Goal: Communication & Community: Share content

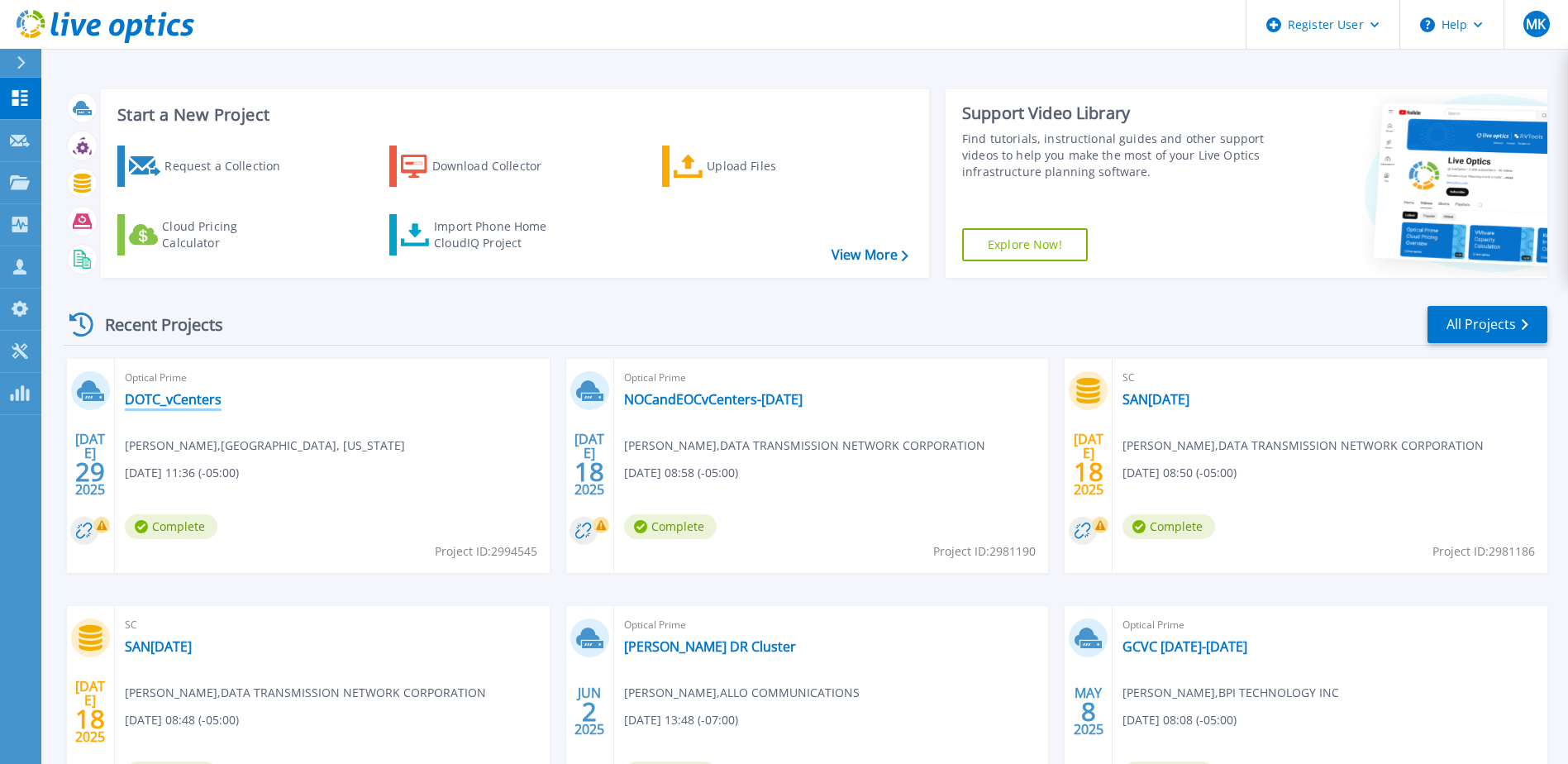
click at [187, 400] on link "DOTC_vCenters" at bounding box center [173, 399] width 97 height 17
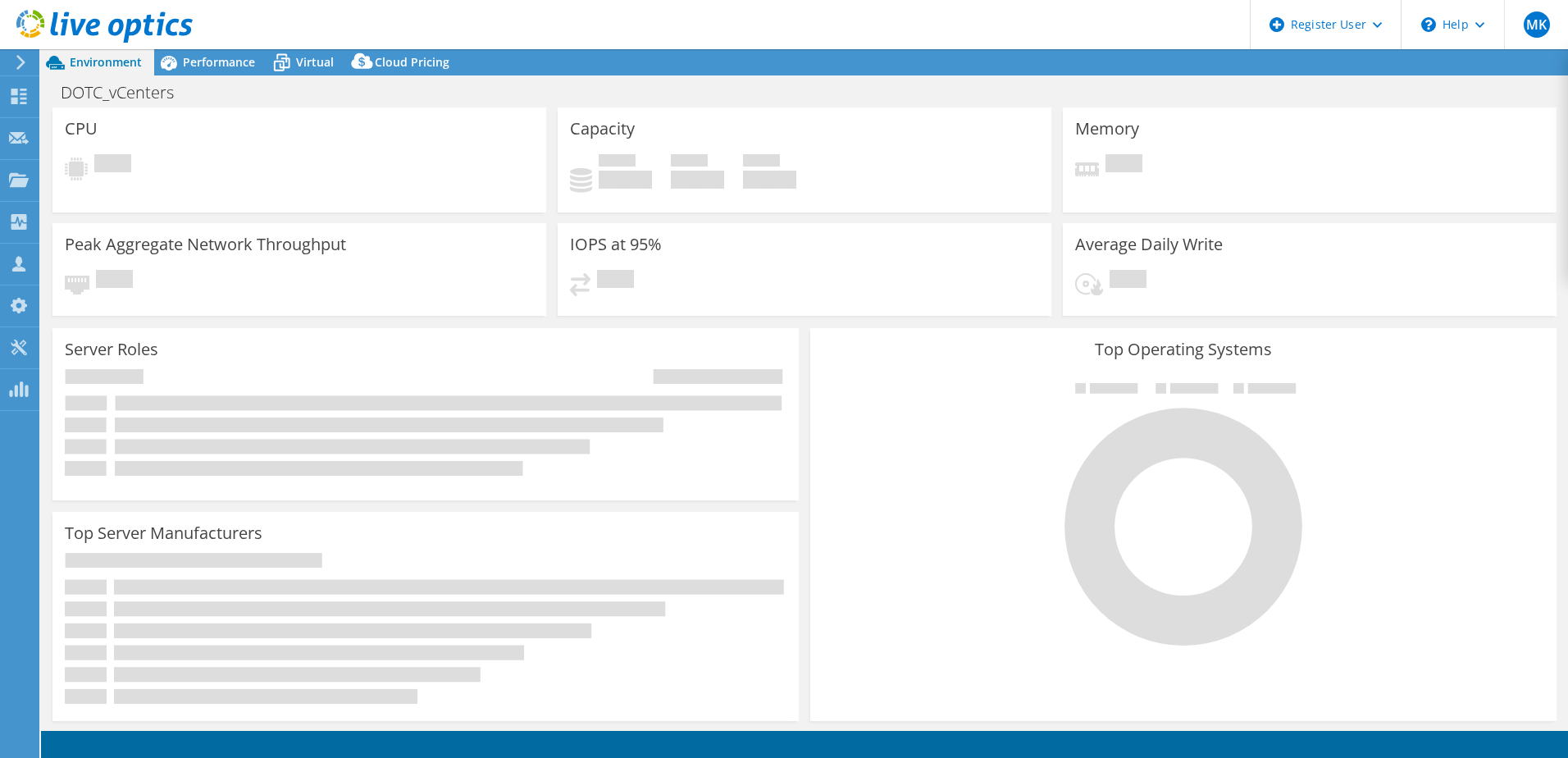
select select "USD"
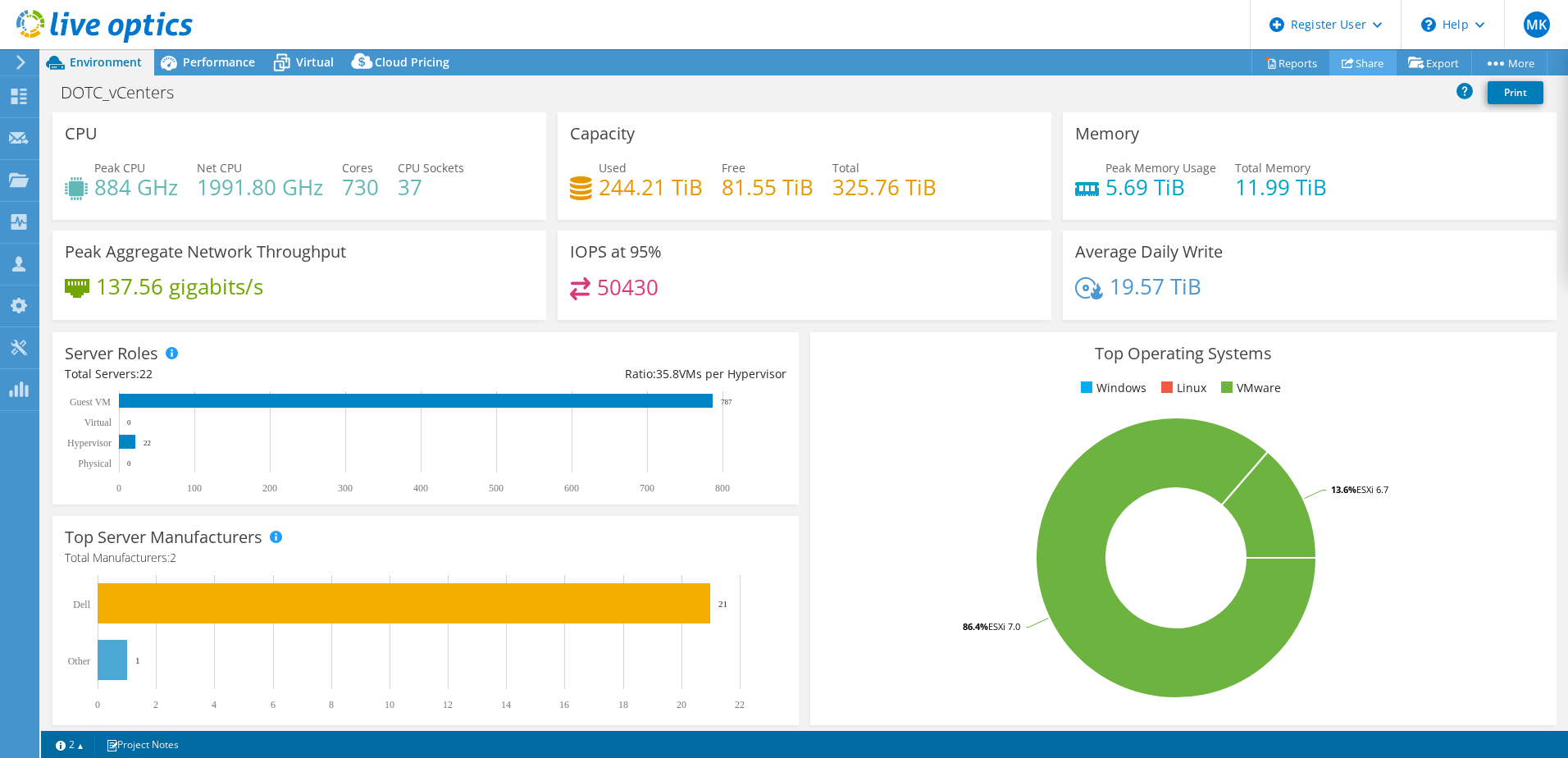
click at [1360, 63] on link "Share" at bounding box center [1363, 62] width 67 height 25
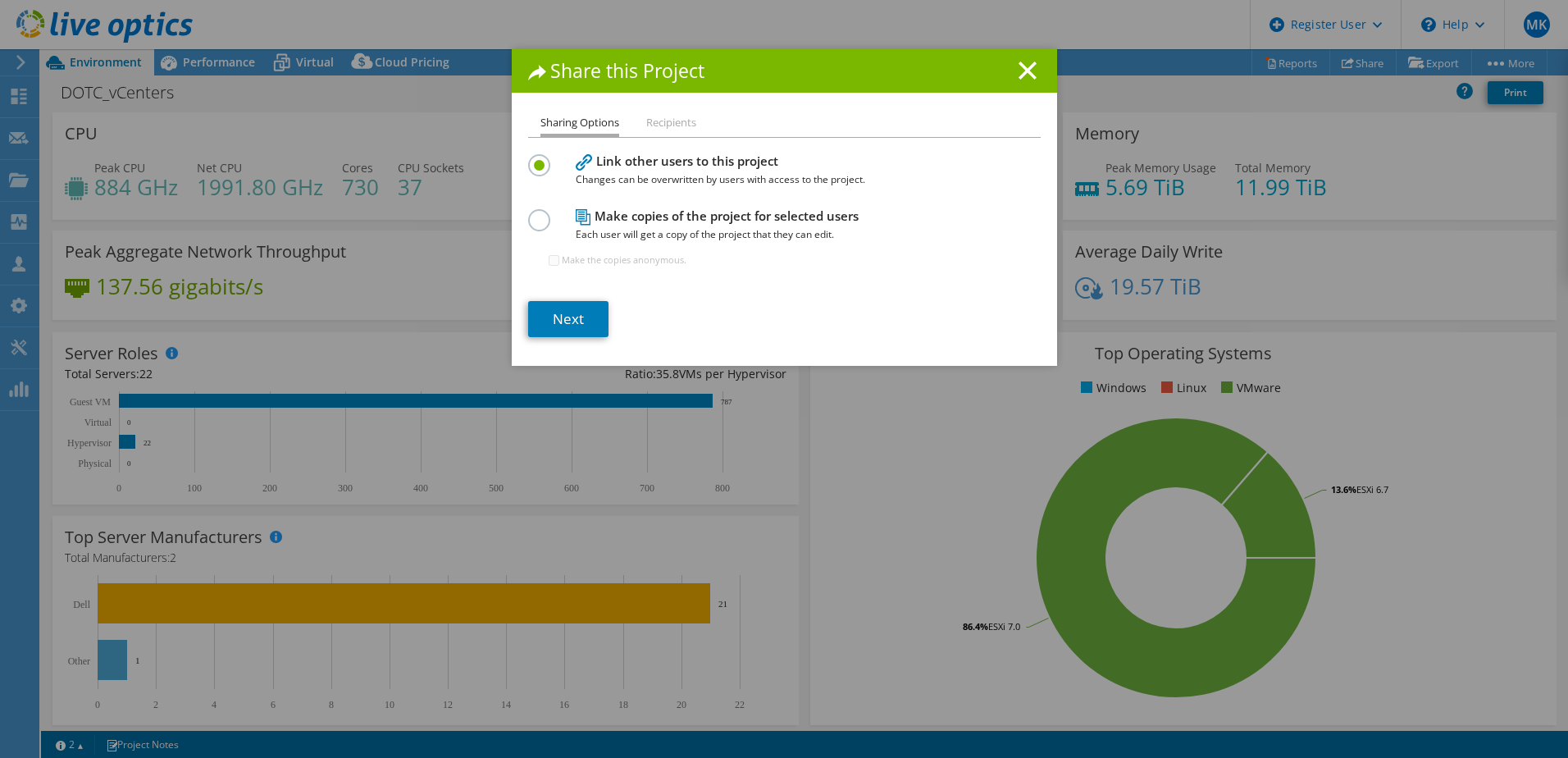
click at [650, 215] on h4 "Make copies of the project for selected users Each user will get a copy of the …" at bounding box center [781, 225] width 410 height 37
click at [536, 214] on label at bounding box center [542, 211] width 29 height 4
click at [0, 0] on input "radio" at bounding box center [0, 0] width 0 height 0
click at [549, 319] on link "Next" at bounding box center [568, 319] width 81 height 36
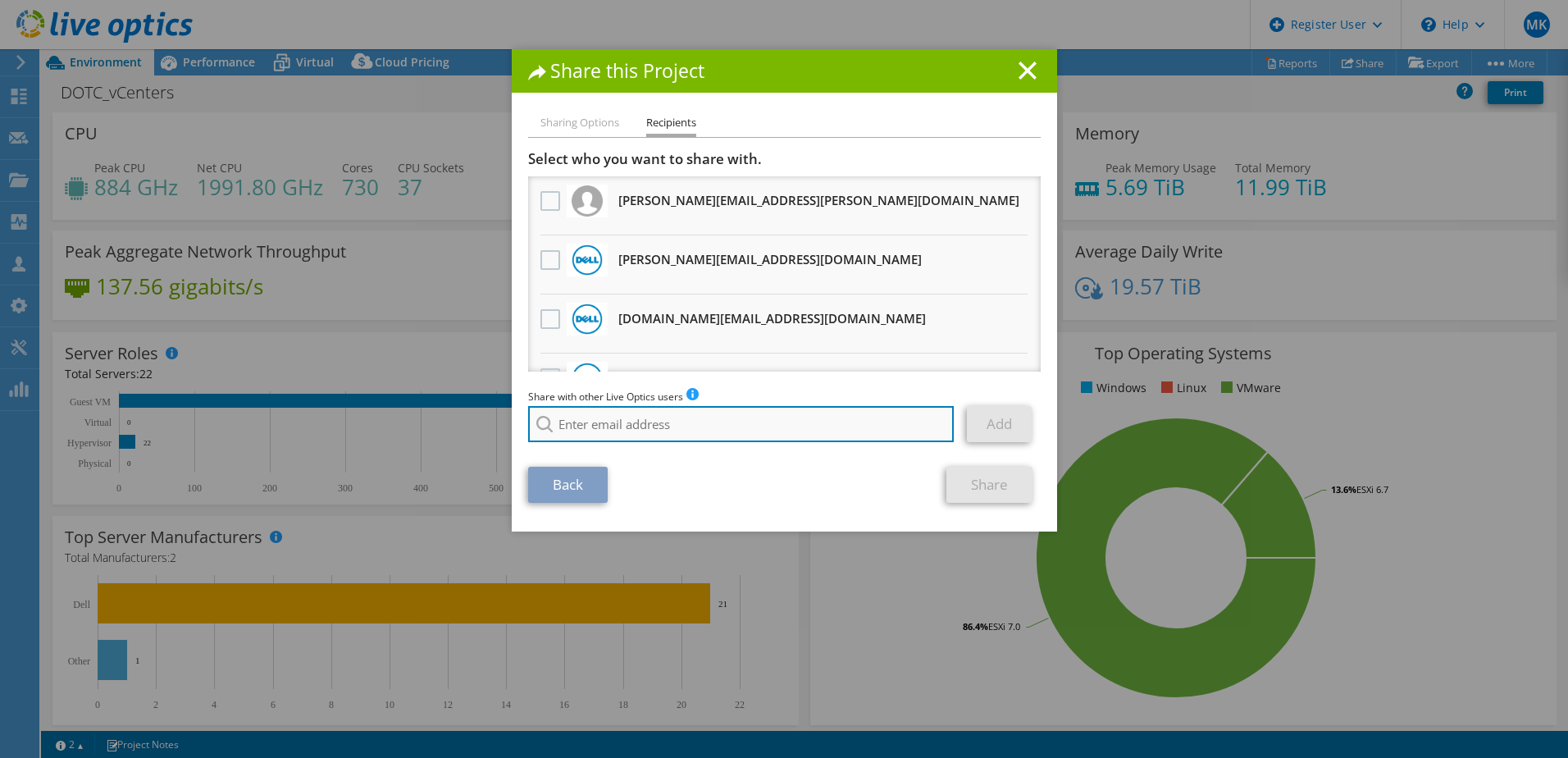
click at [746, 418] on input "search" at bounding box center [741, 424] width 426 height 36
click at [678, 442] on li "Aaron.Seier@Dell.com" at bounding box center [694, 435] width 334 height 19
type input "Aaron.Seier@Dell.com"
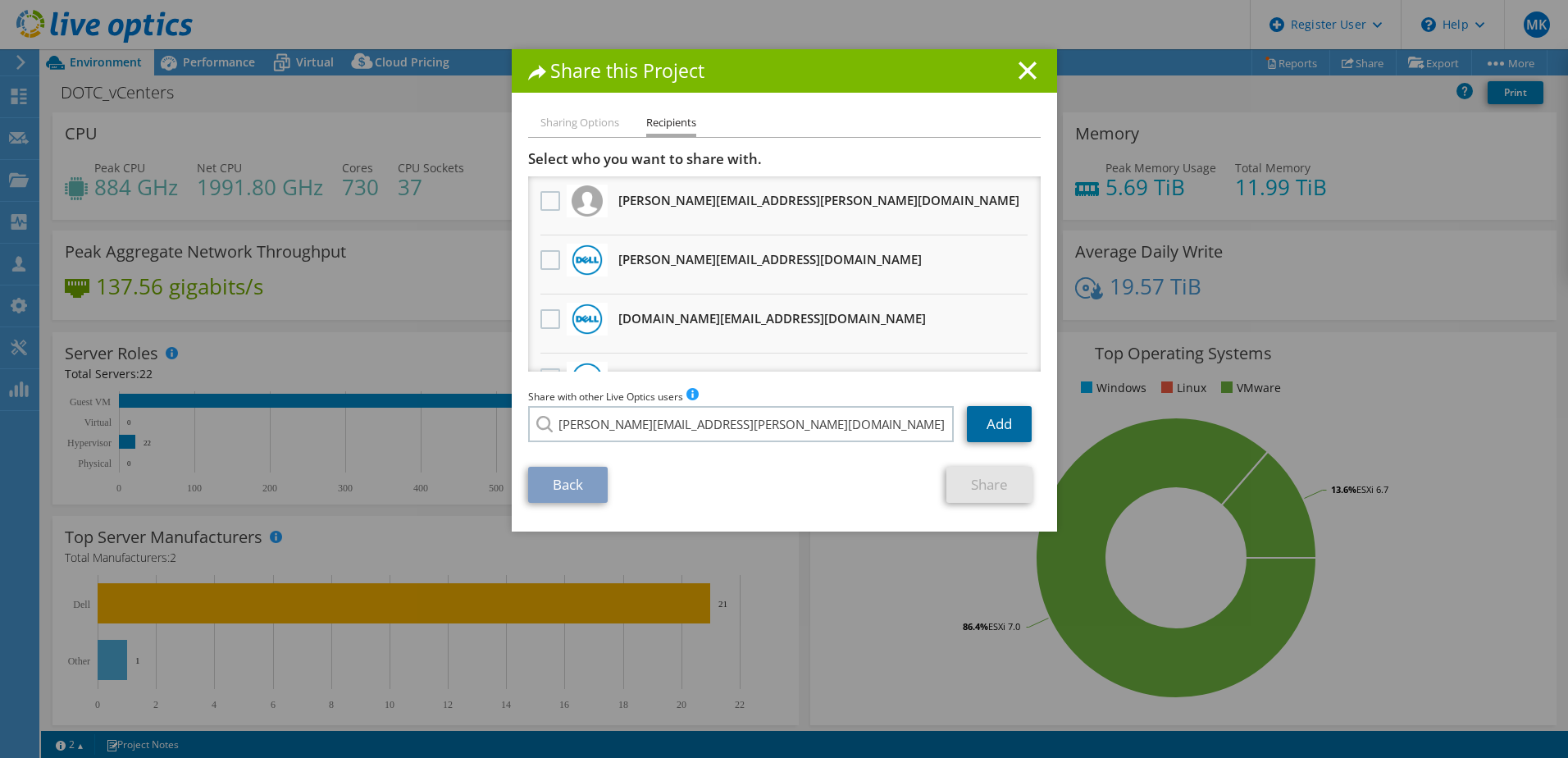
click at [995, 435] on link "Add" at bounding box center [1000, 424] width 65 height 36
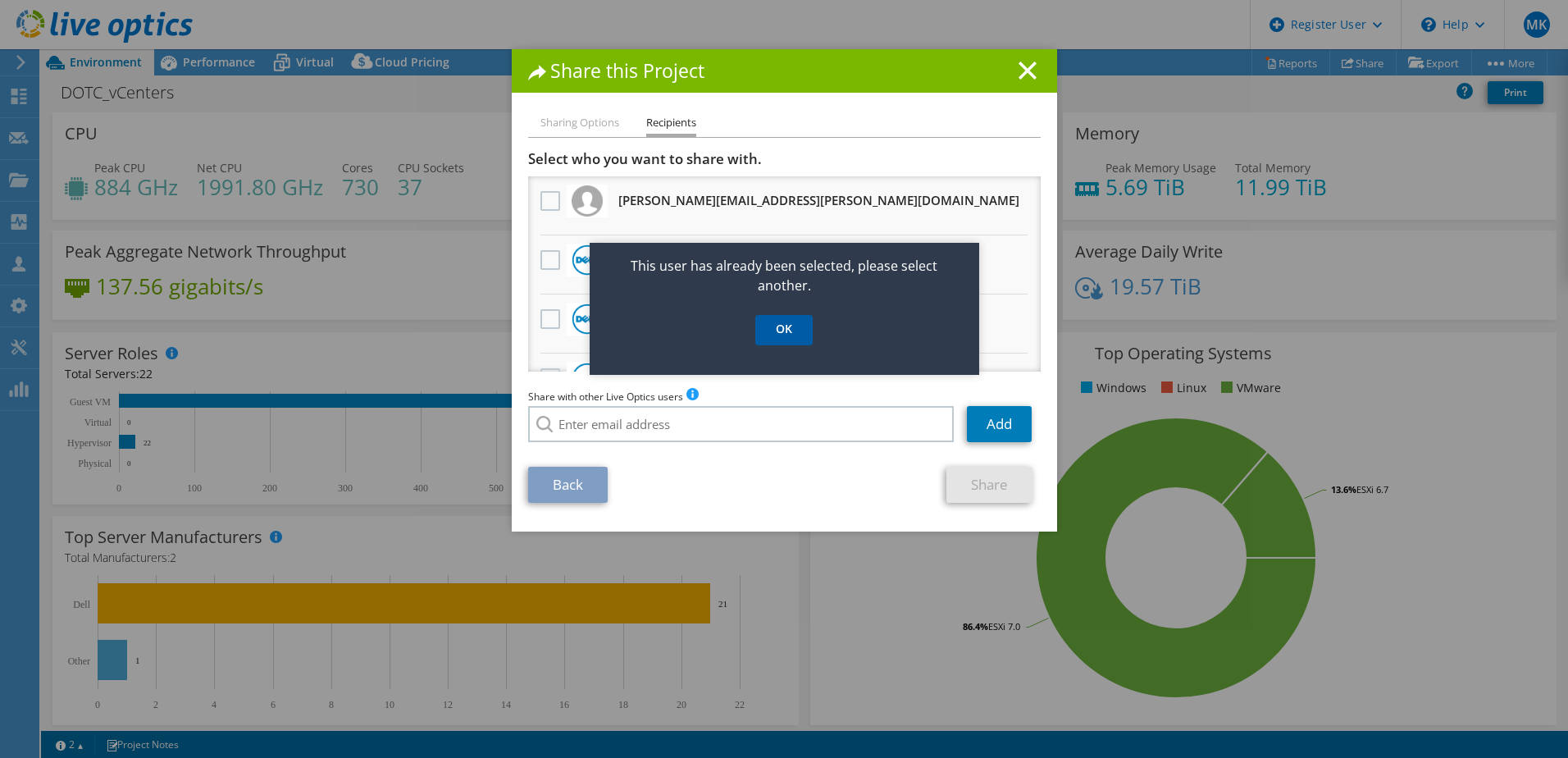
click at [783, 333] on link "OK" at bounding box center [784, 330] width 58 height 31
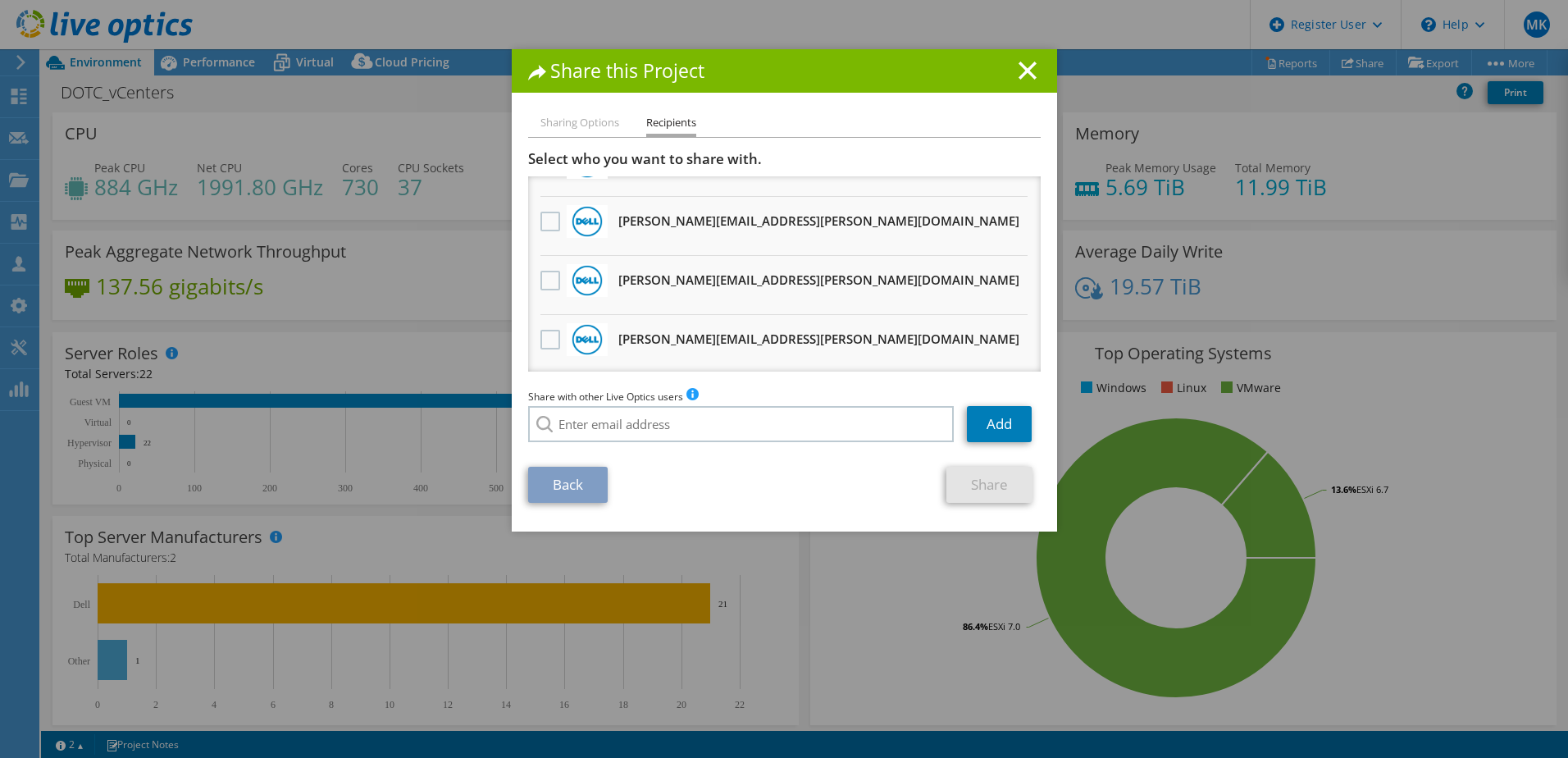
scroll to position [749, 0]
click at [540, 343] on label at bounding box center [552, 337] width 24 height 19
click at [0, 0] on input "checkbox" at bounding box center [0, 0] width 0 height 0
click at [977, 481] on link "Share" at bounding box center [989, 484] width 86 height 36
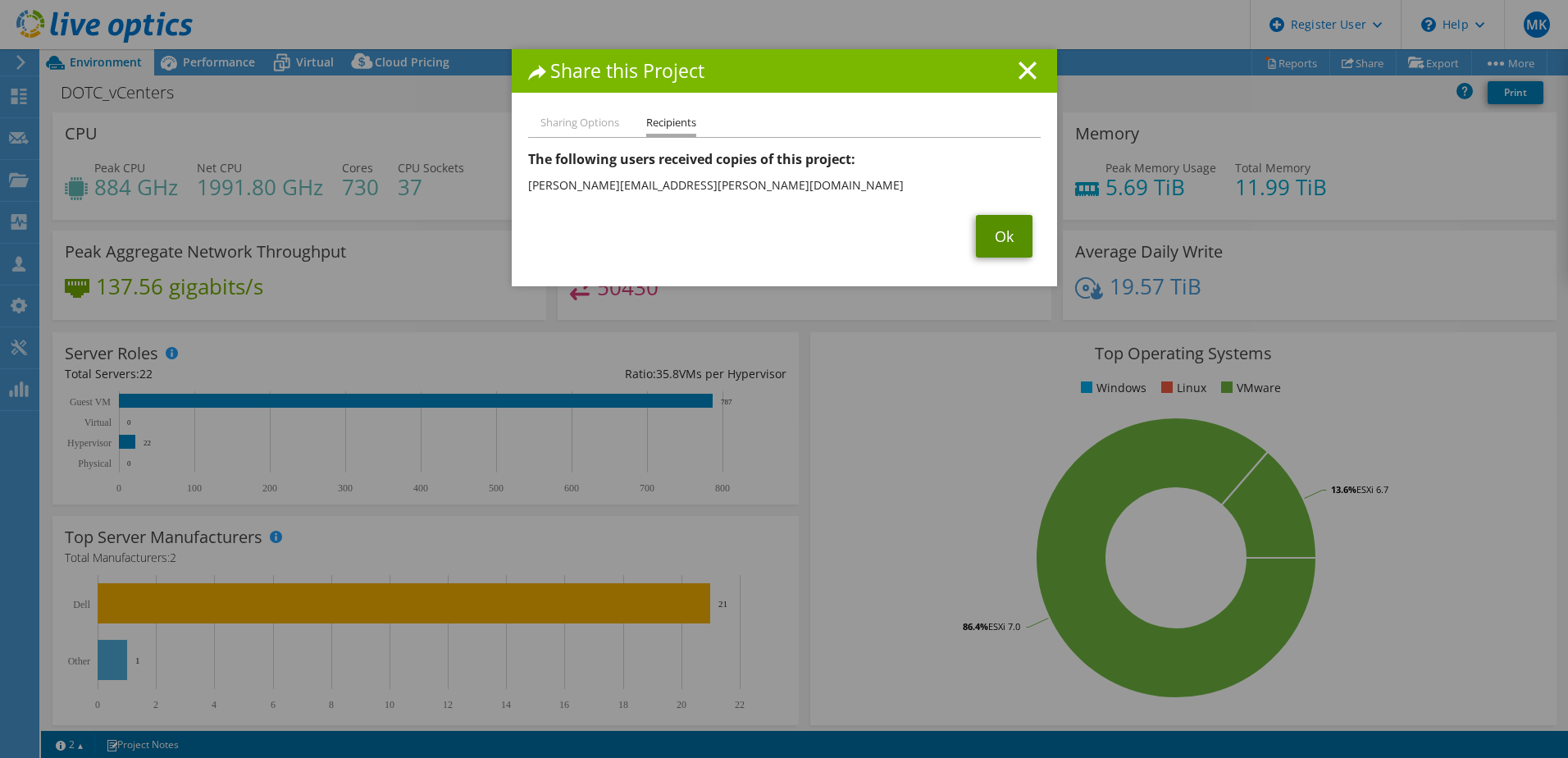
click at [984, 241] on link "Ok" at bounding box center [1004, 235] width 57 height 43
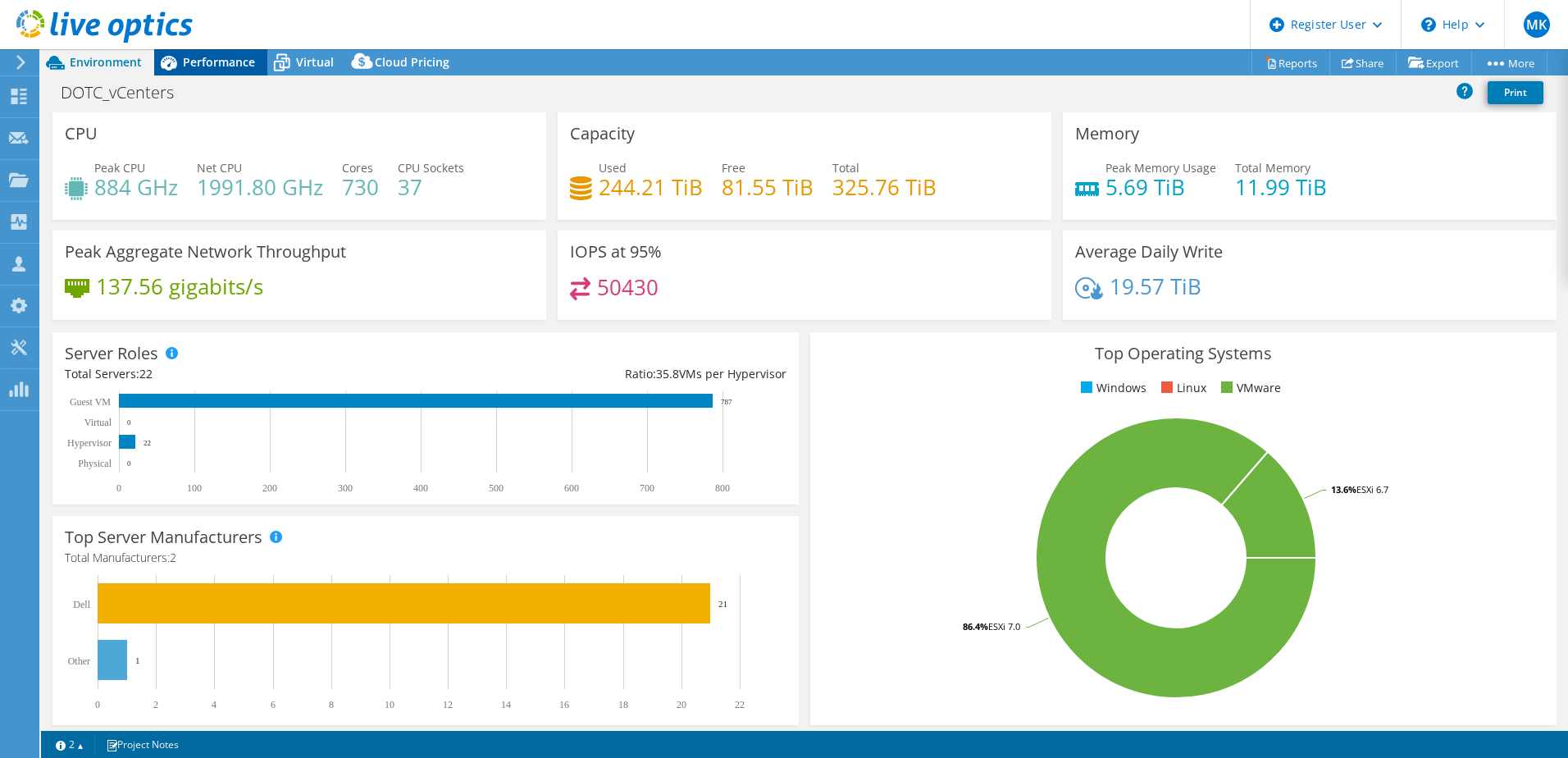
click at [214, 69] on span "Performance" at bounding box center [219, 62] width 72 height 16
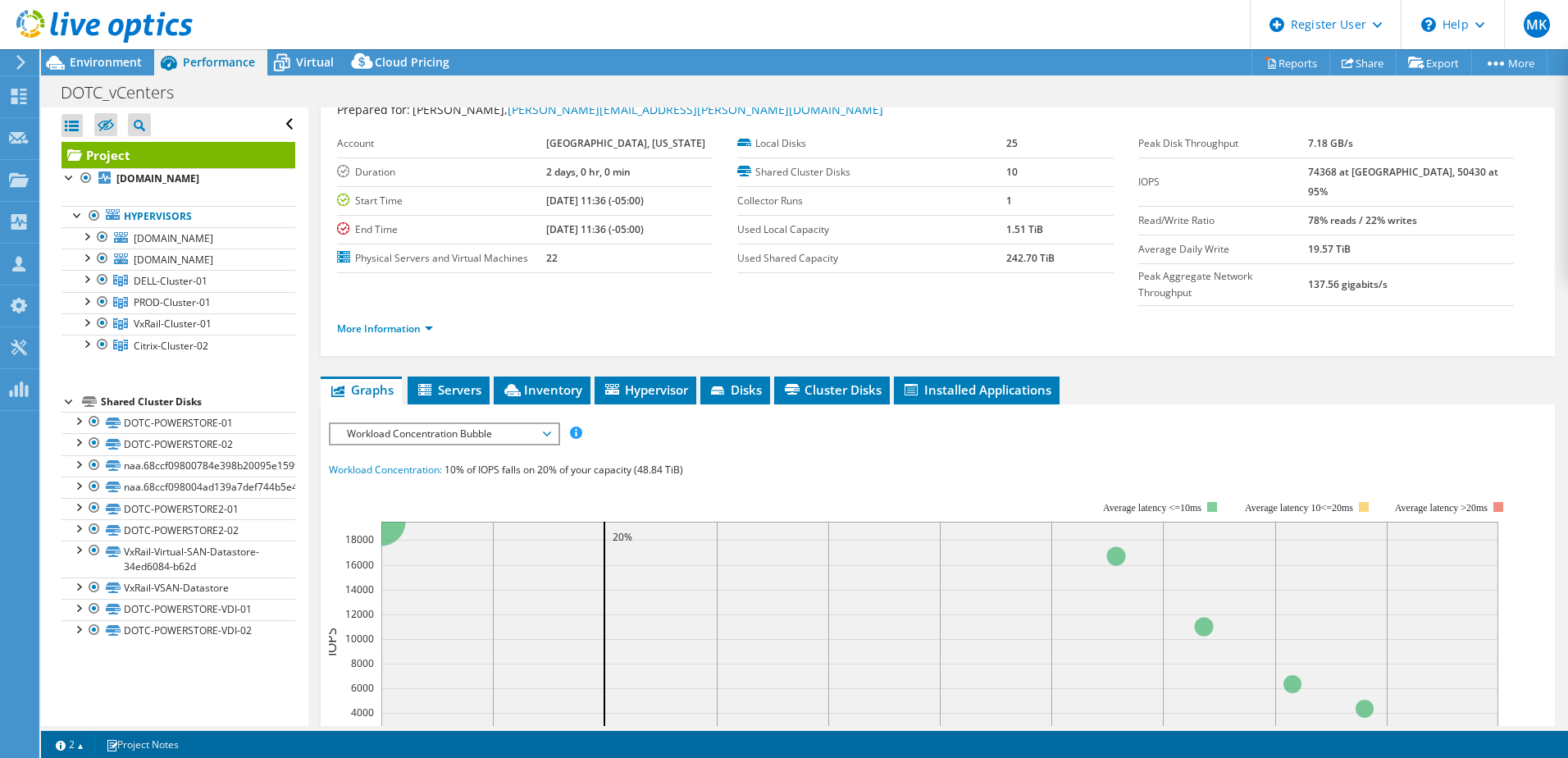
scroll to position [30, 0]
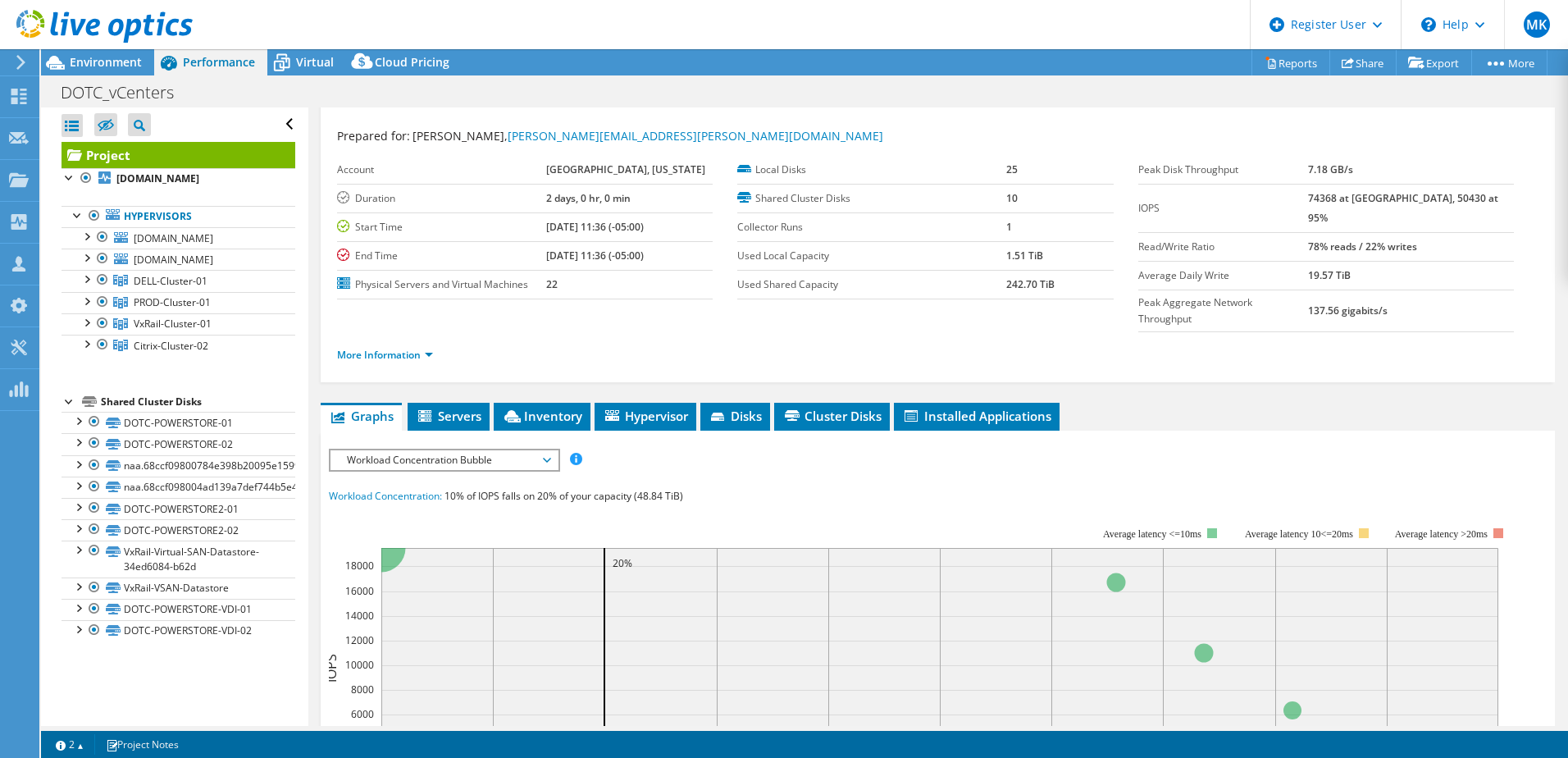
click at [1325, 488] on div "Workload Concentration: 10% of IOPS falls on 20% of your capacity (48.84 TiB)" at bounding box center [938, 496] width 1218 height 18
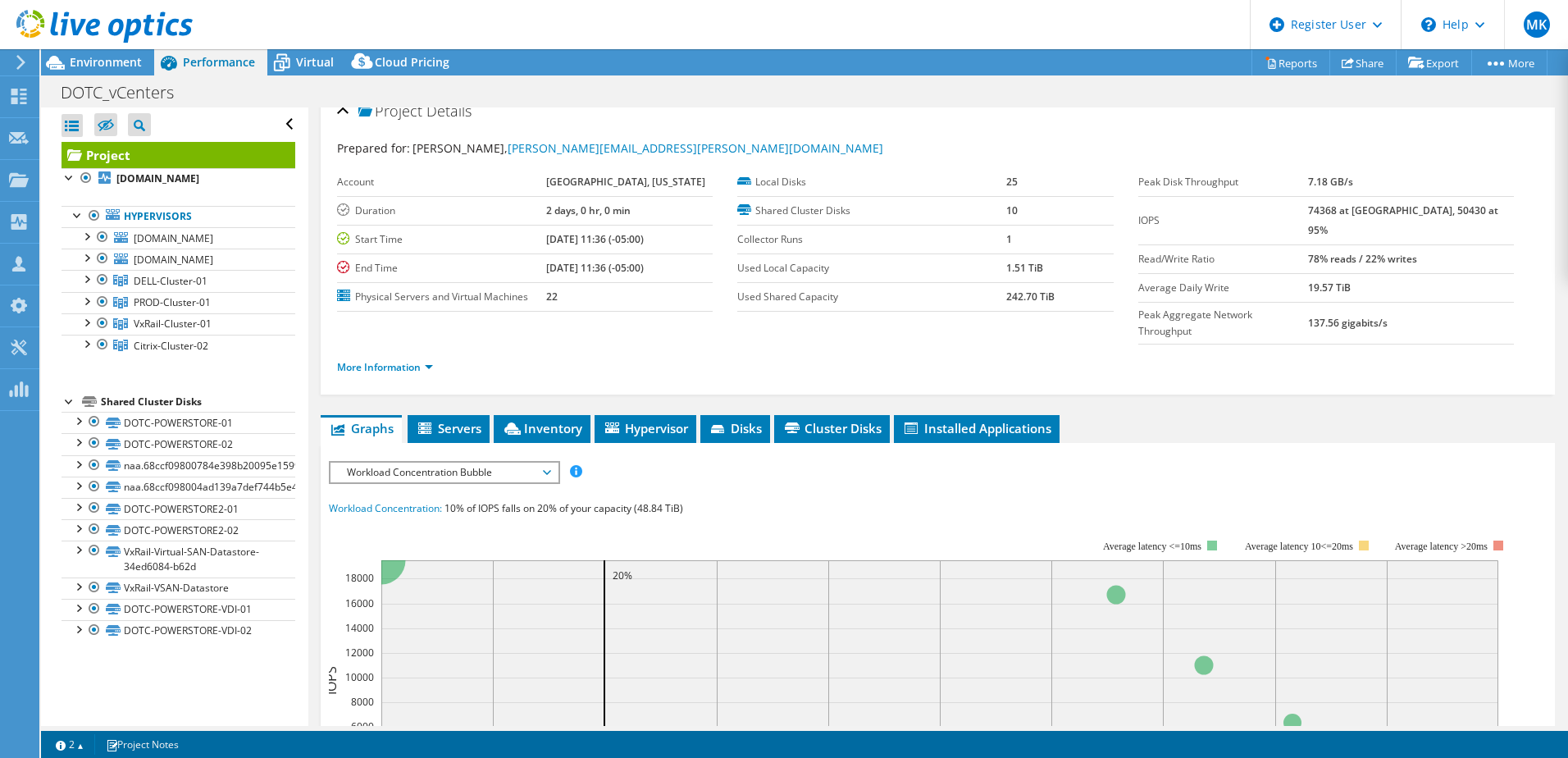
scroll to position [0, 0]
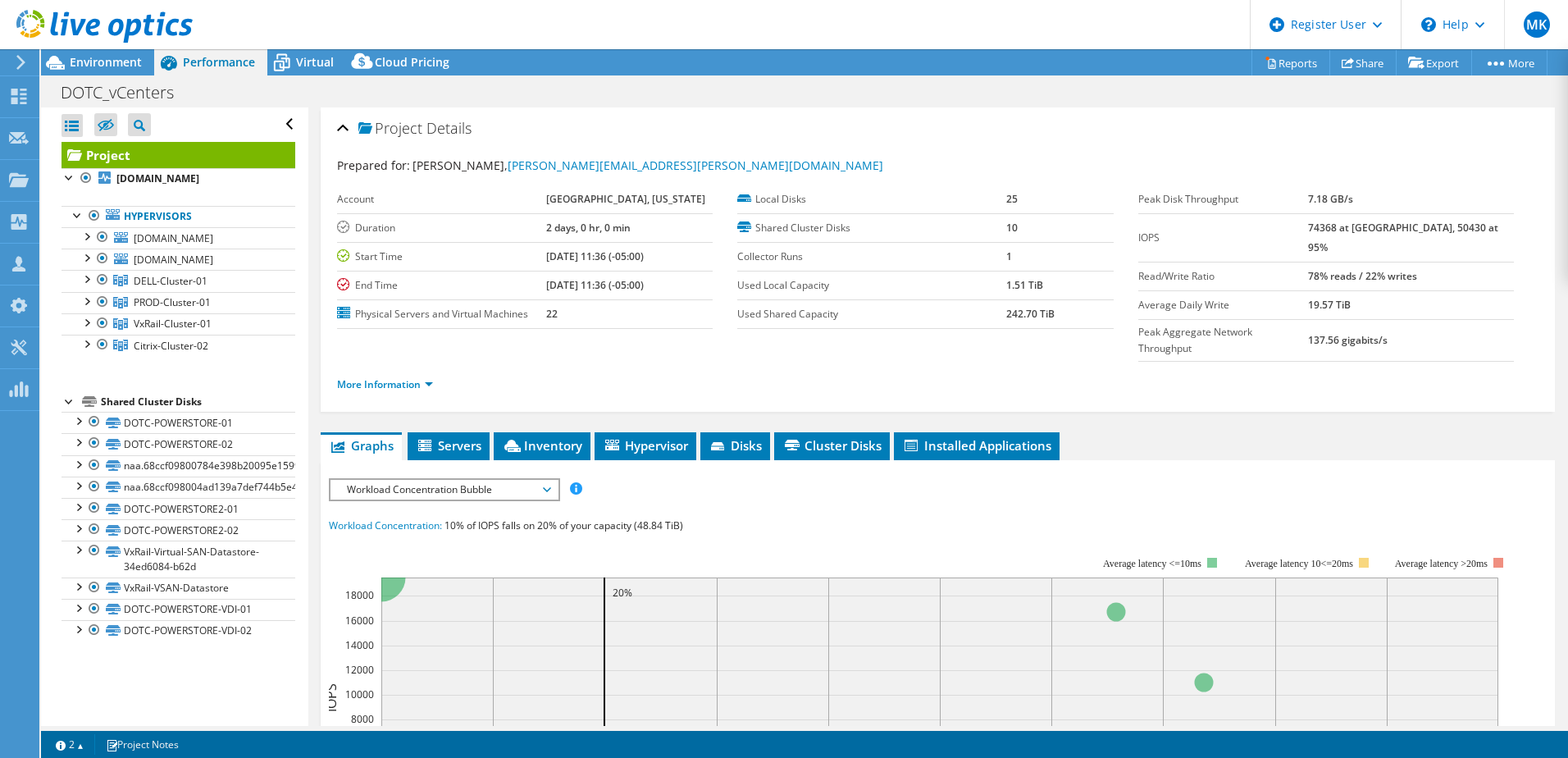
click at [791, 535] on rect at bounding box center [920, 698] width 1183 height 328
click at [107, 56] on span "Environment" at bounding box center [106, 62] width 72 height 16
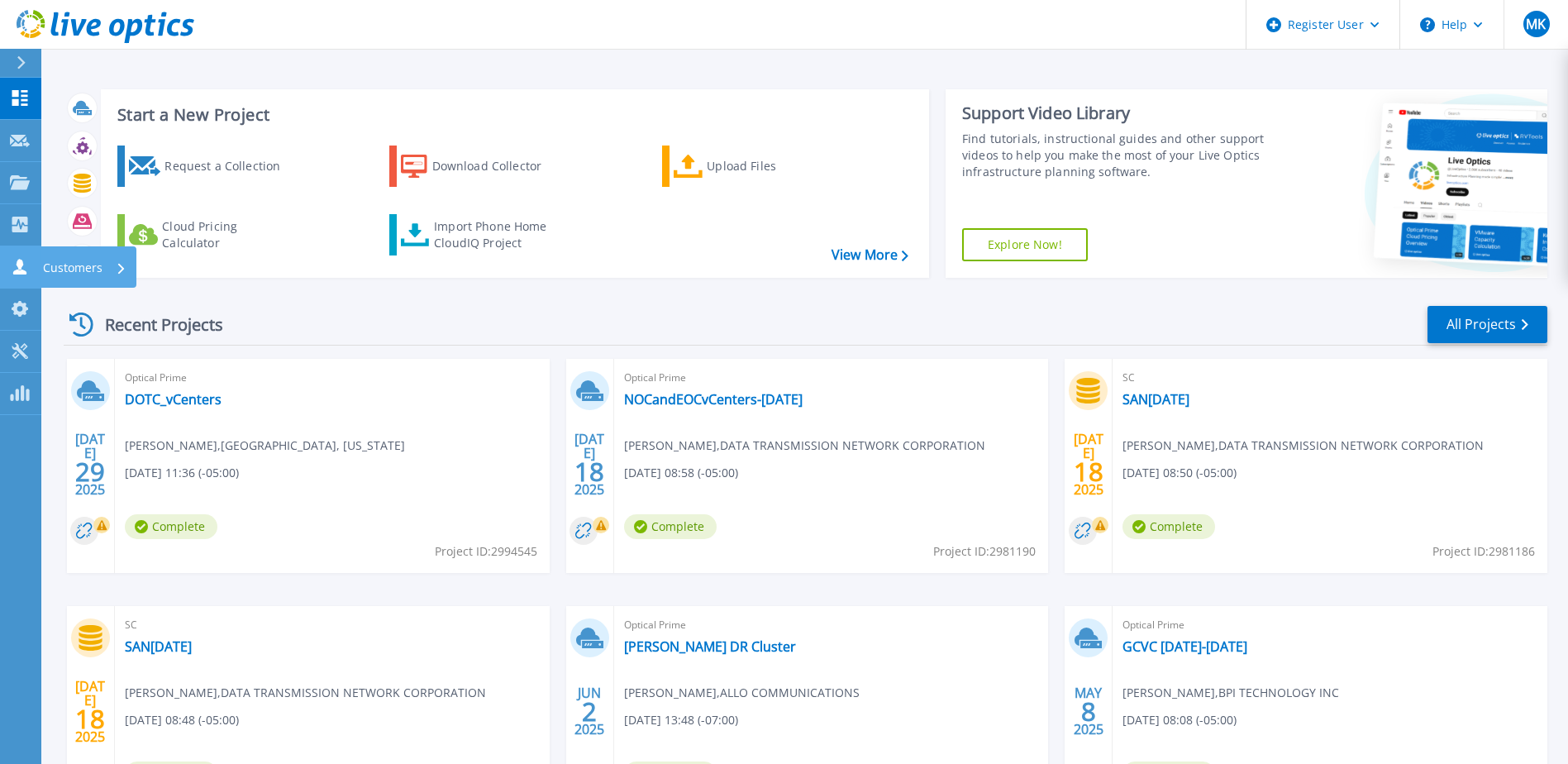
click at [17, 268] on icon at bounding box center [19, 266] width 19 height 16
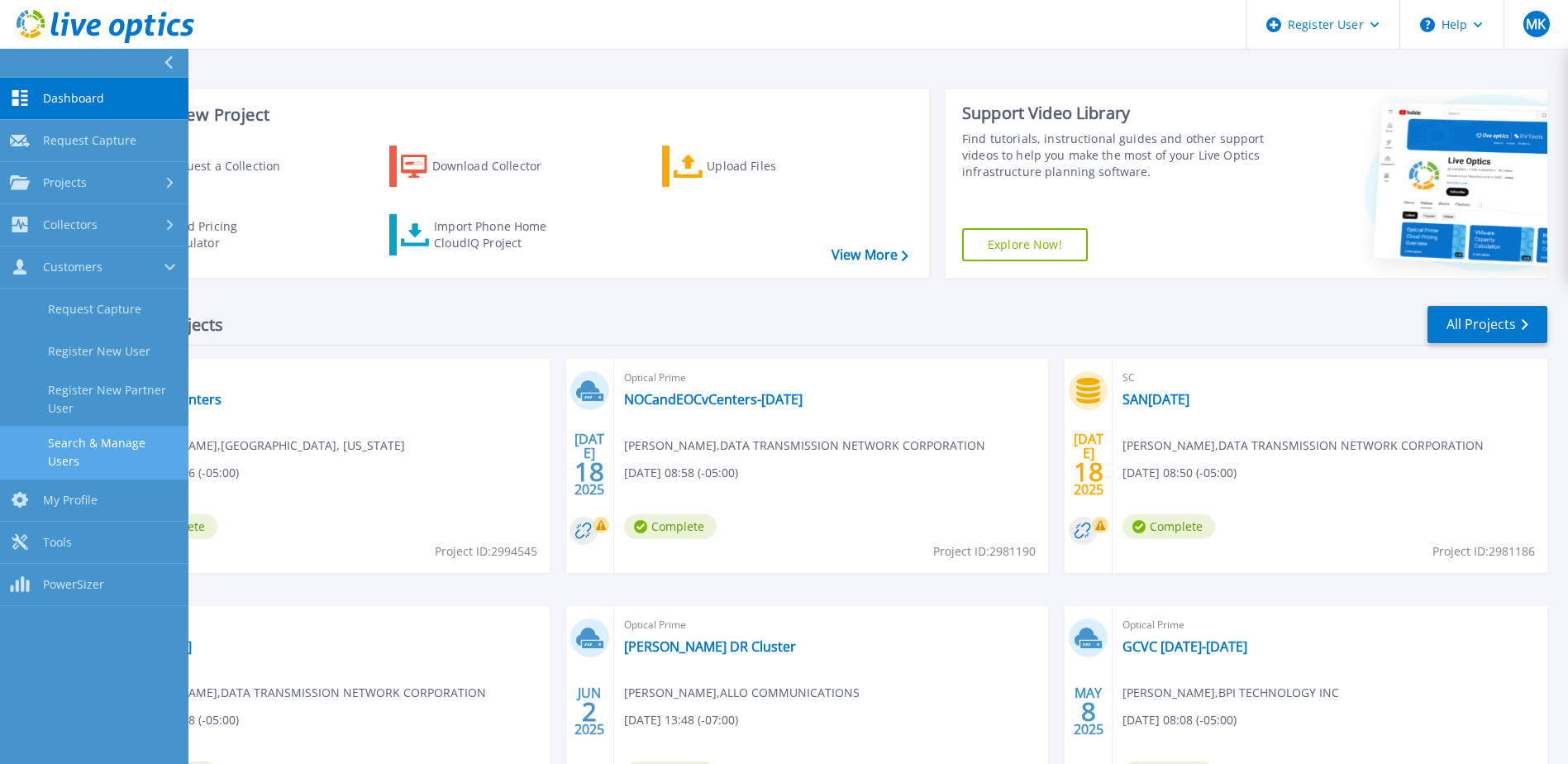
click at [94, 446] on link "Search & Manage Users" at bounding box center [94, 453] width 189 height 53
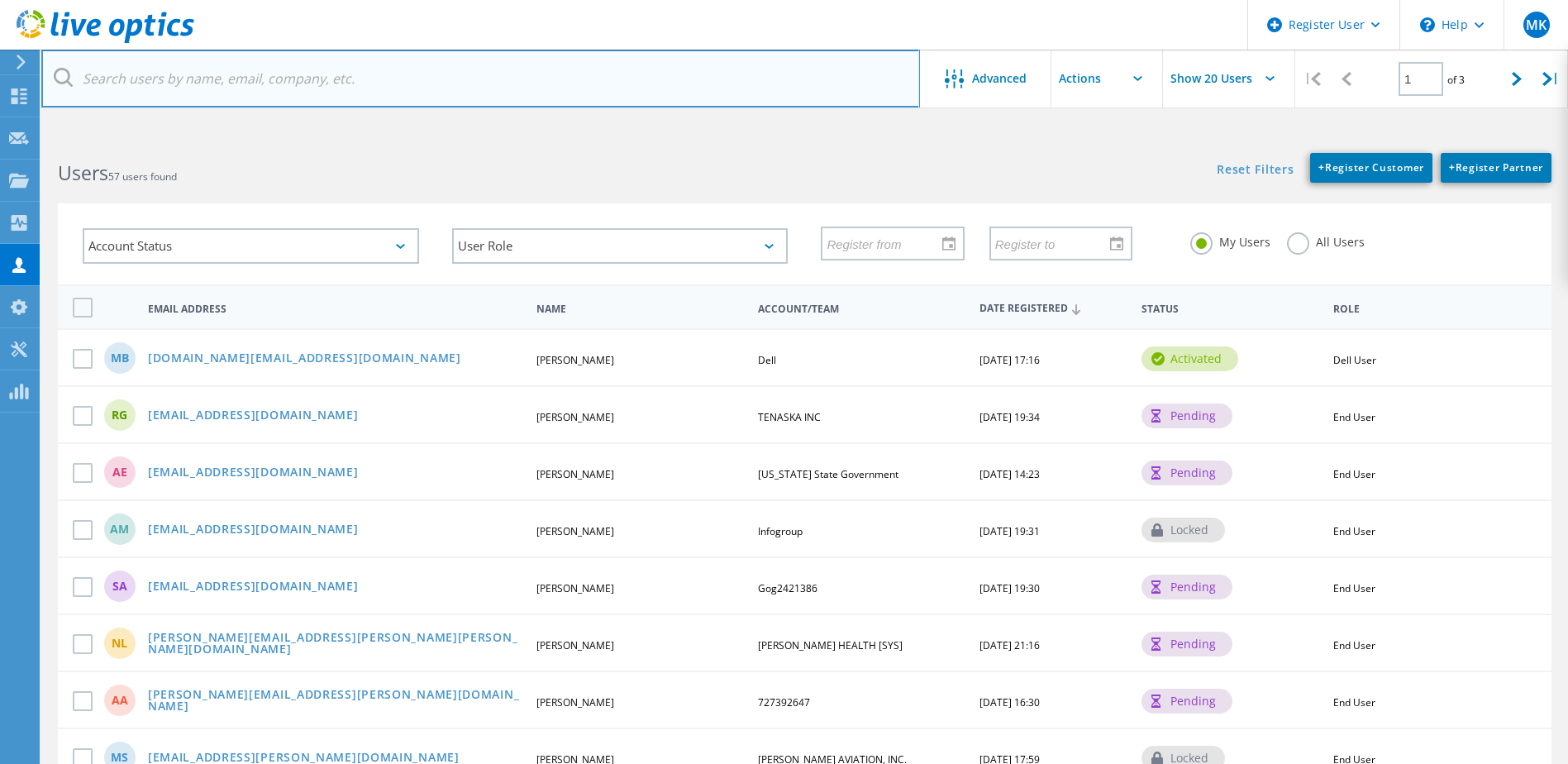
click at [276, 71] on input "text" at bounding box center [481, 79] width 879 height 58
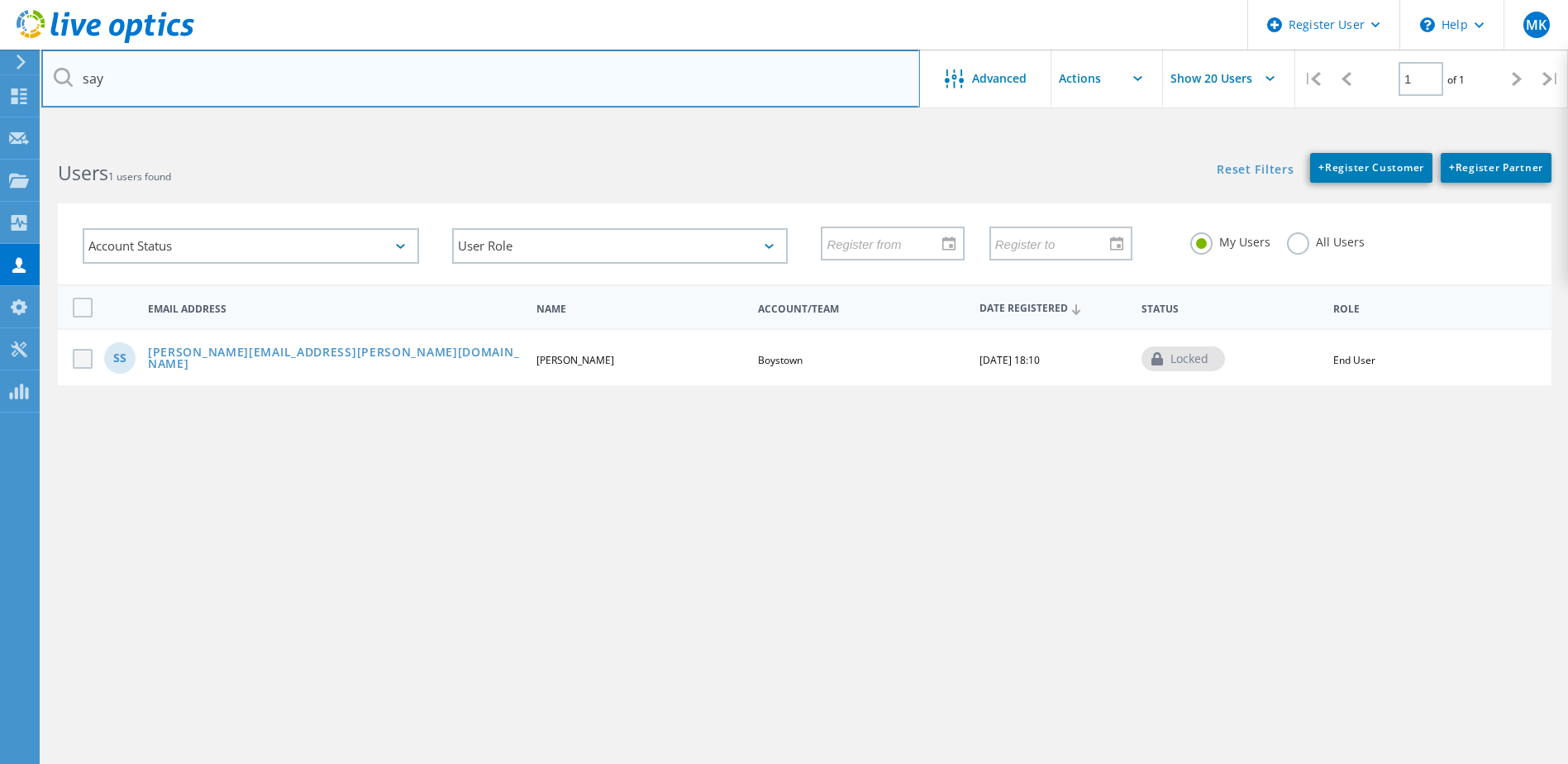
type input "say"
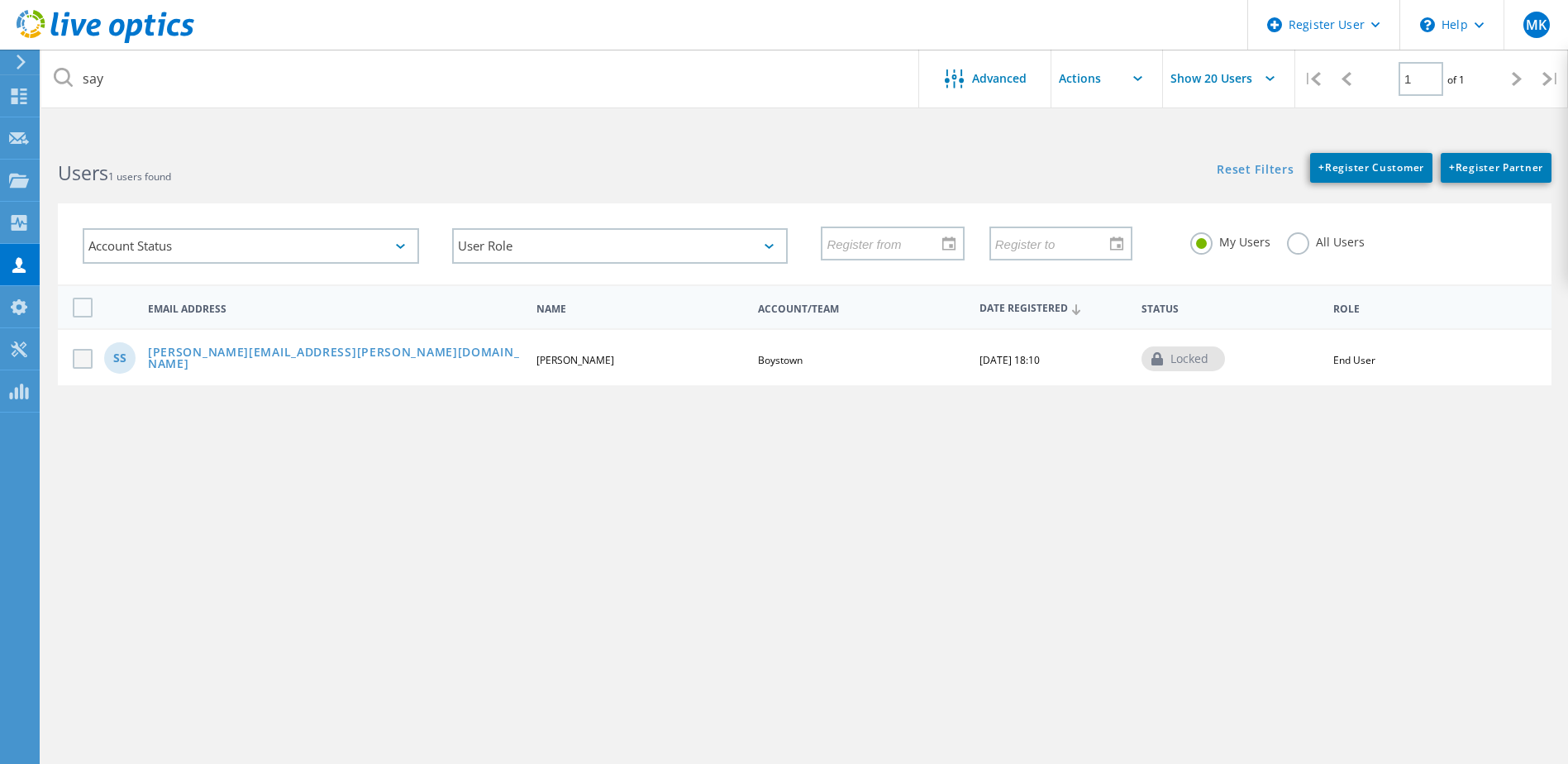
click at [79, 358] on label at bounding box center [86, 358] width 26 height 19
click at [0, 0] on input "checkbox" at bounding box center [0, 0] width 0 height 0
click at [240, 358] on link "sayuj.shrestha@boystown.org" at bounding box center [335, 359] width 374 height 26
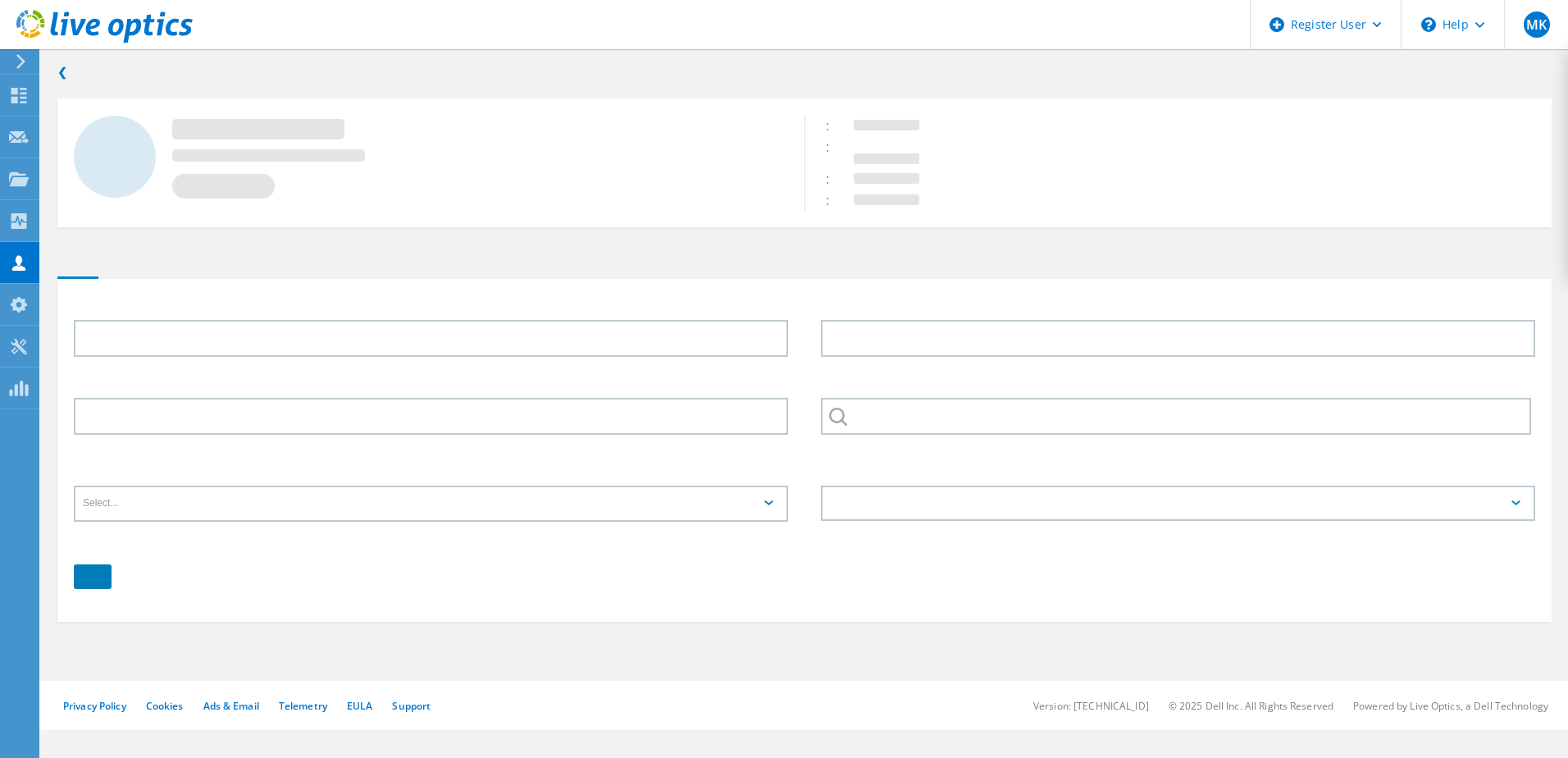
type input "sayuj"
type input "shrestha"
type input "Boystown"
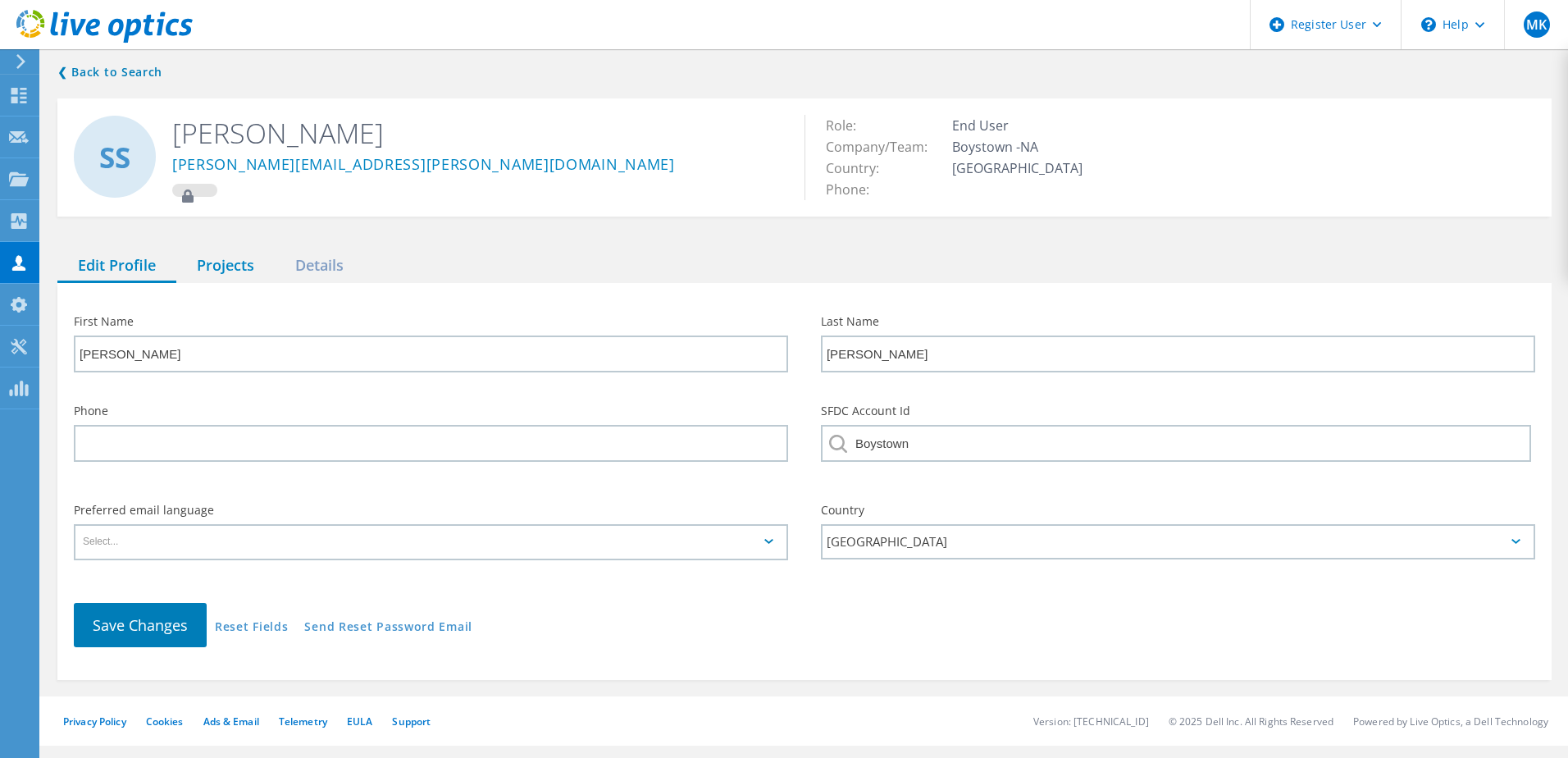
click at [241, 265] on div "Projects" at bounding box center [225, 266] width 98 height 33
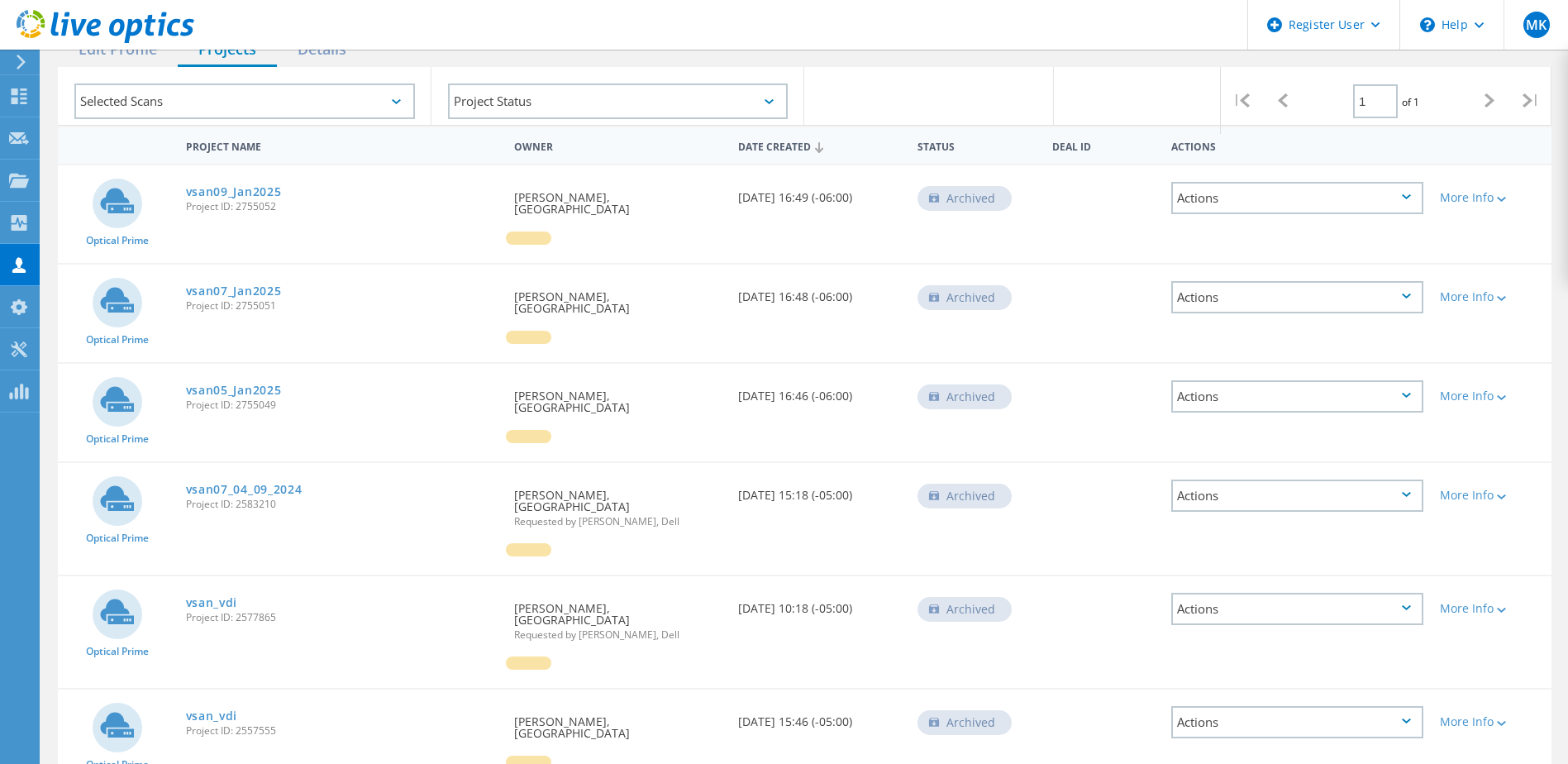
scroll to position [248, 0]
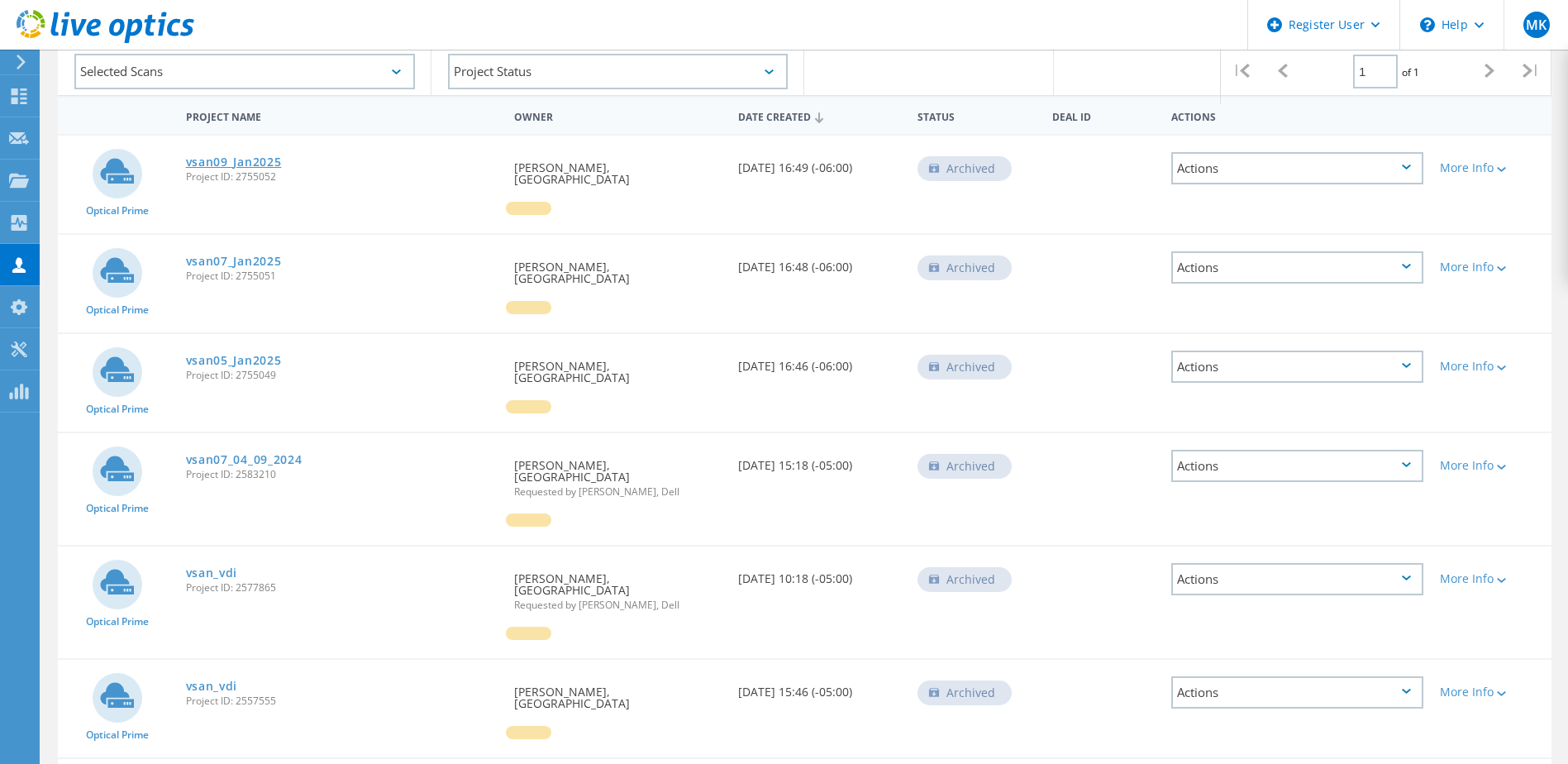
click at [245, 157] on link "vsan09_Jan2025" at bounding box center [234, 161] width 96 height 11
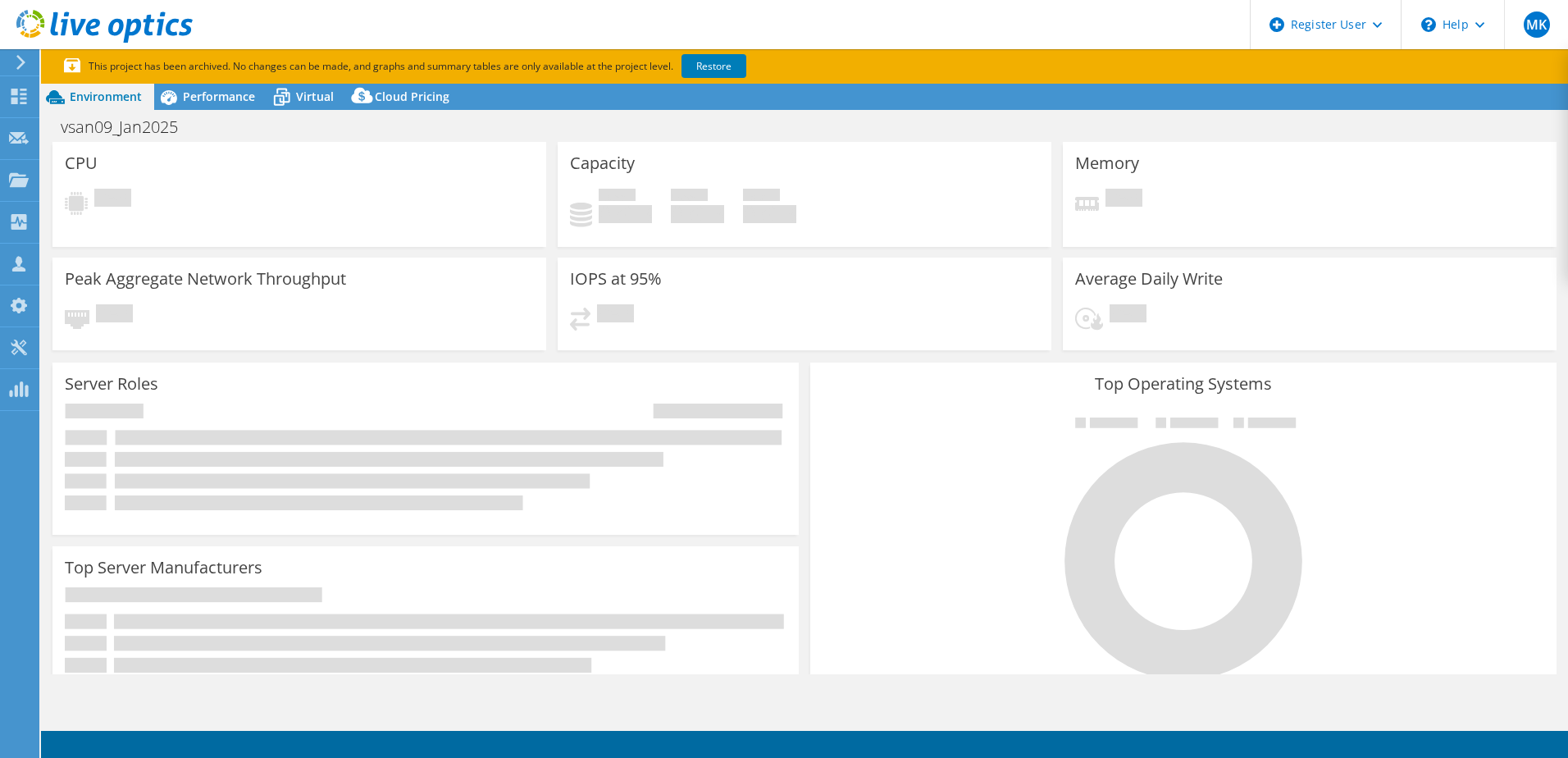
select select "USEast"
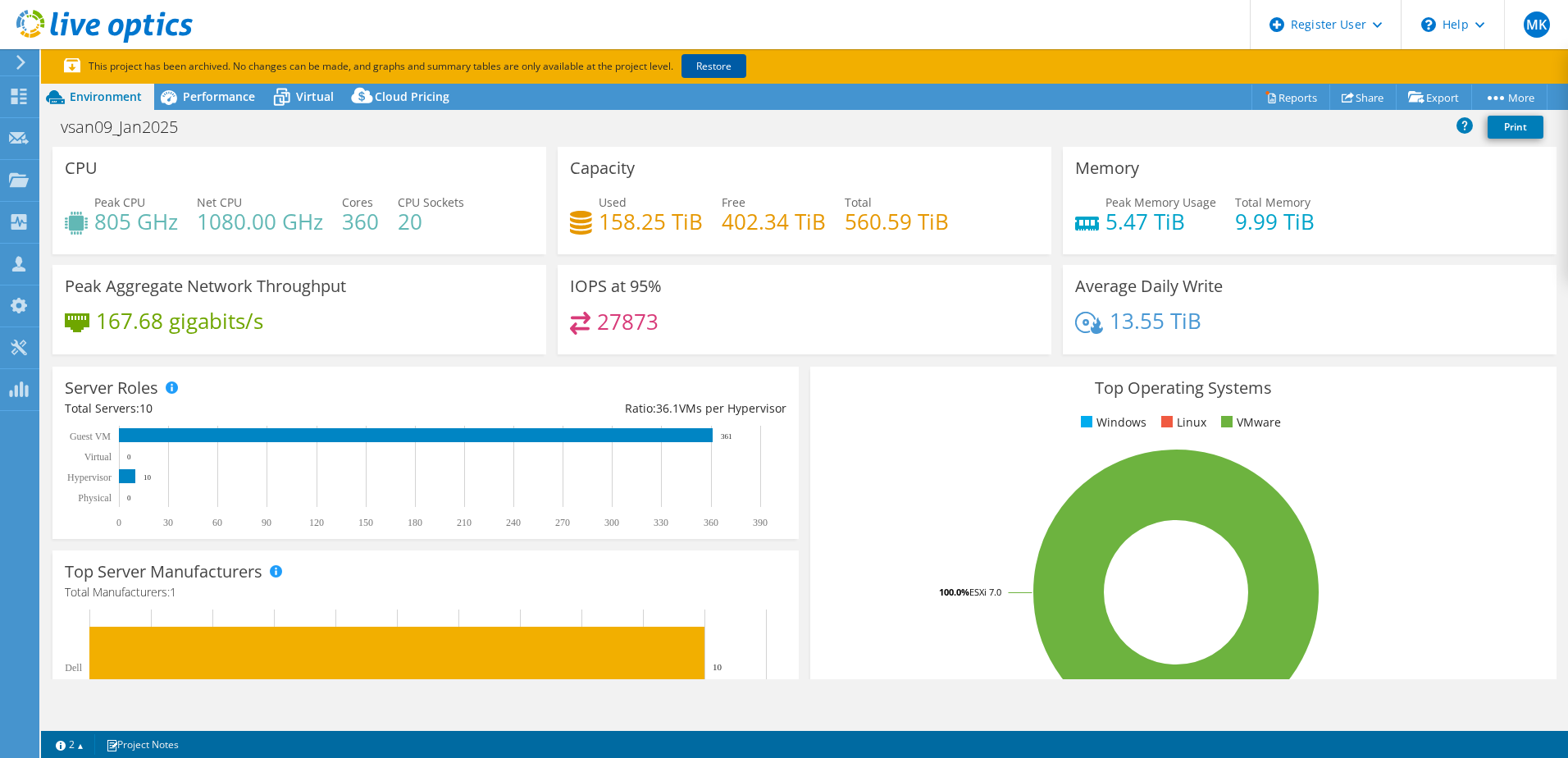
click at [712, 65] on link "Restore" at bounding box center [714, 66] width 65 height 24
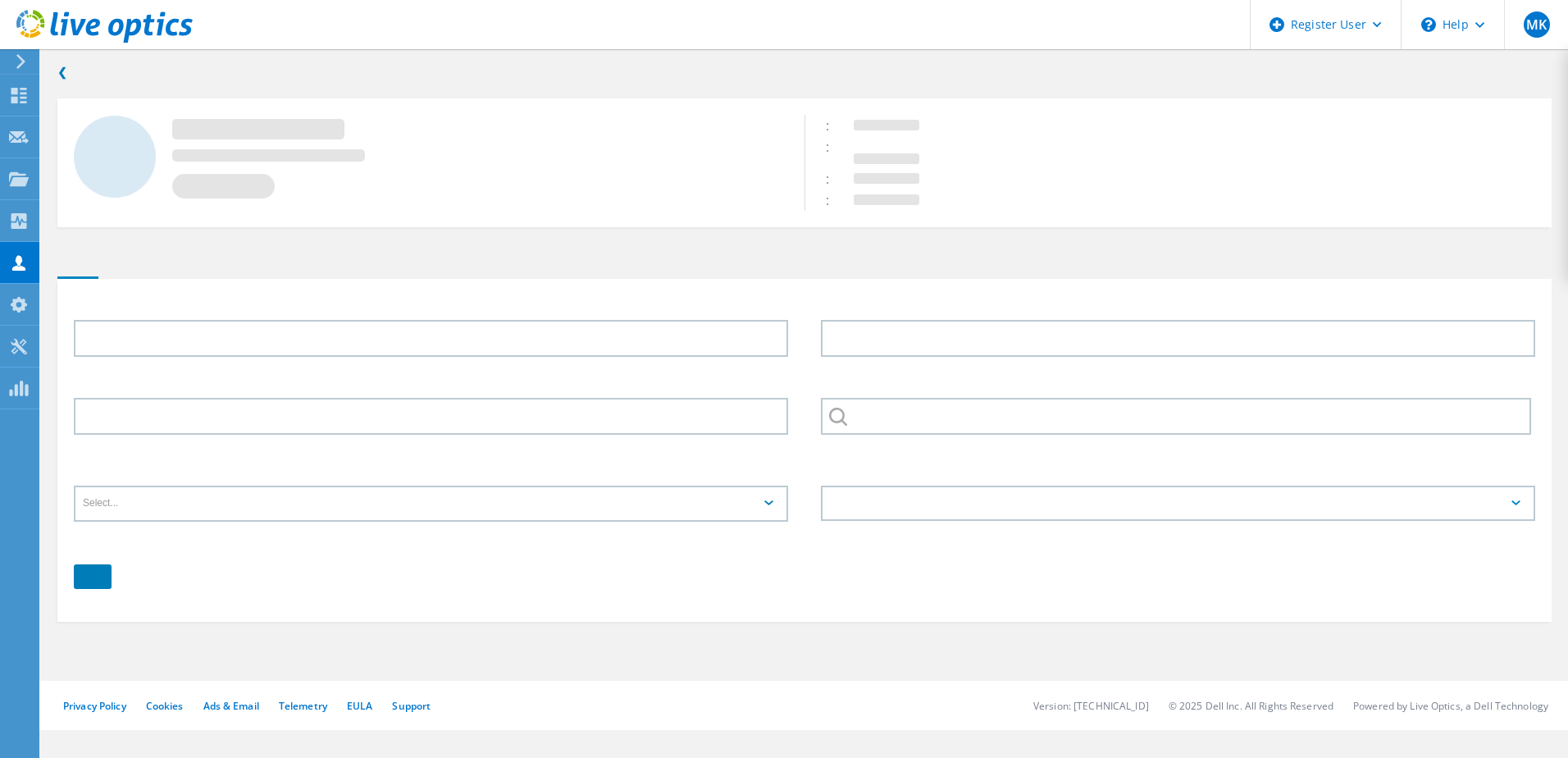
type input "[PERSON_NAME]"
type input "Boystown"
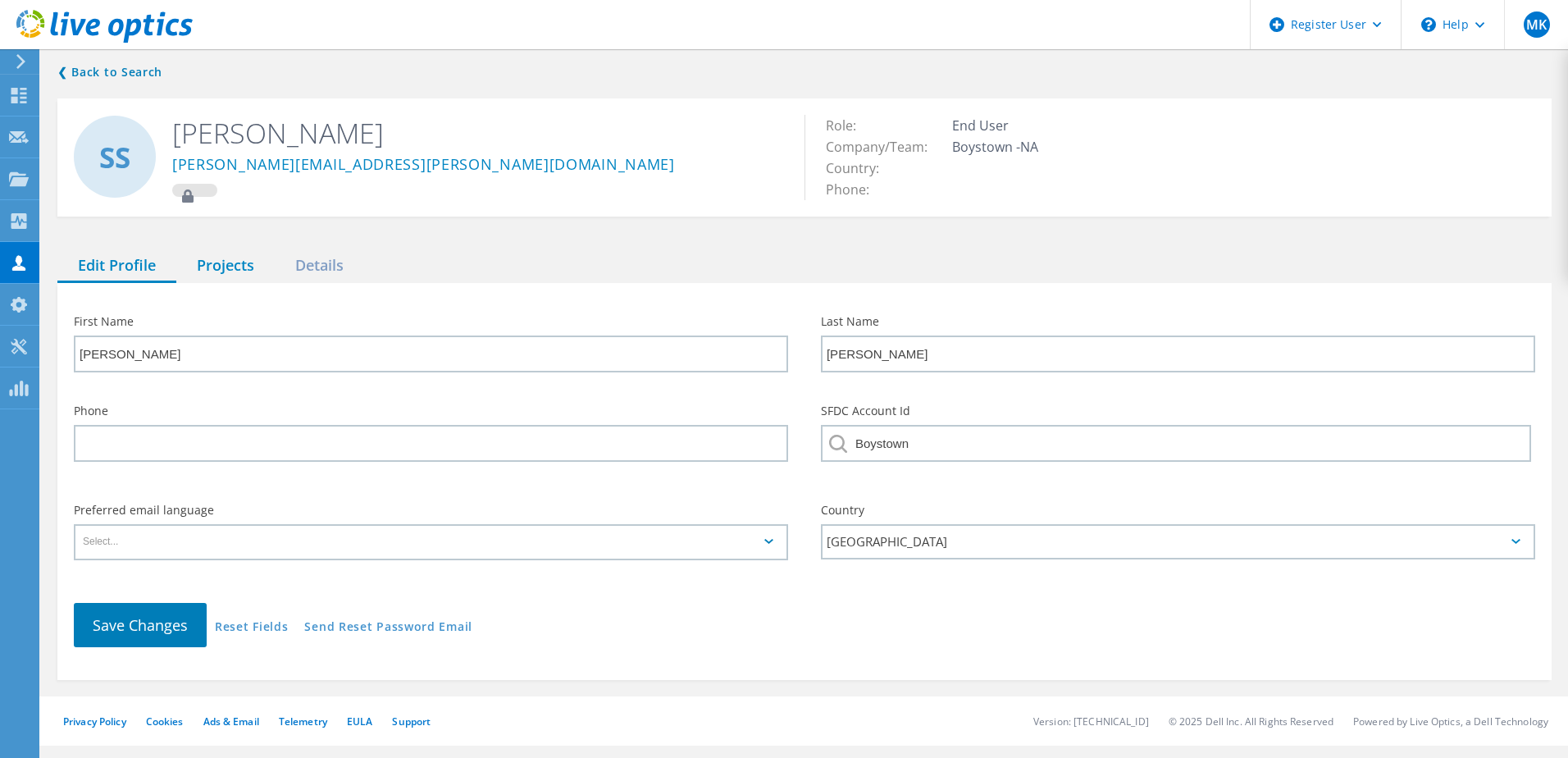
click at [227, 268] on div "Projects" at bounding box center [225, 266] width 98 height 33
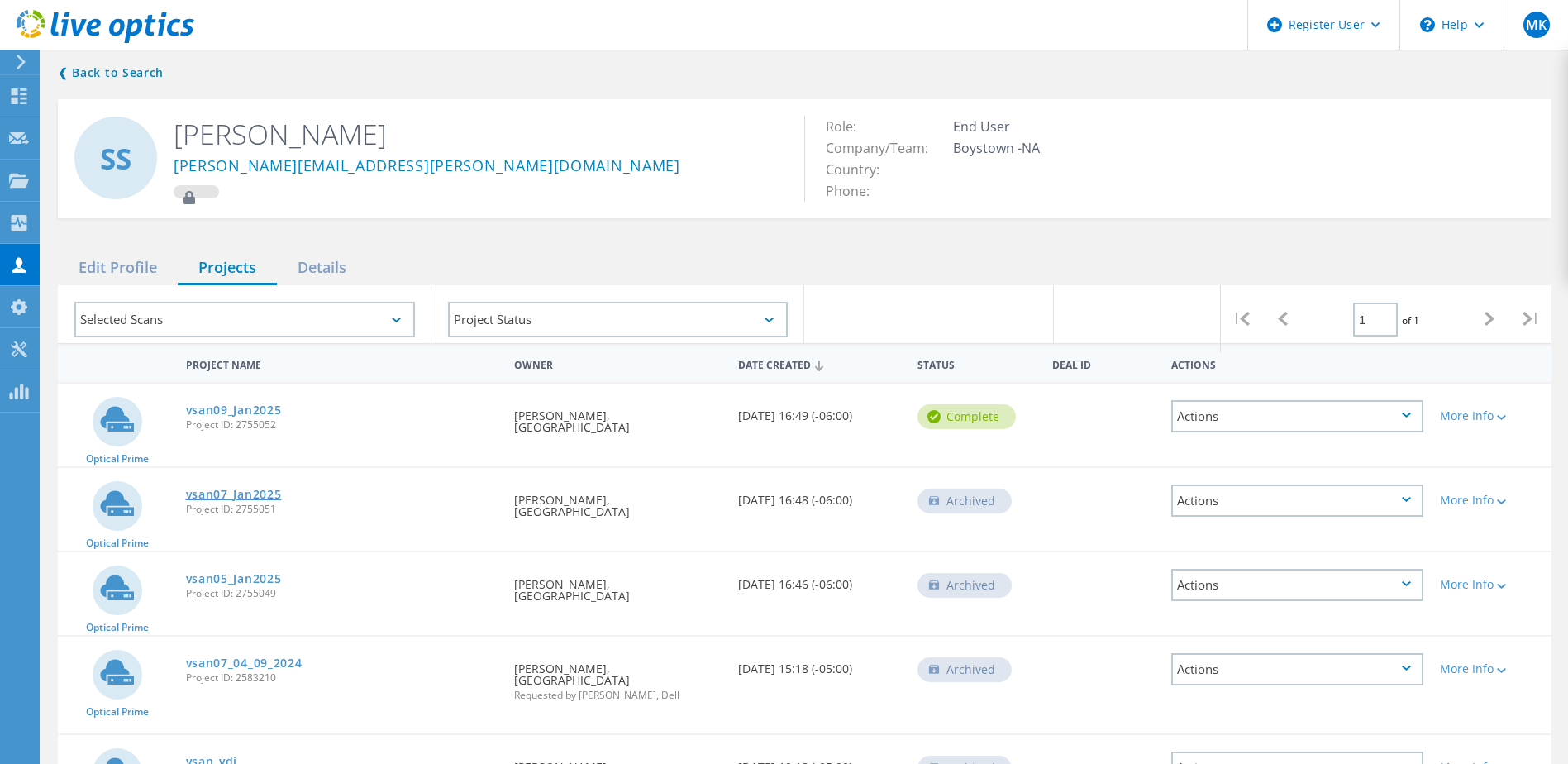
click at [246, 496] on link "vsan07_Jan2025" at bounding box center [234, 494] width 96 height 11
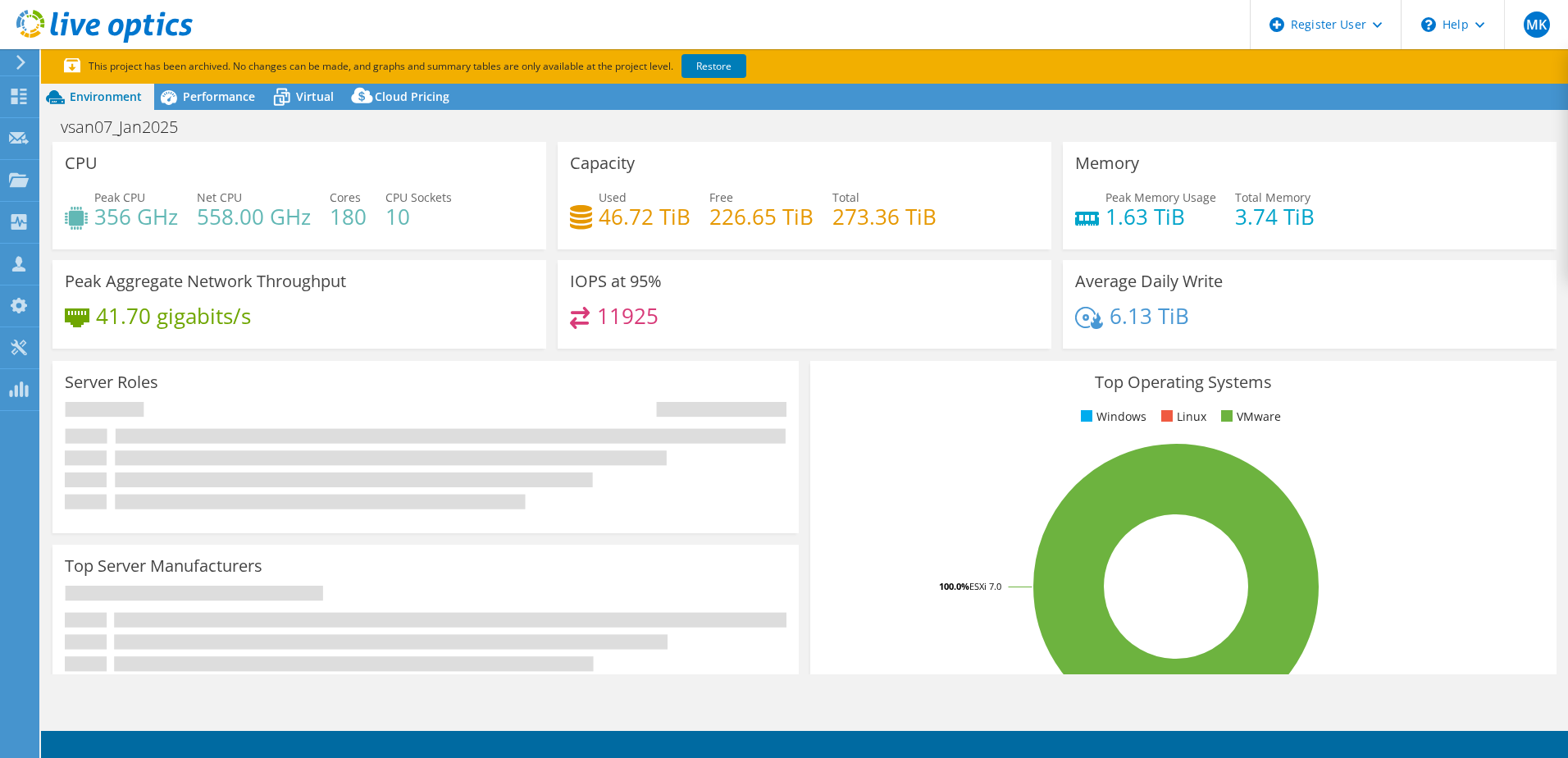
select select "USD"
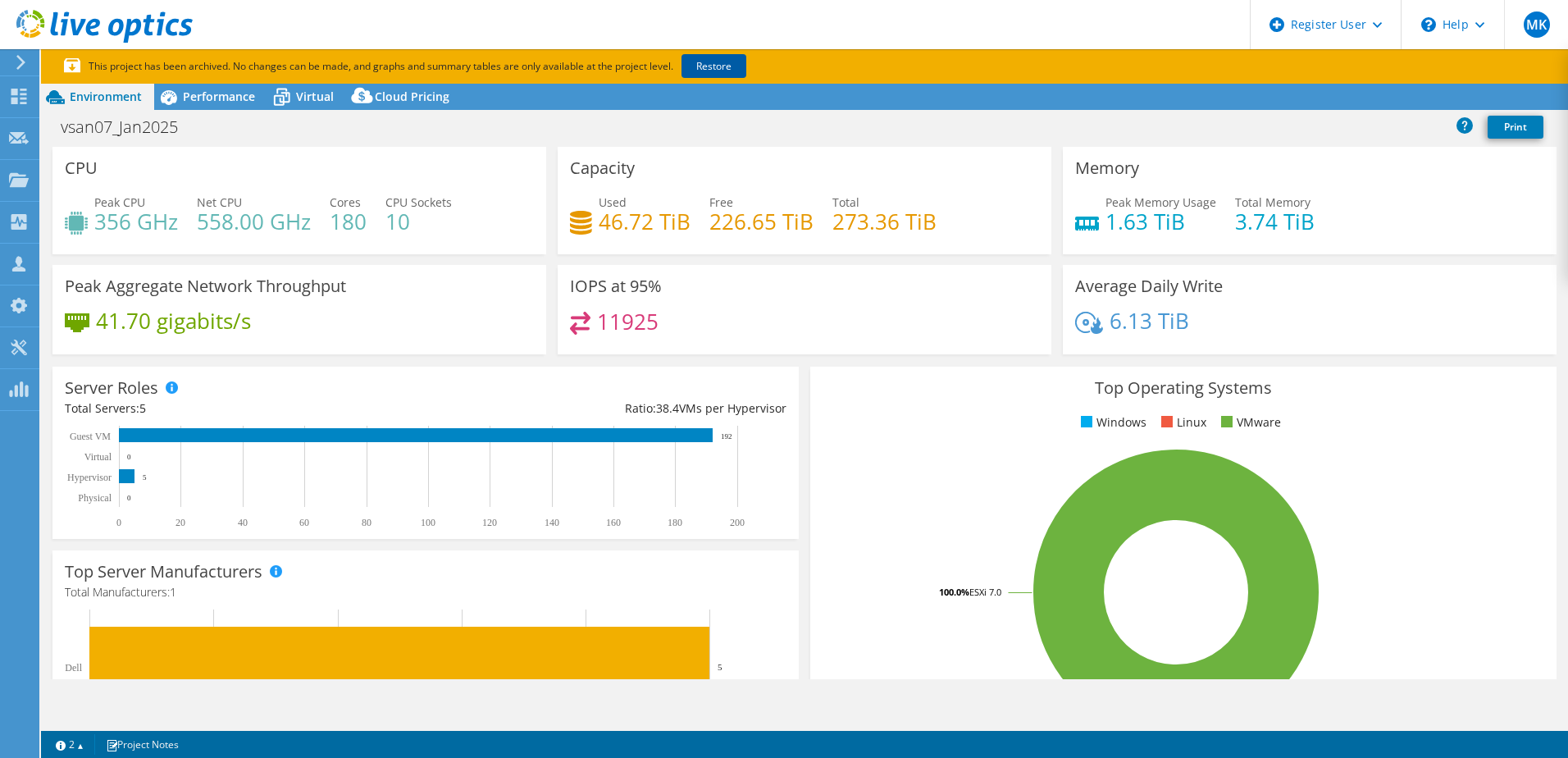
click at [730, 67] on link "Restore" at bounding box center [714, 66] width 65 height 24
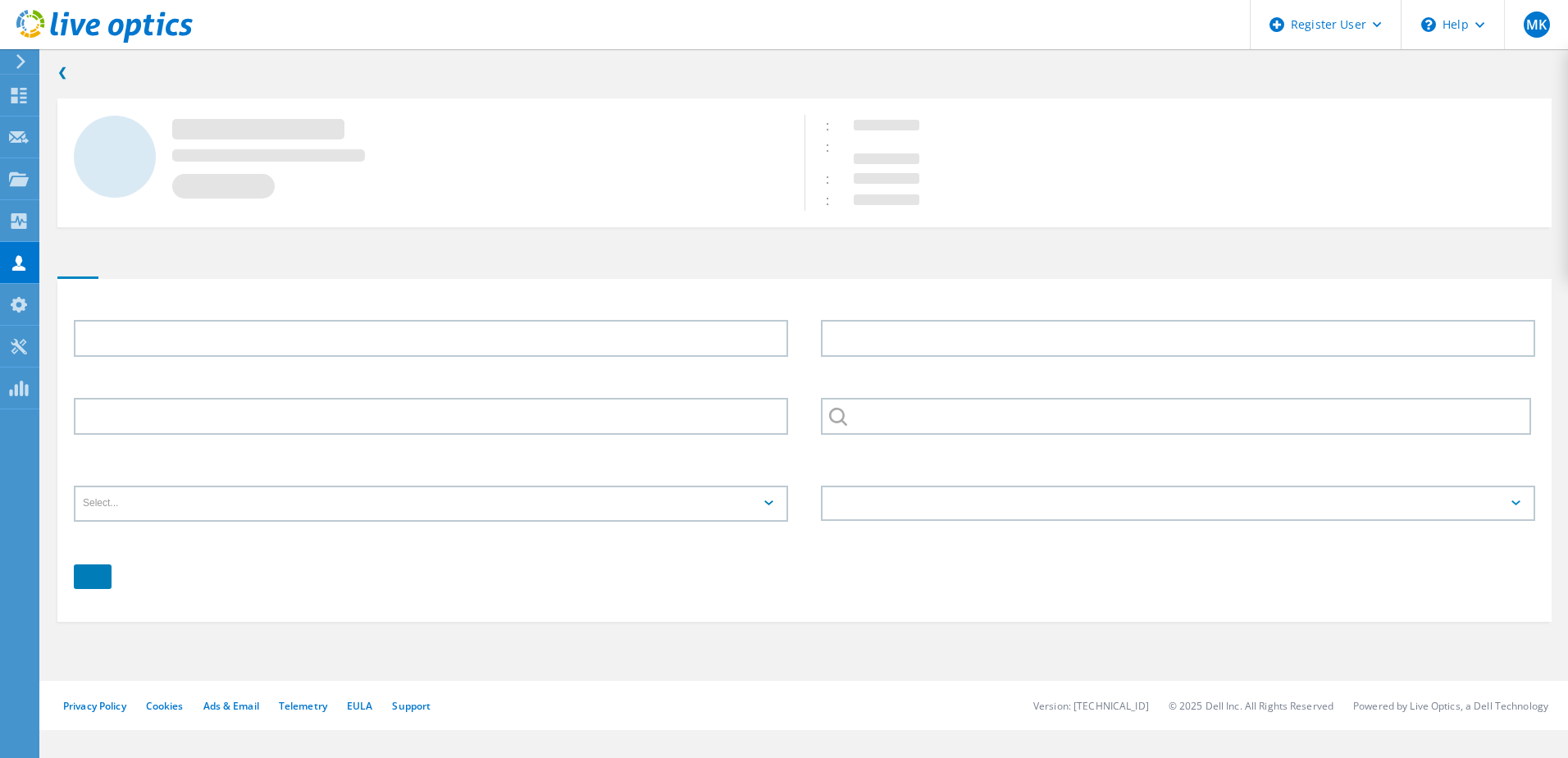
type input "[PERSON_NAME]"
type input "Boystown"
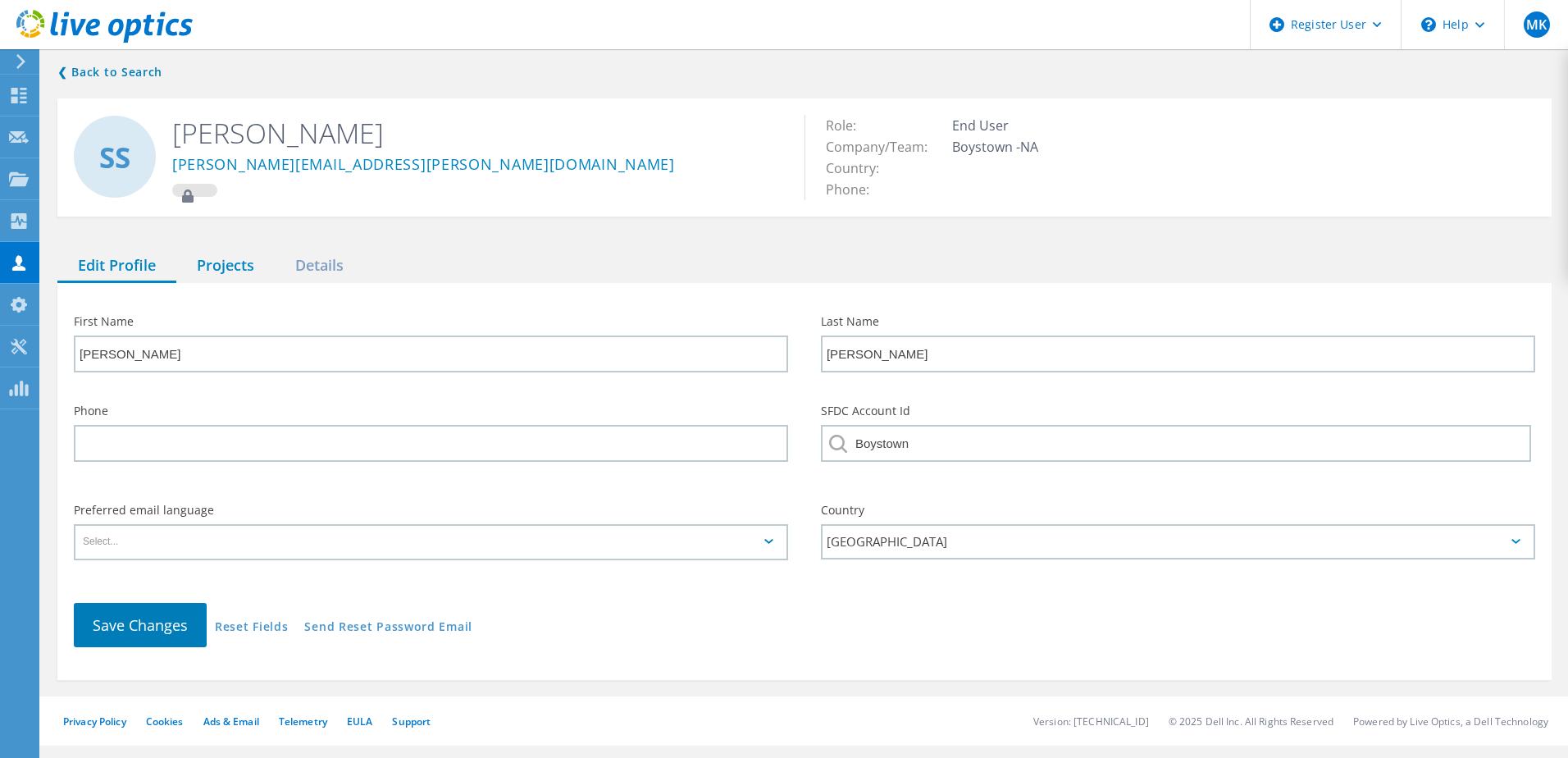
click at [250, 263] on div "Projects" at bounding box center [225, 266] width 98 height 33
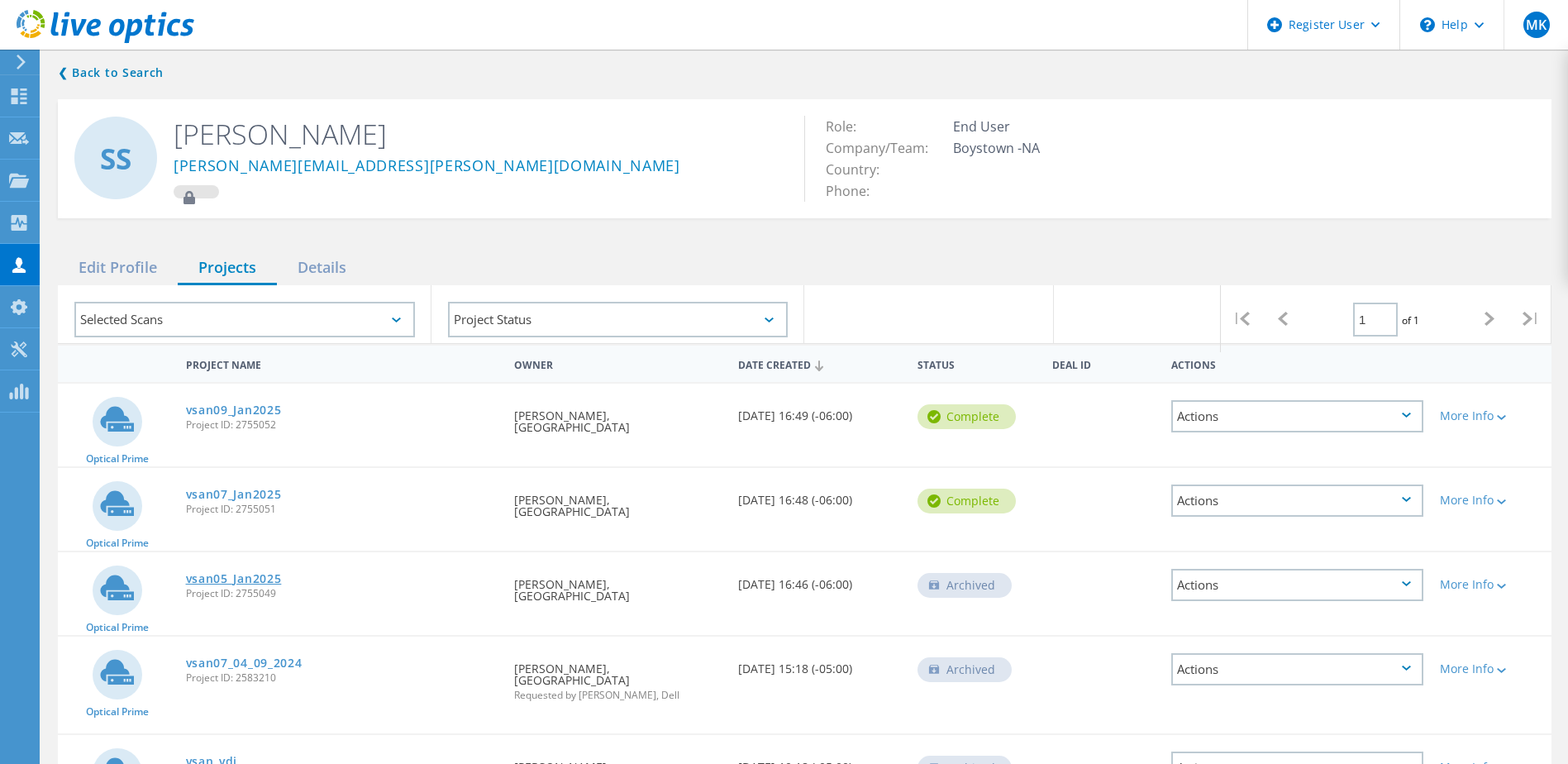
click at [274, 579] on link "vsan05_Jan2025" at bounding box center [234, 578] width 96 height 11
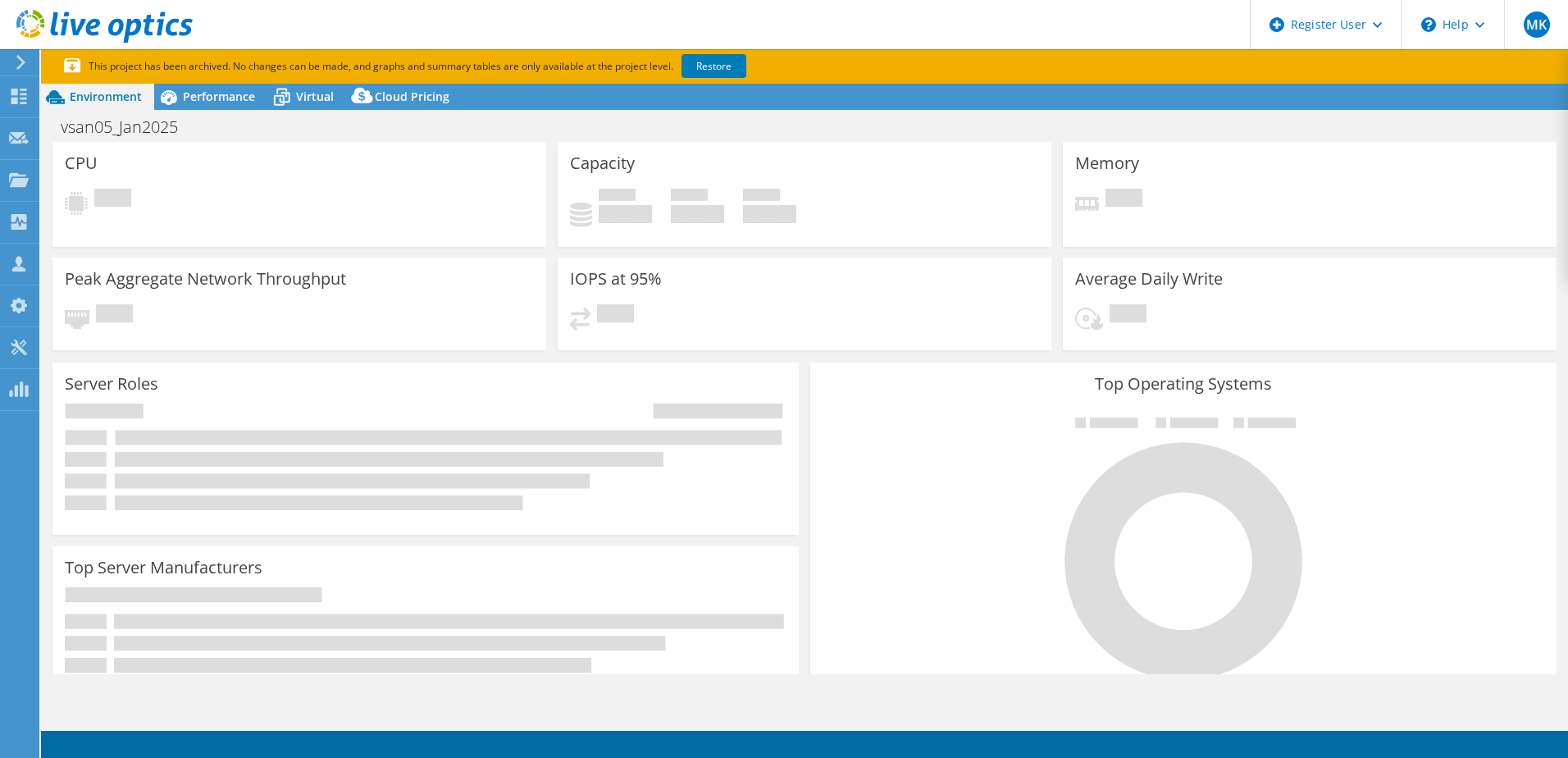
select select "USD"
select select "USEast"
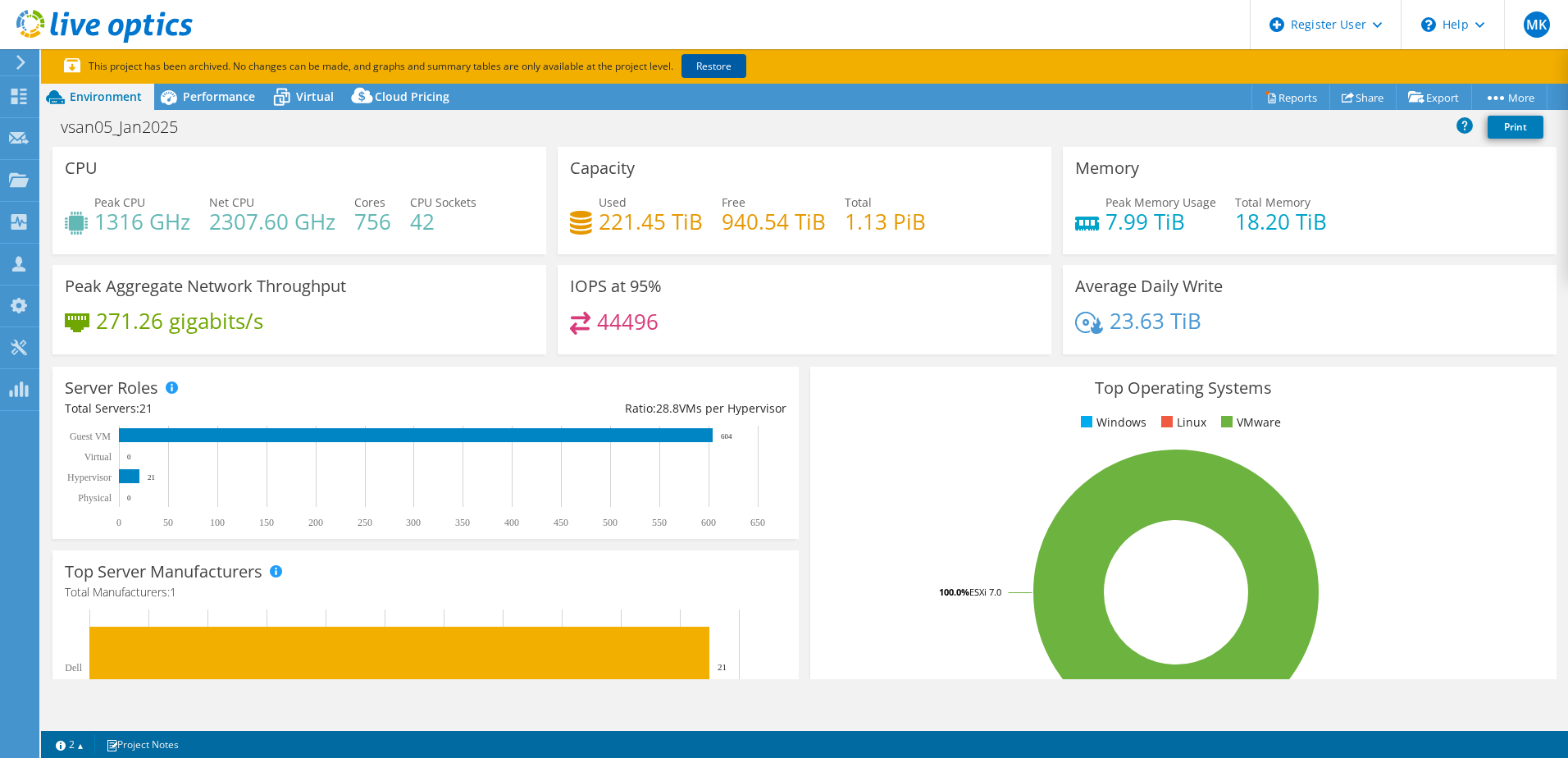
click at [730, 70] on link "Restore" at bounding box center [714, 66] width 65 height 24
click at [18, 93] on icon at bounding box center [18, 96] width 19 height 16
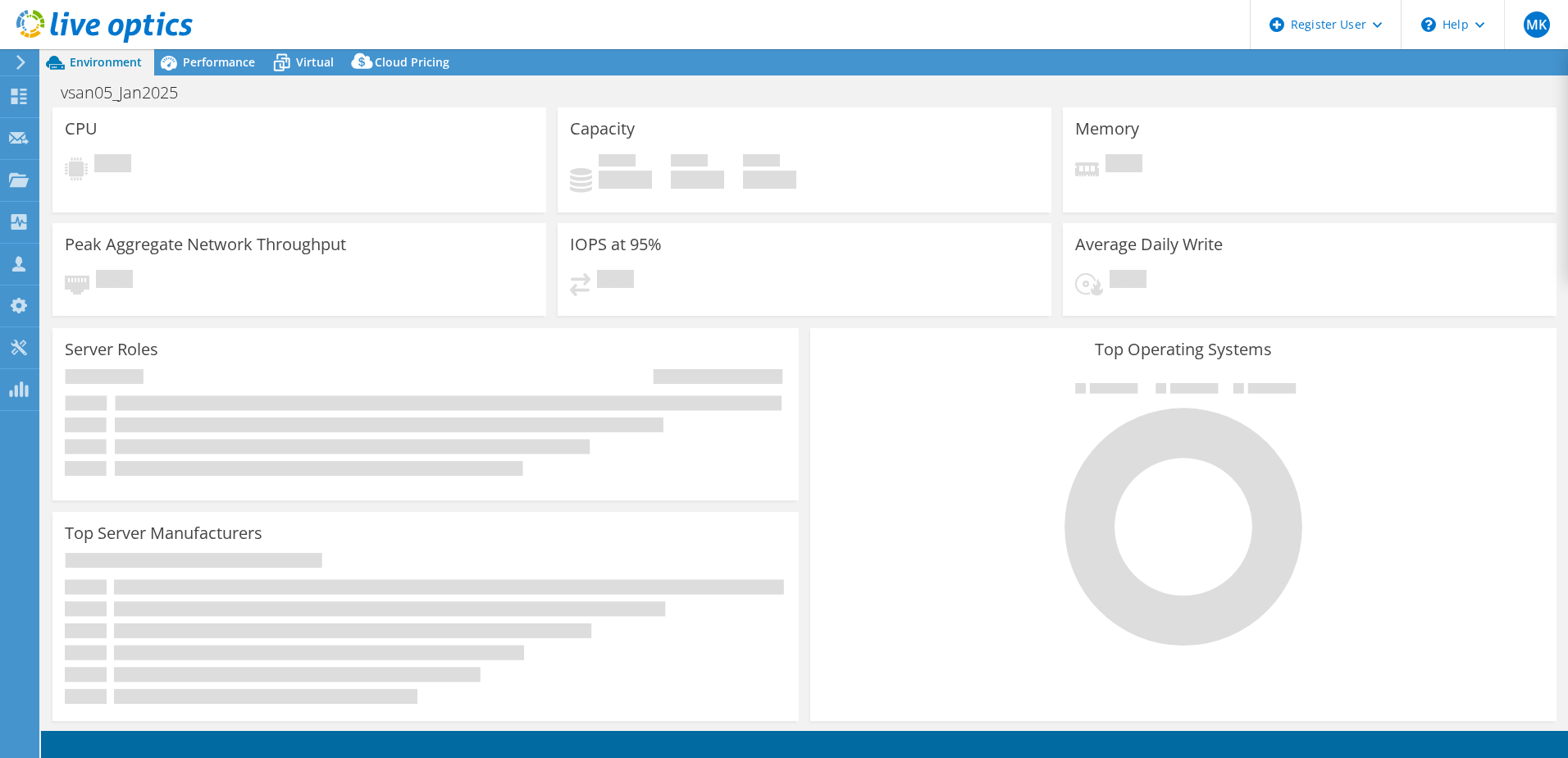
select select "USEast"
select select "USD"
select select "USEast"
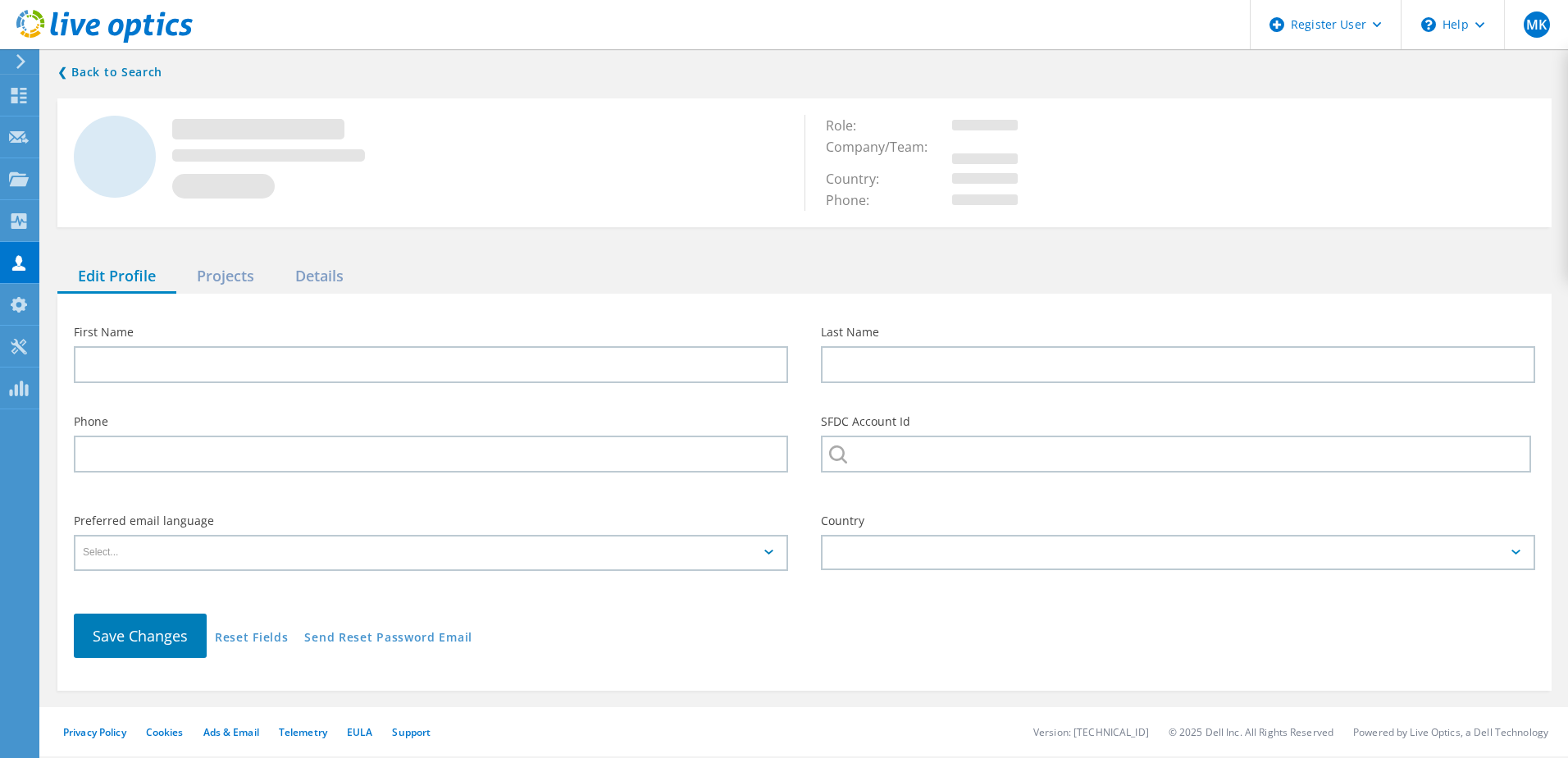
type input "[PERSON_NAME]"
type input "Boystown"
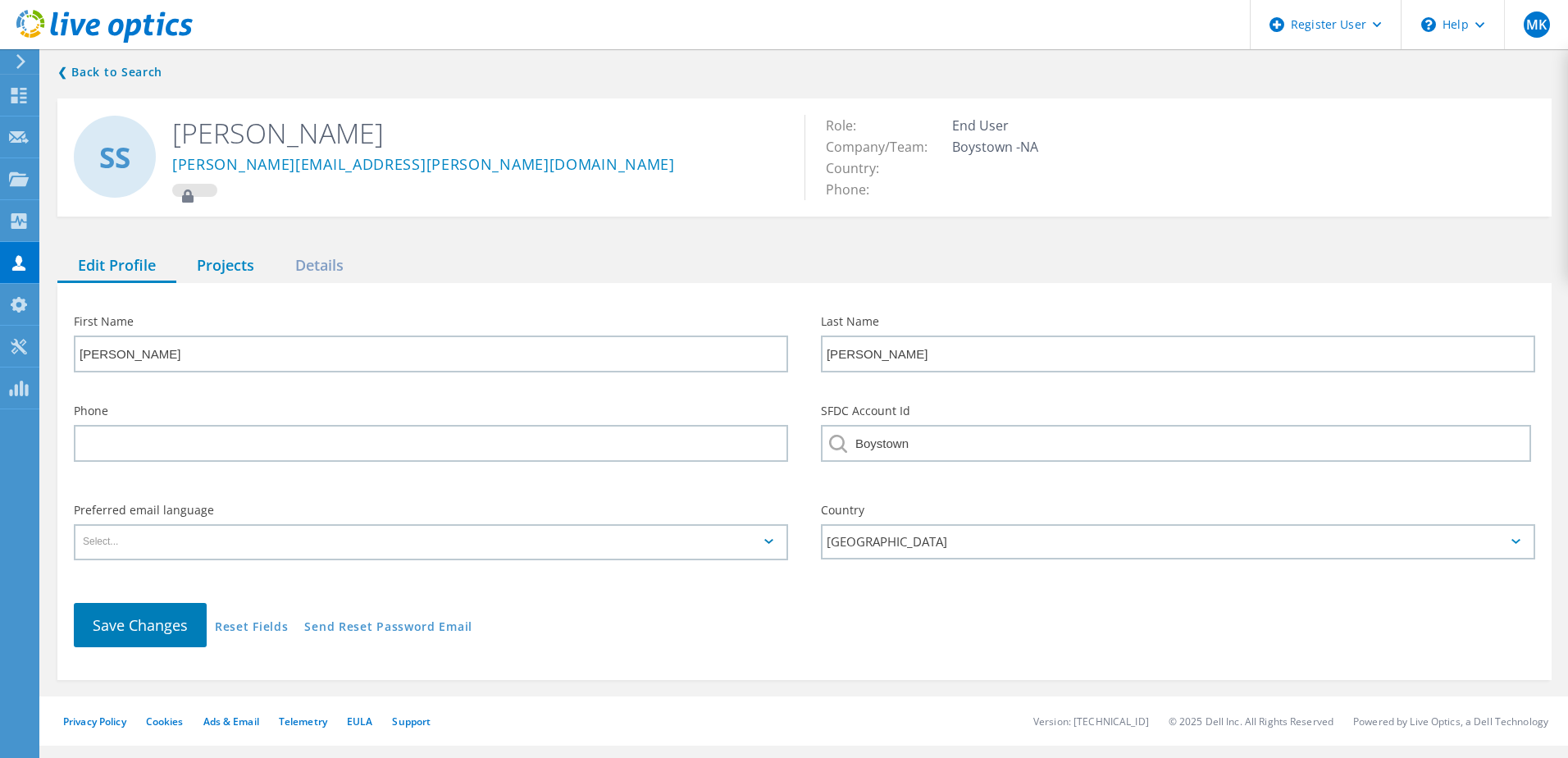
click at [238, 267] on div "Projects" at bounding box center [225, 266] width 98 height 33
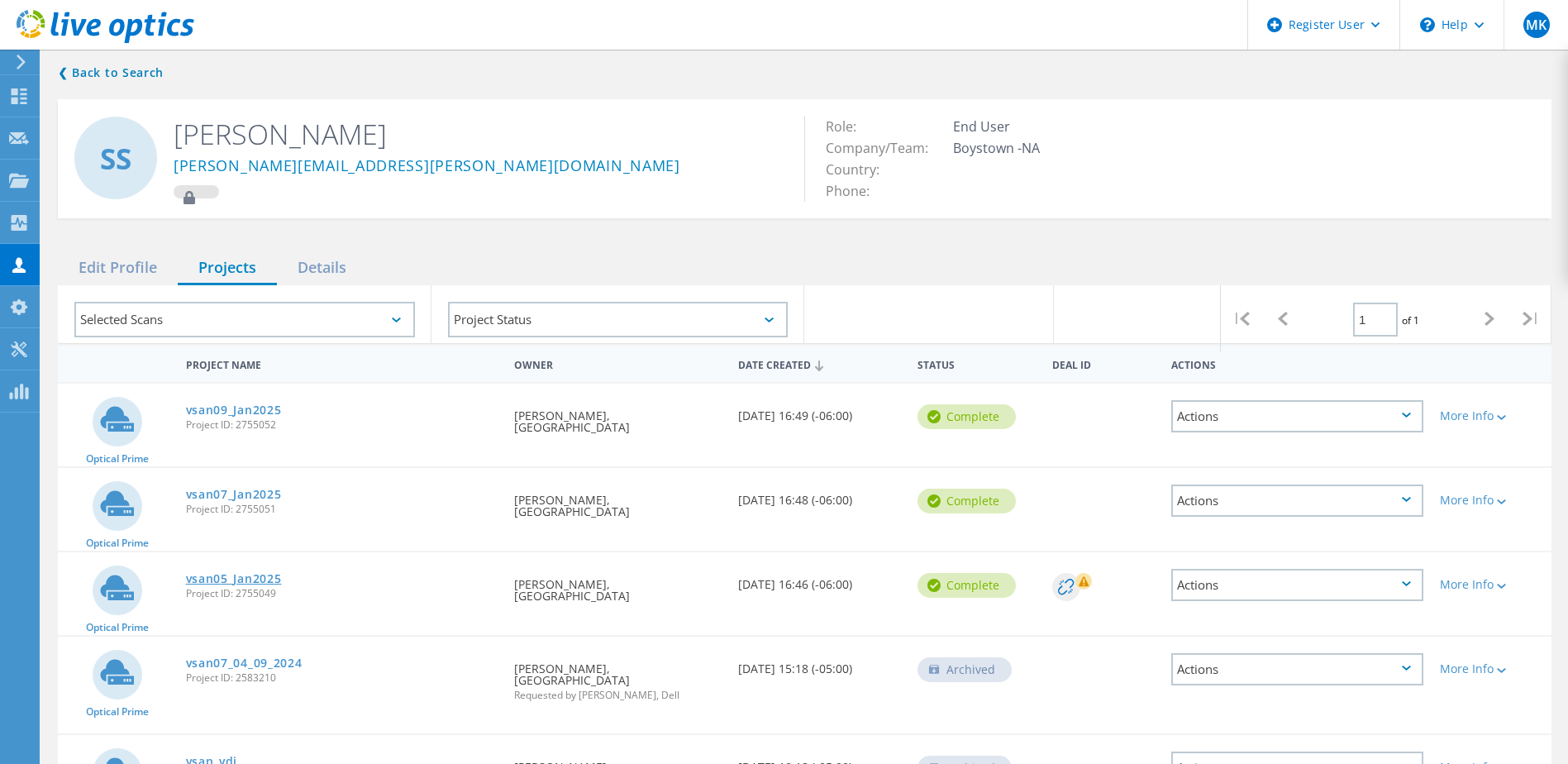
click at [274, 573] on link "vsan05_Jan2025" at bounding box center [234, 578] width 96 height 11
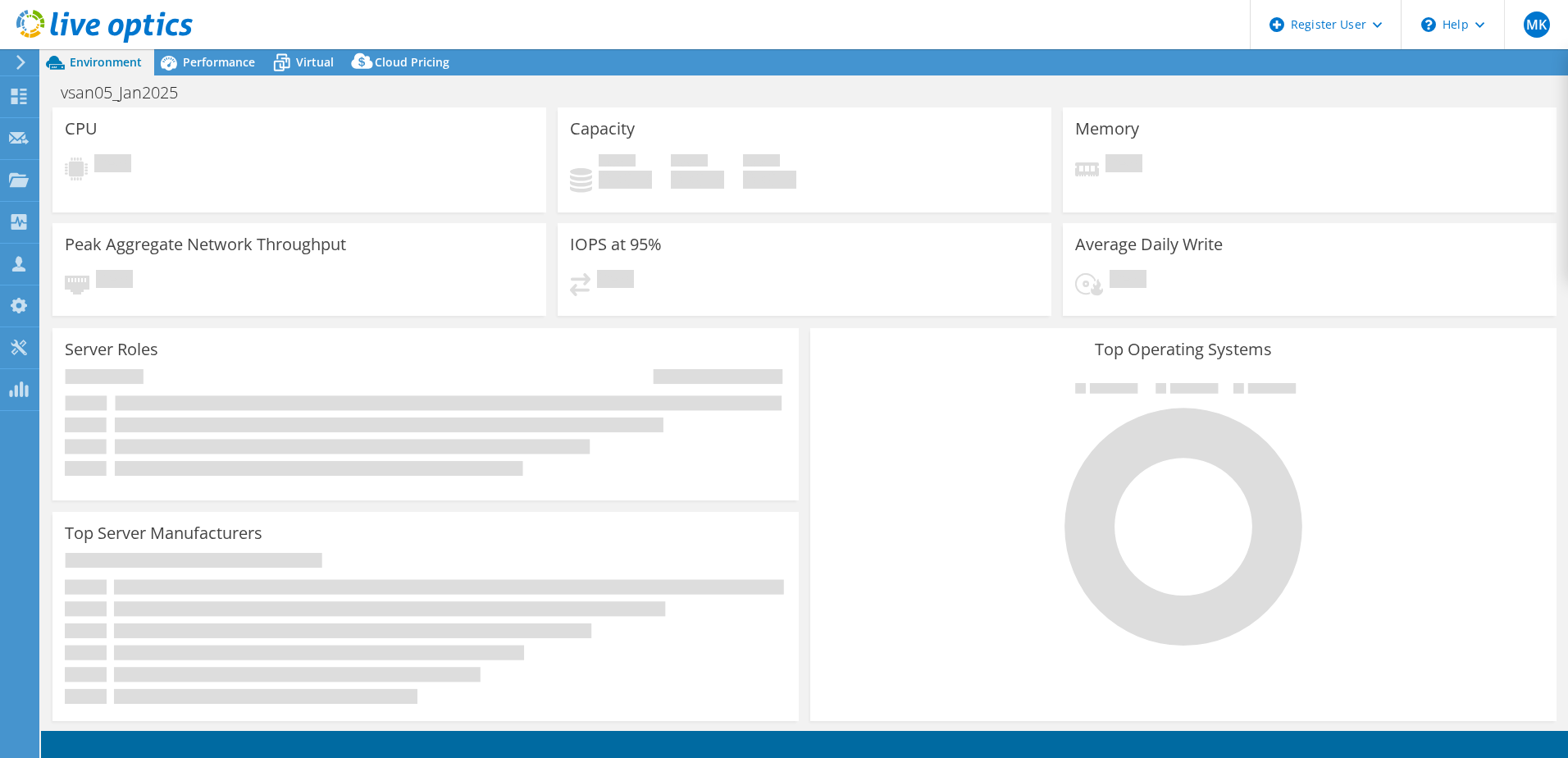
select select "USD"
select select "USEast"
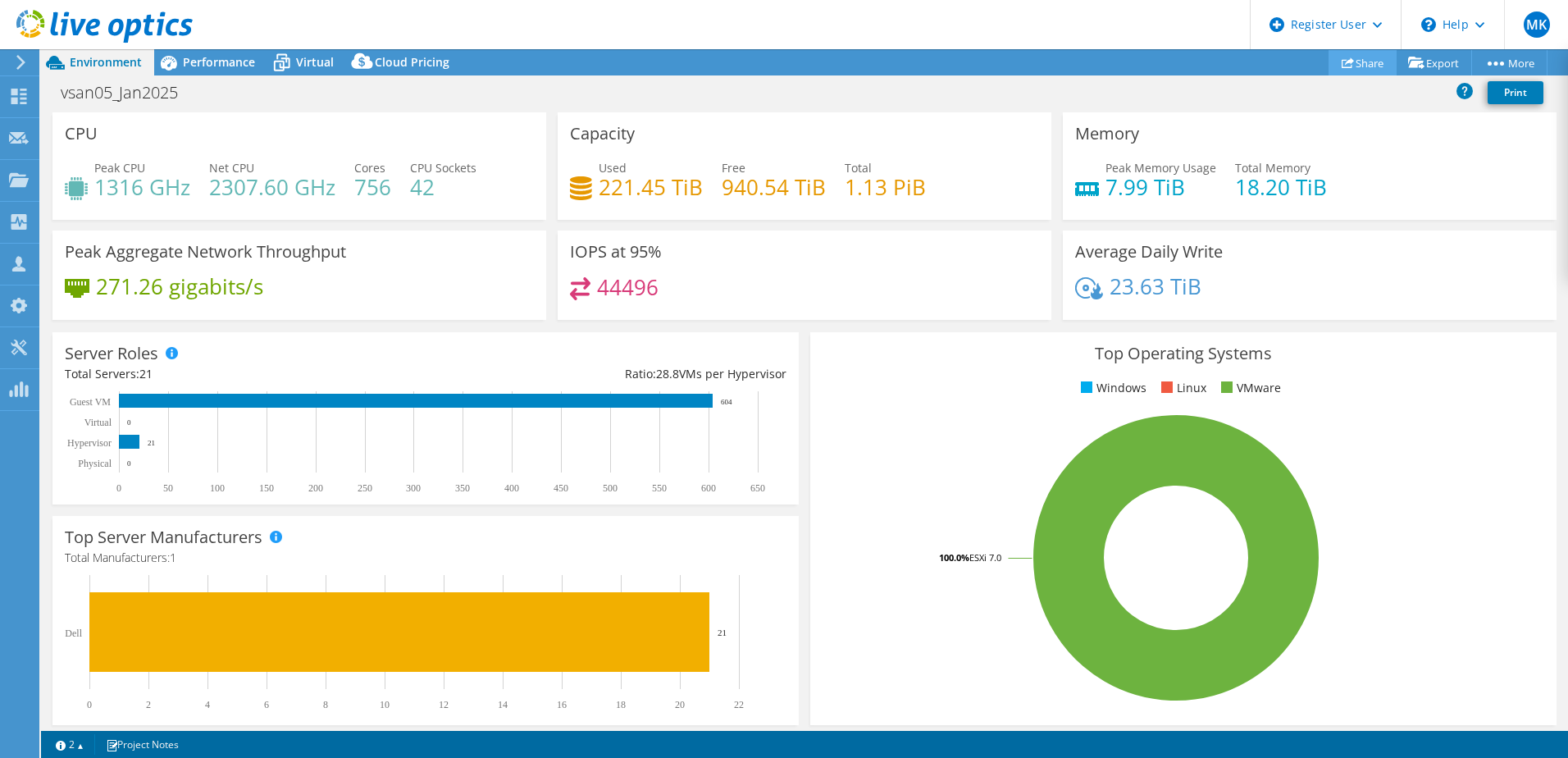
click at [1354, 63] on link "Share" at bounding box center [1363, 62] width 68 height 25
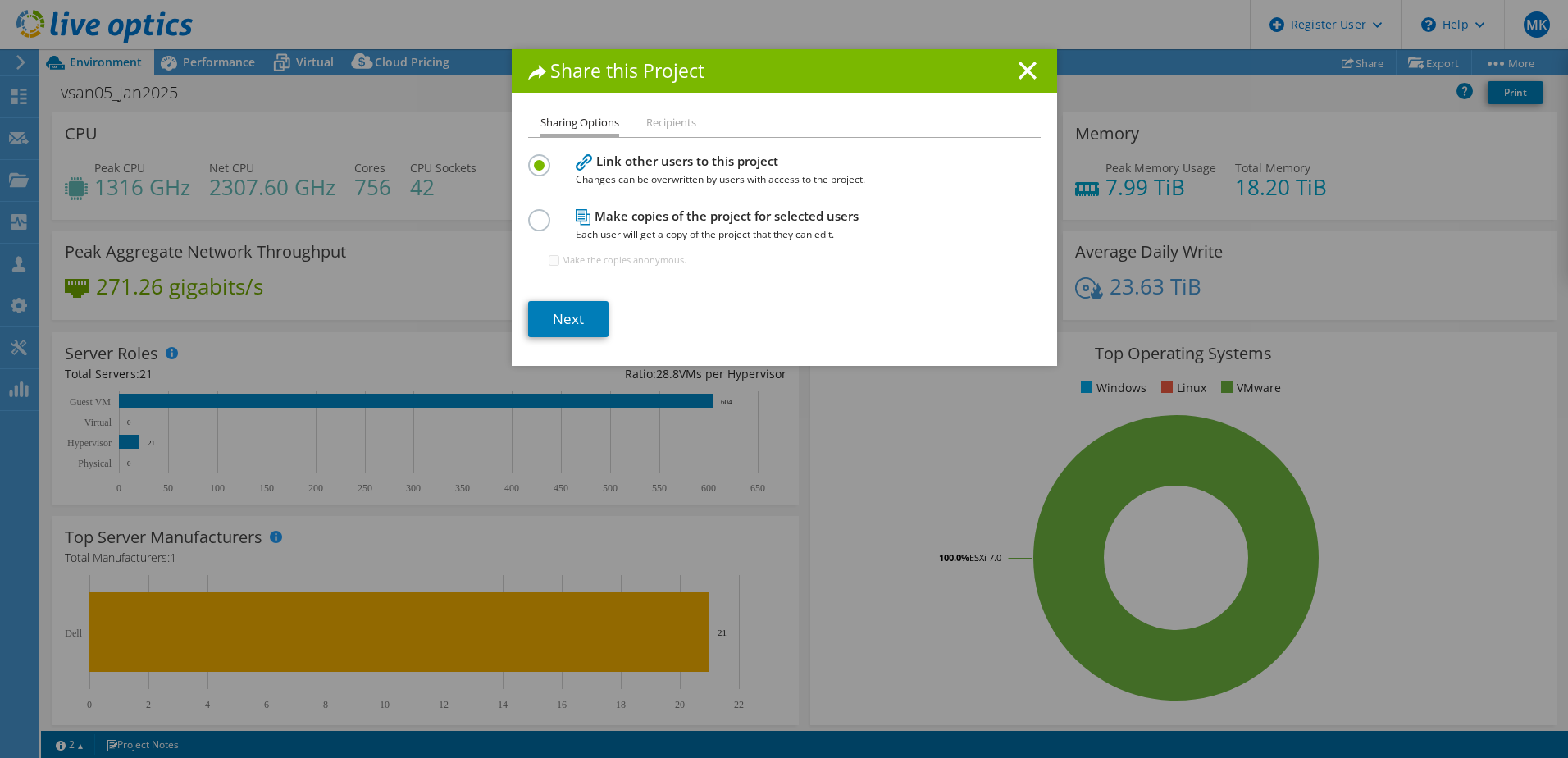
click at [536, 214] on label at bounding box center [542, 211] width 29 height 4
click at [0, 0] on input "radio" at bounding box center [0, 0] width 0 height 0
click at [565, 325] on link "Next" at bounding box center [568, 319] width 81 height 36
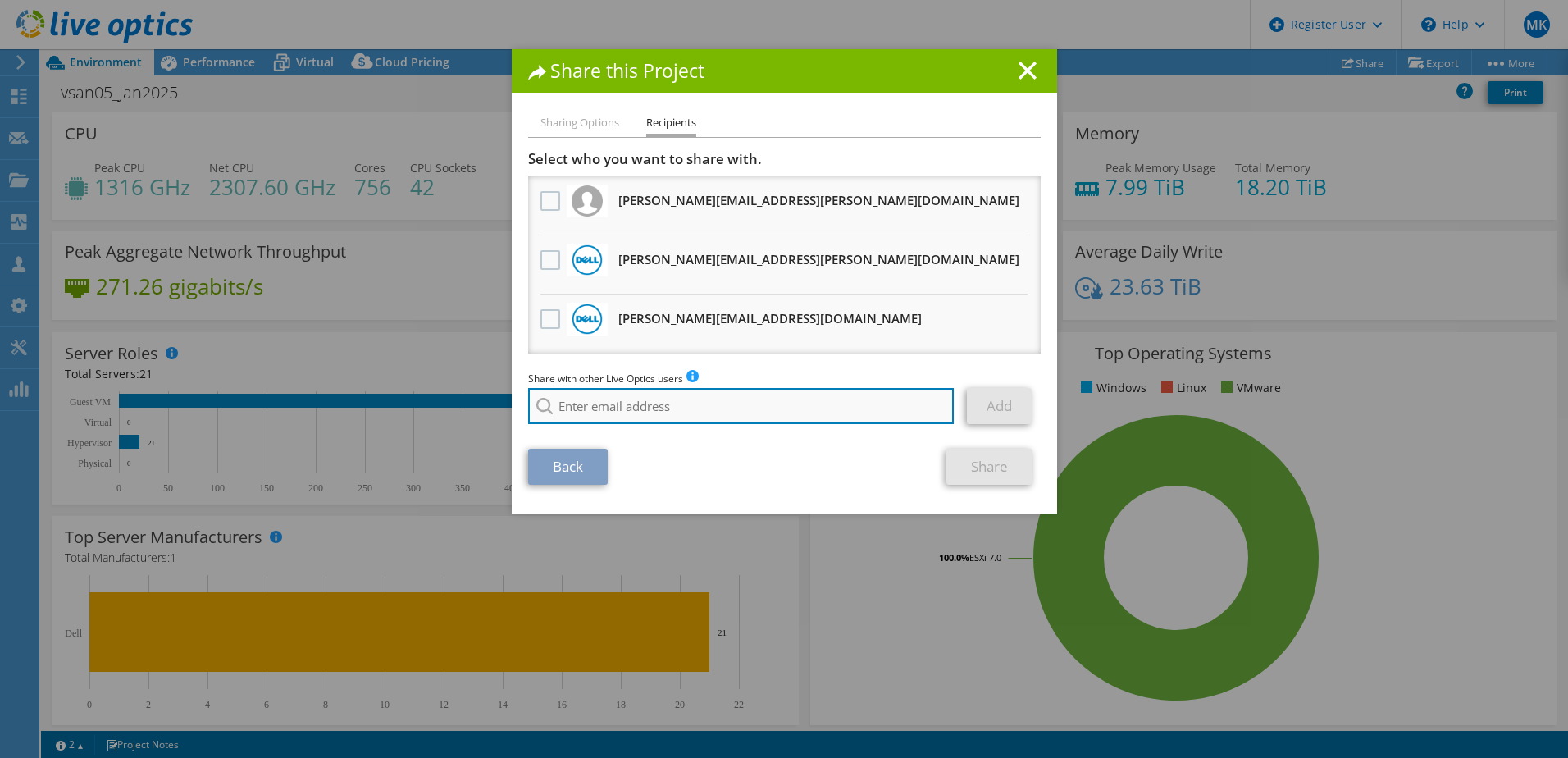
click at [745, 404] on input "search" at bounding box center [741, 405] width 426 height 36
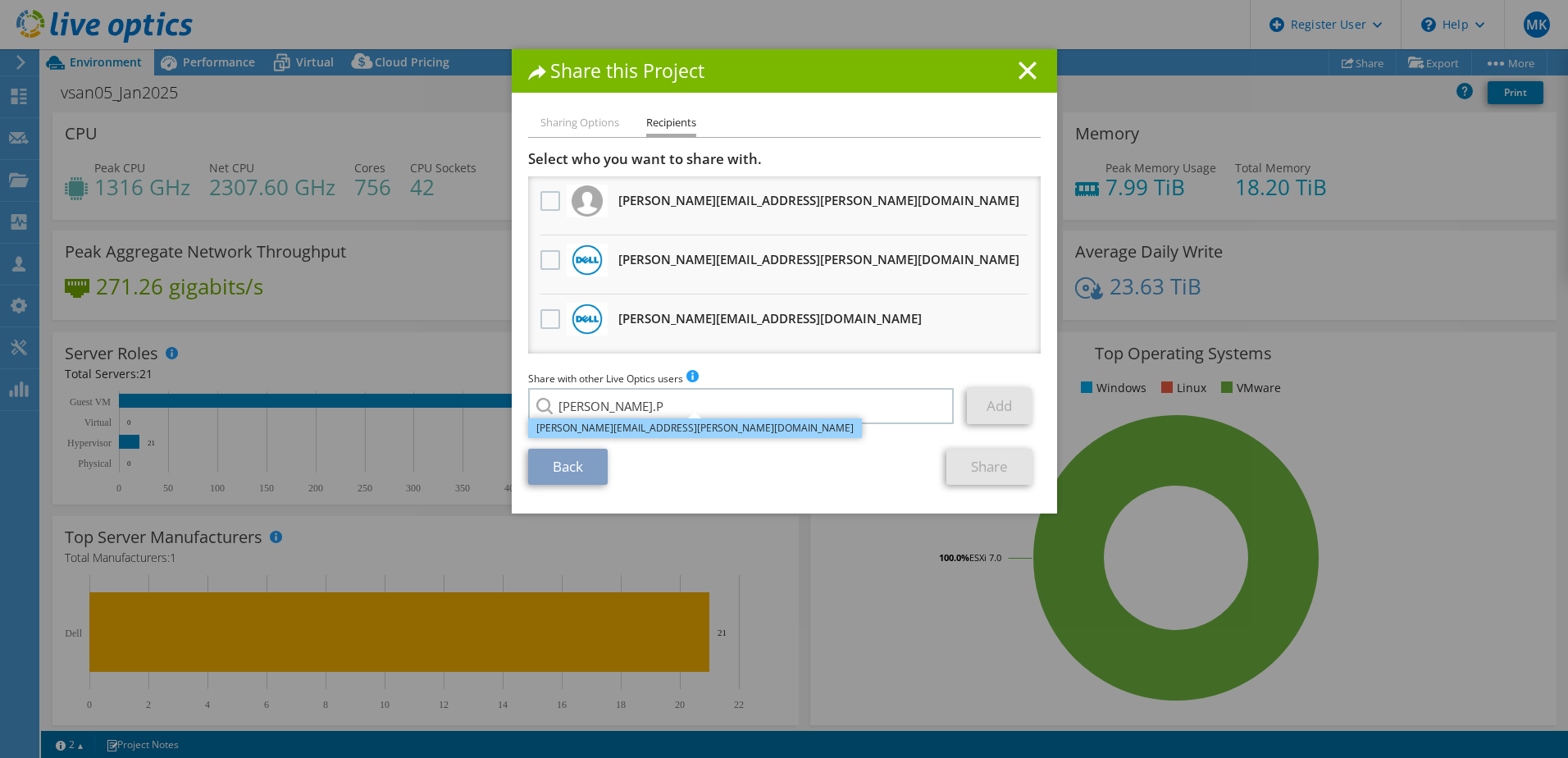
click at [698, 436] on li "Tina.Perez@dell.com" at bounding box center [694, 428] width 334 height 19
type input "Tina.Perez@dell.com"
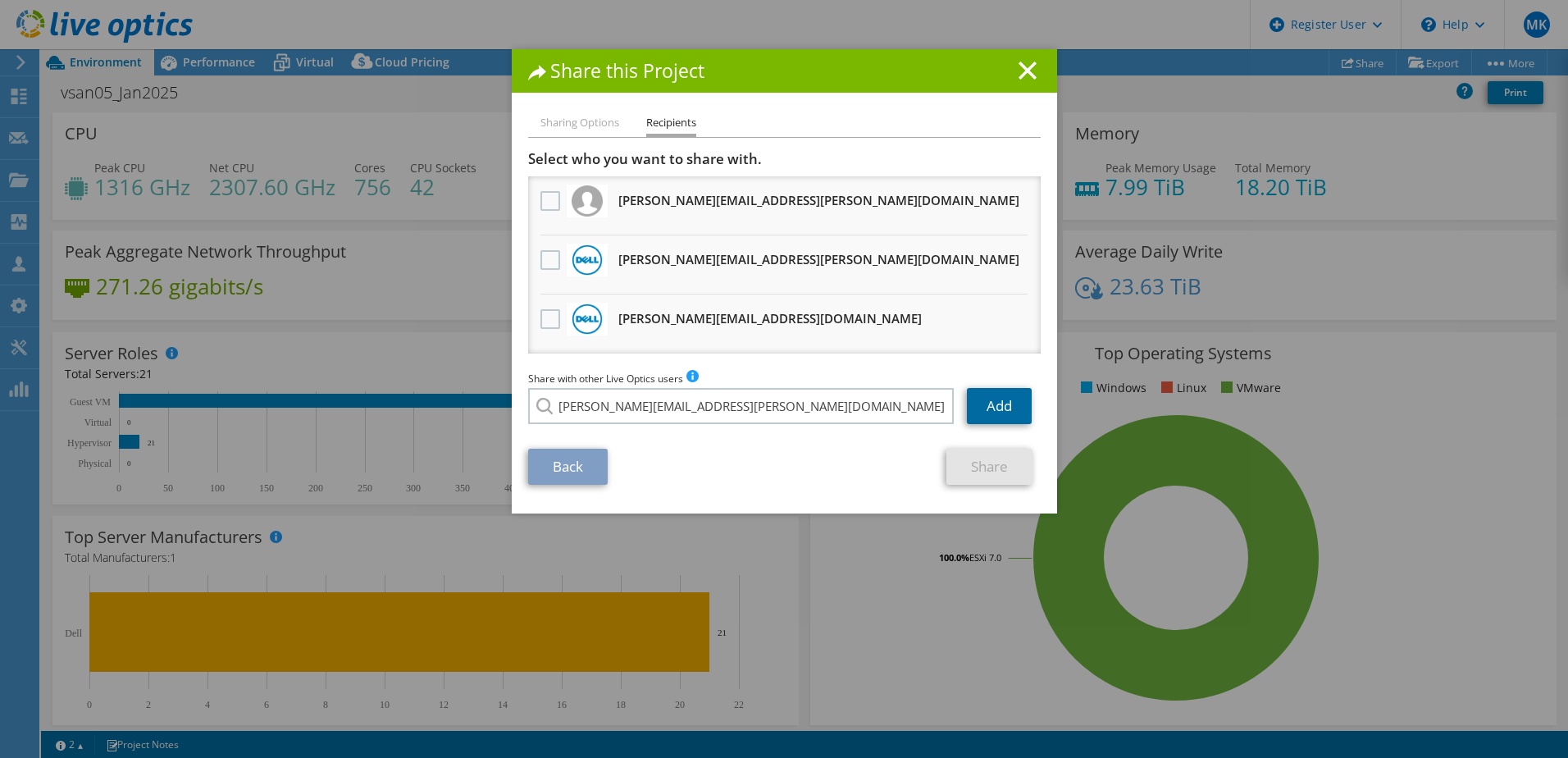
click at [1008, 403] on link "Add" at bounding box center [1000, 405] width 65 height 36
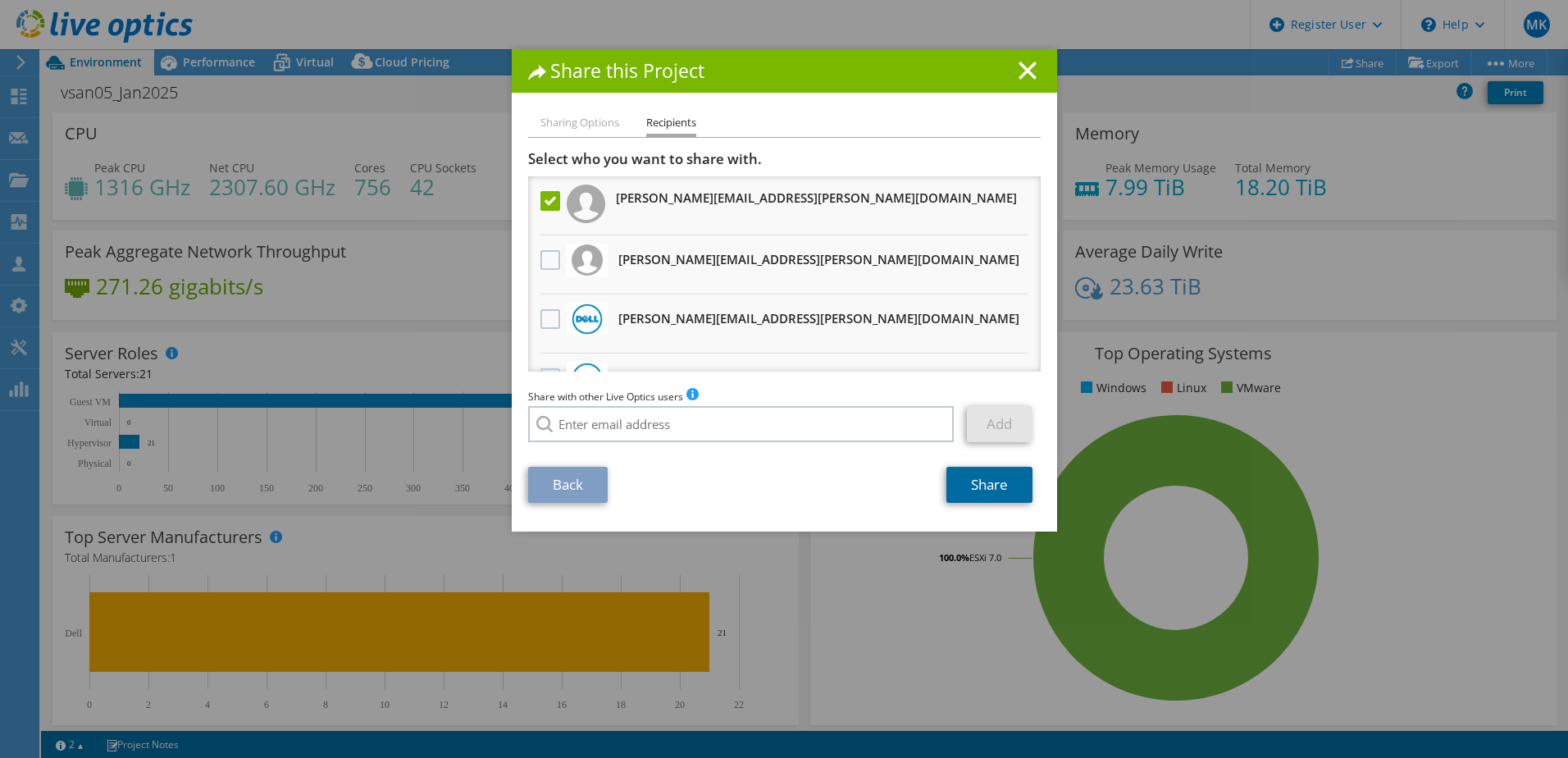
click at [982, 481] on link "Share" at bounding box center [989, 484] width 86 height 36
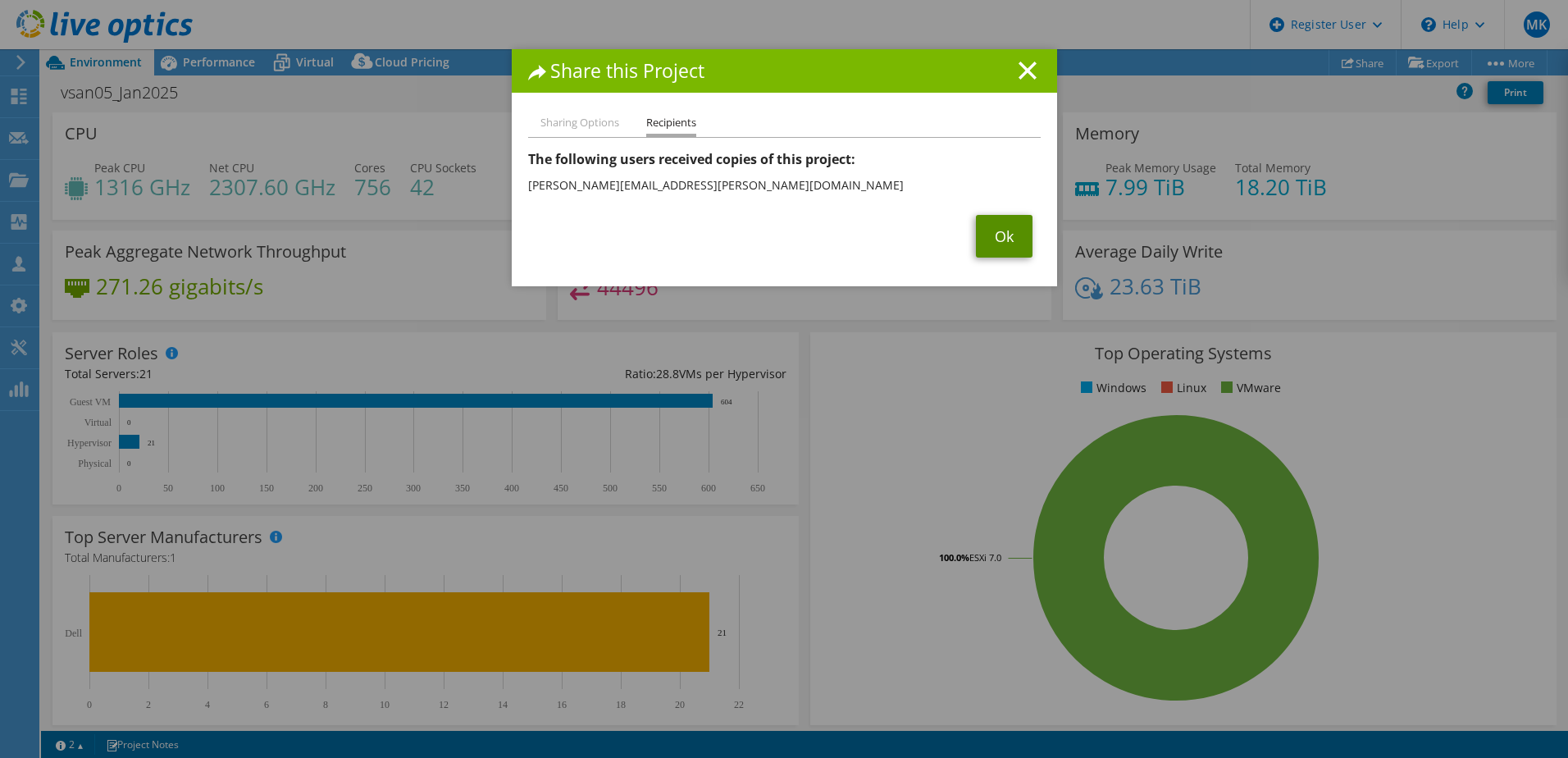
click at [1005, 239] on link "Ok" at bounding box center [1004, 235] width 57 height 43
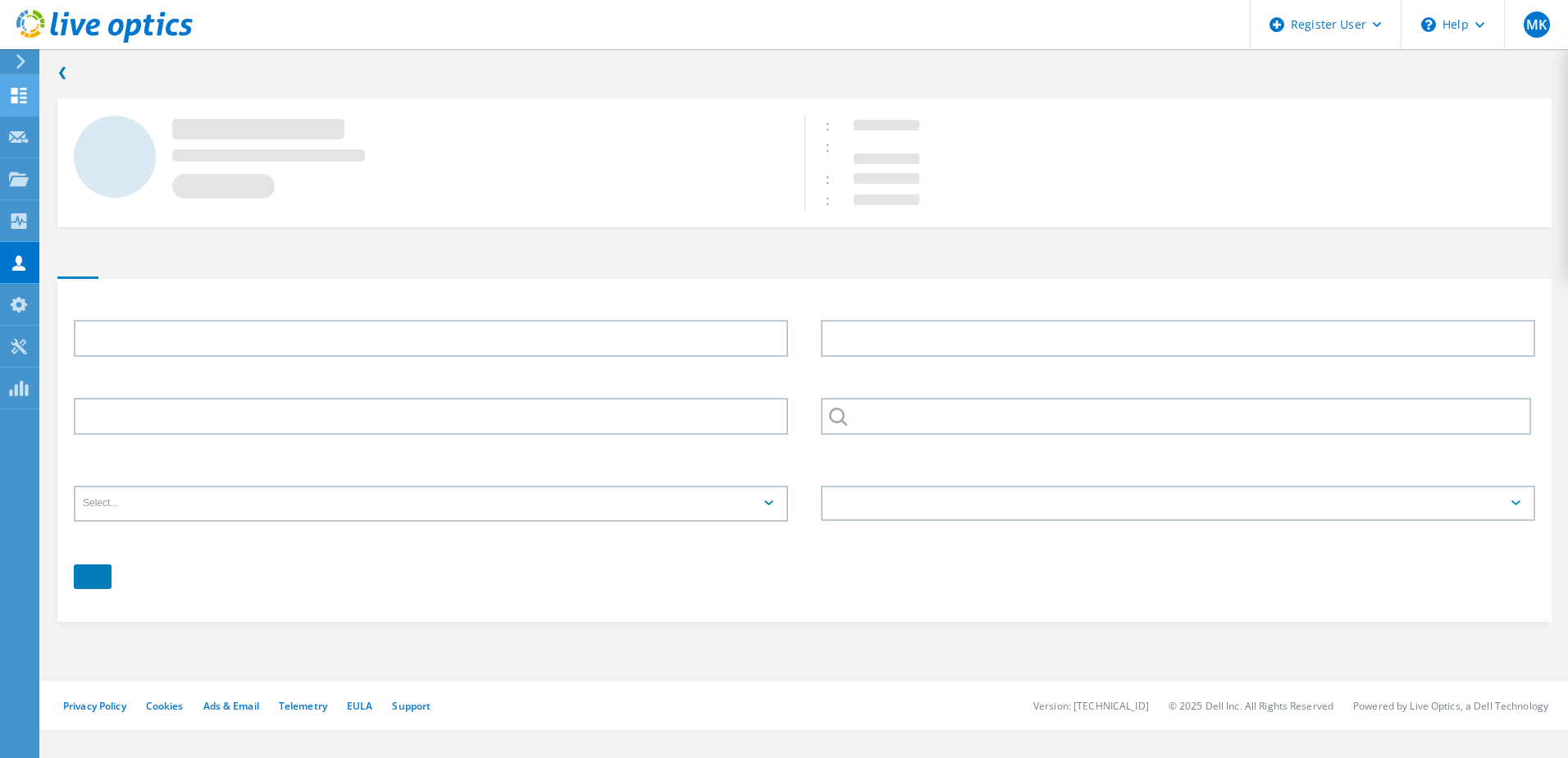
type input "[PERSON_NAME]"
type input "Boystown"
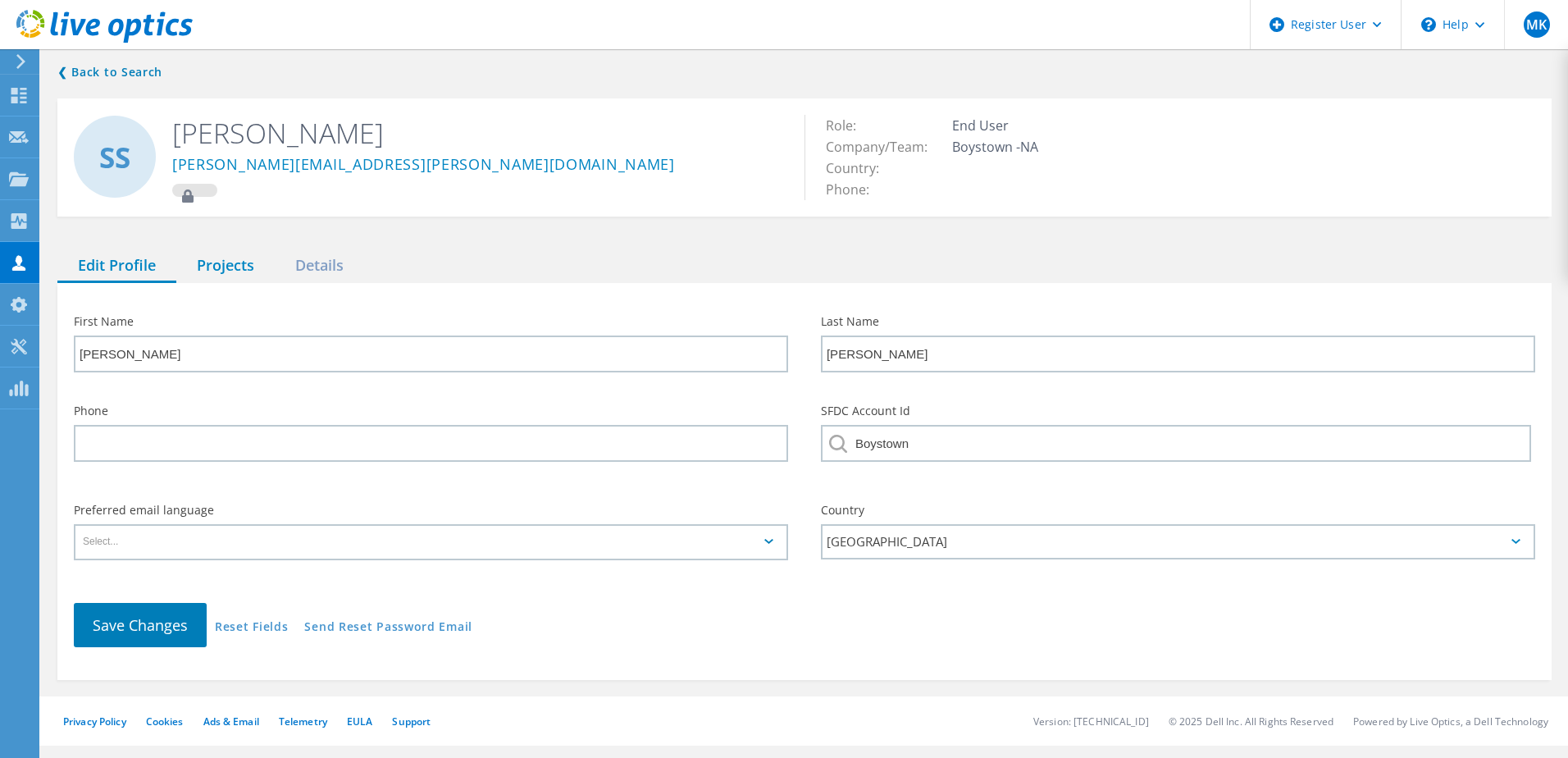
click at [229, 270] on div "Projects" at bounding box center [225, 266] width 98 height 33
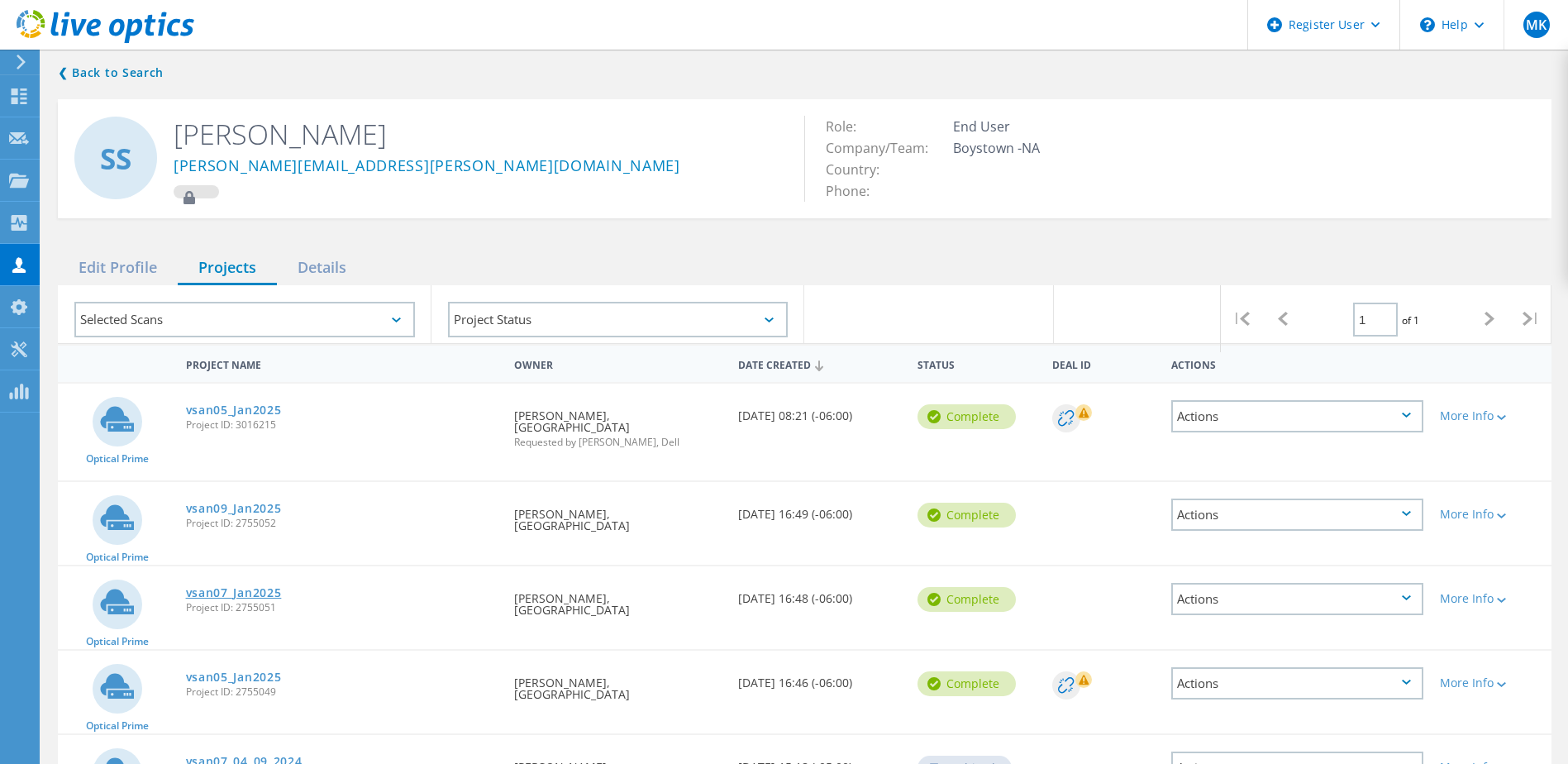
click at [256, 587] on link "vsan07_Jan2025" at bounding box center [234, 592] width 96 height 11
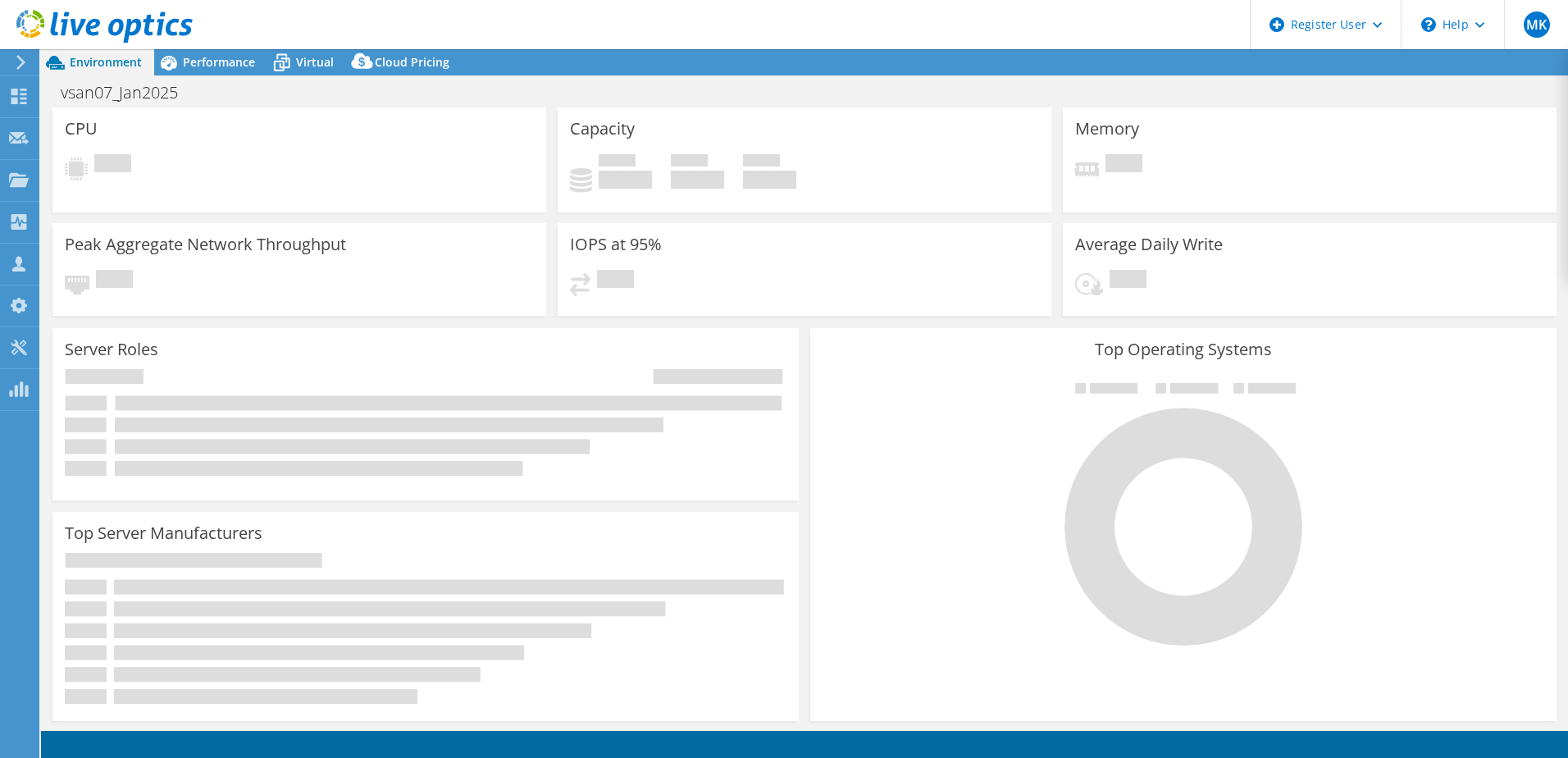
select select "USD"
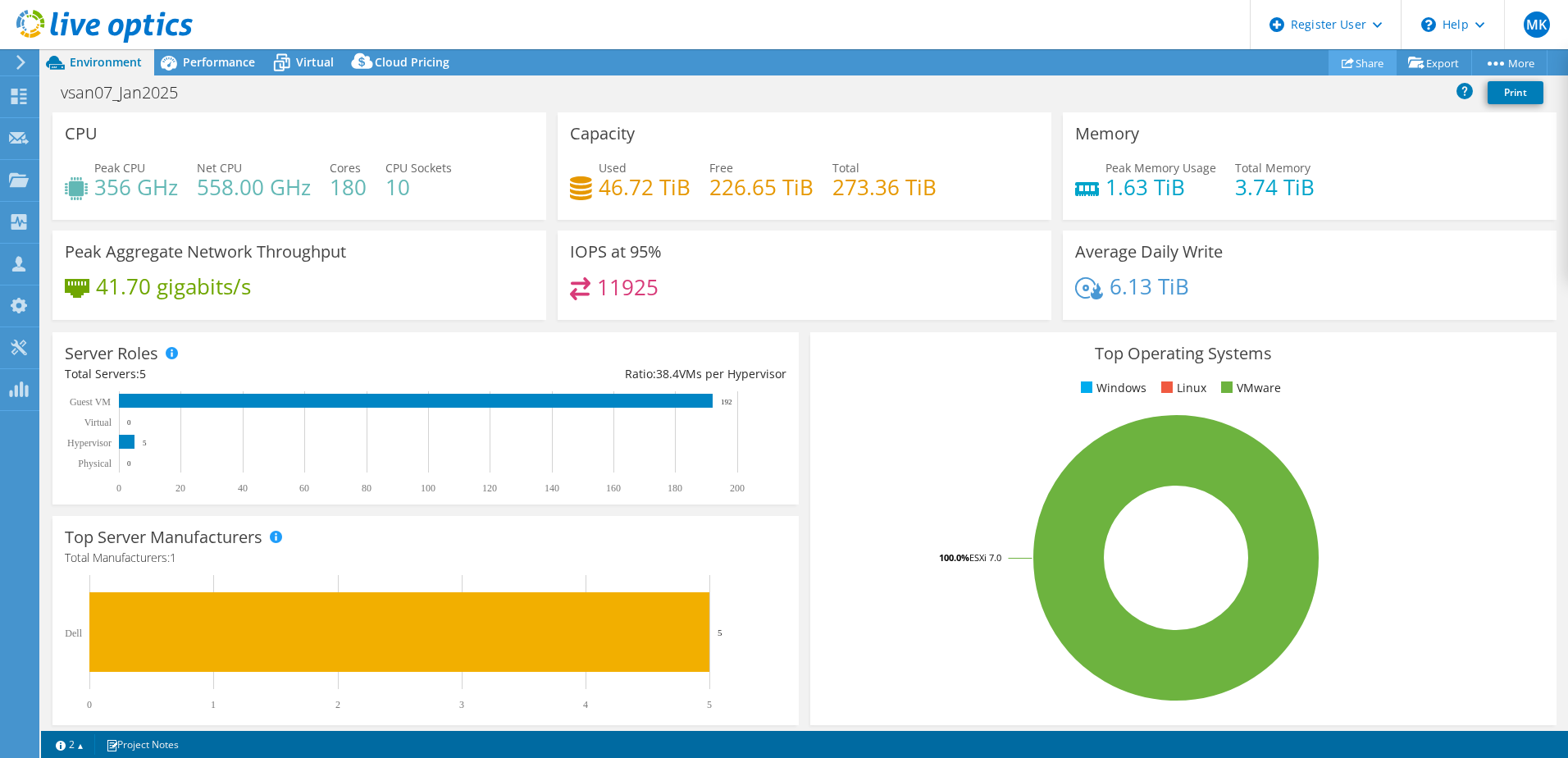
click at [1373, 63] on link "Share" at bounding box center [1363, 62] width 68 height 25
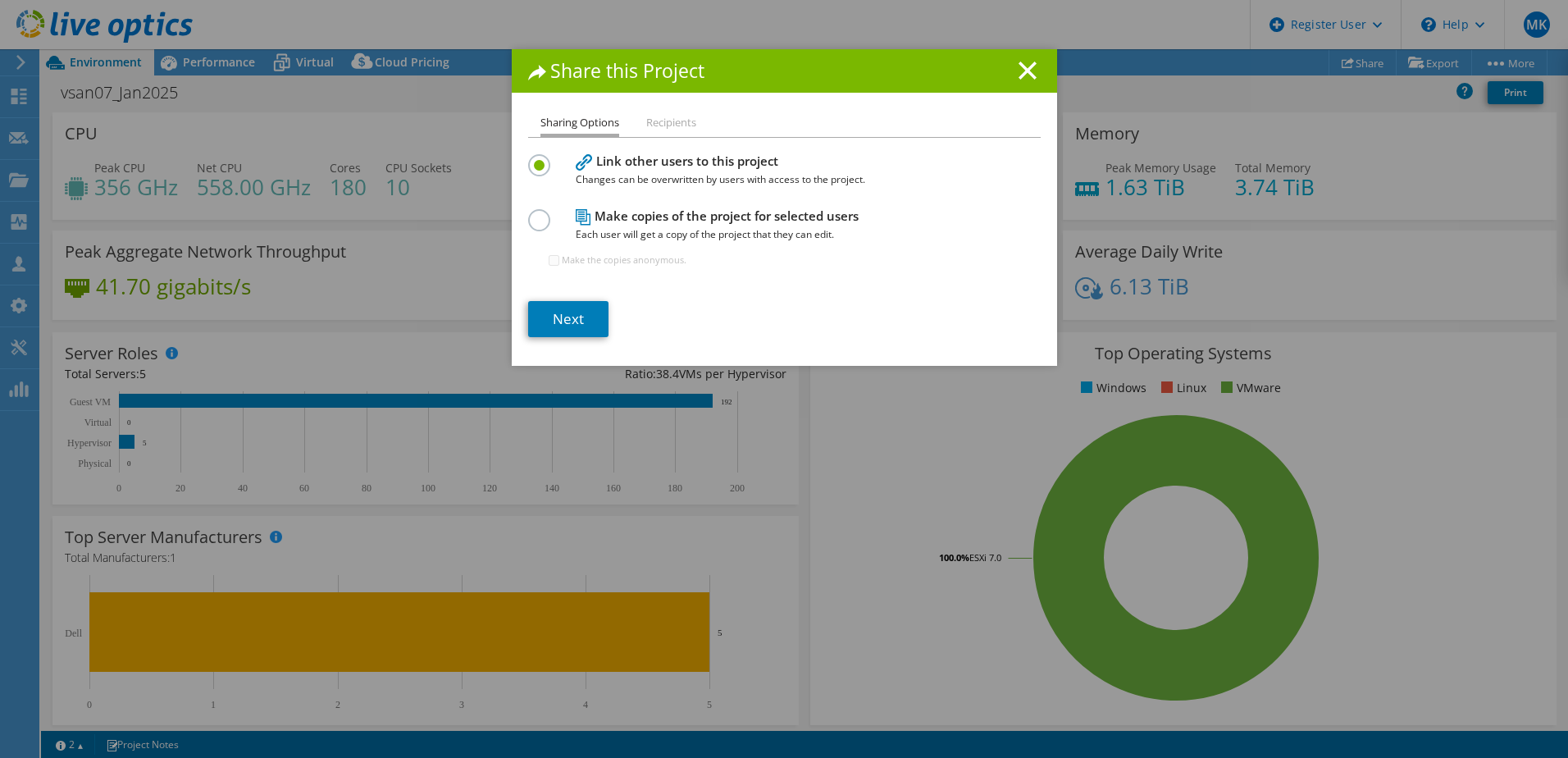
click at [534, 214] on label at bounding box center [542, 211] width 29 height 4
click at [0, 0] on input "radio" at bounding box center [0, 0] width 0 height 0
click at [566, 309] on link "Next" at bounding box center [568, 319] width 81 height 36
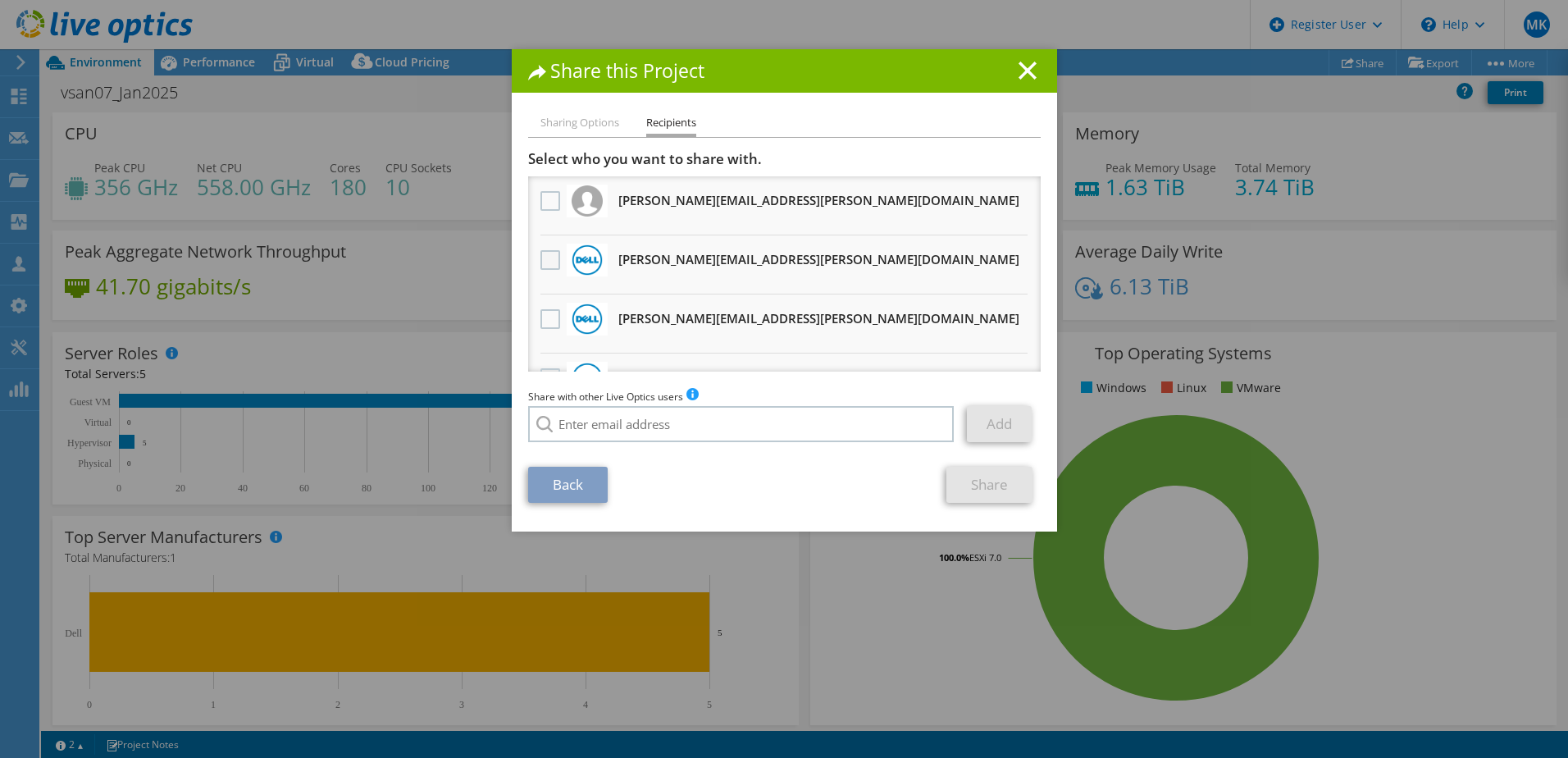
click at [540, 254] on label at bounding box center [552, 260] width 24 height 19
click at [0, 0] on input "checkbox" at bounding box center [0, 0] width 0 height 0
click at [981, 477] on link "Share" at bounding box center [989, 484] width 86 height 36
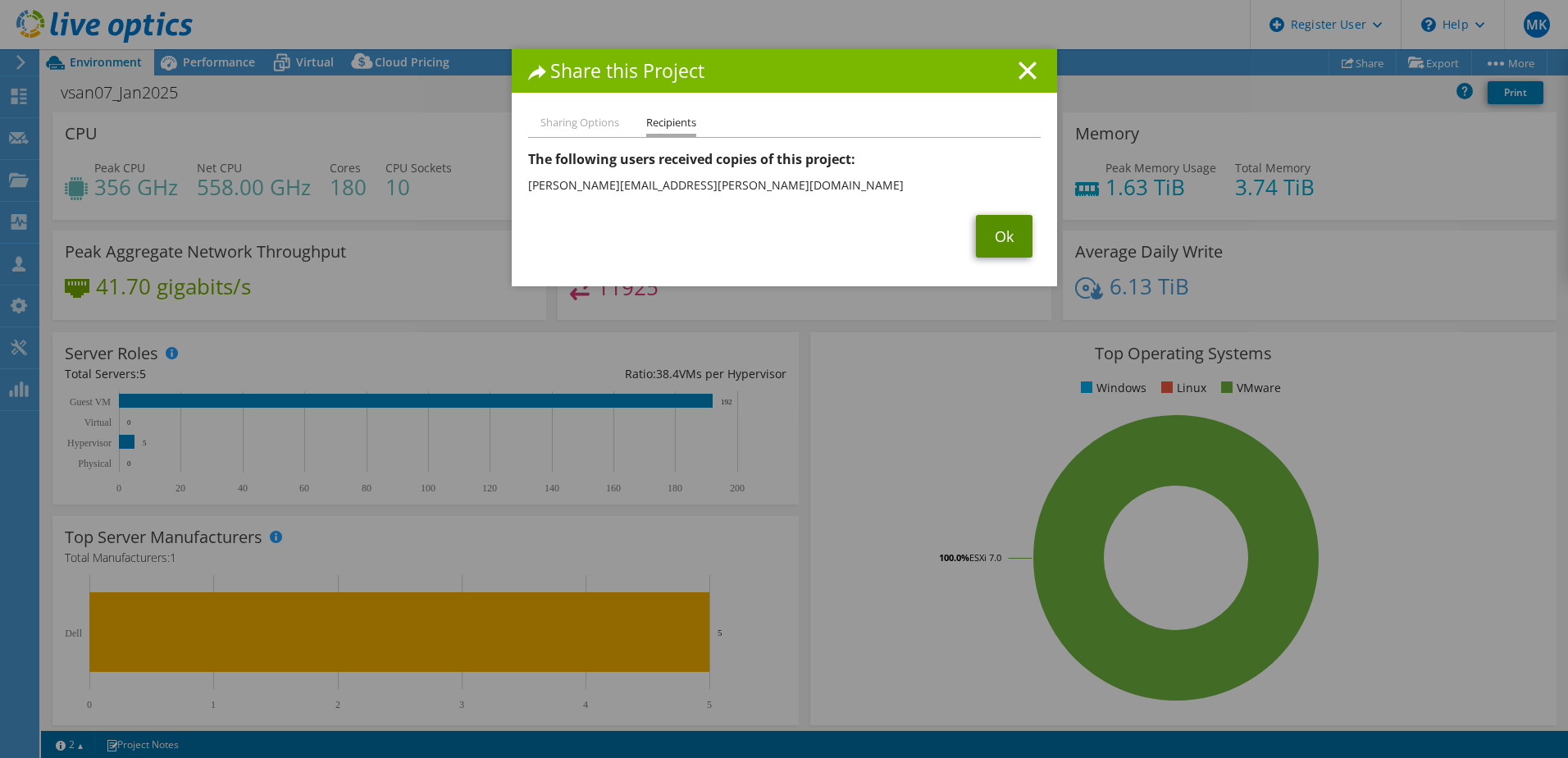
click at [988, 231] on link "Ok" at bounding box center [1004, 235] width 57 height 43
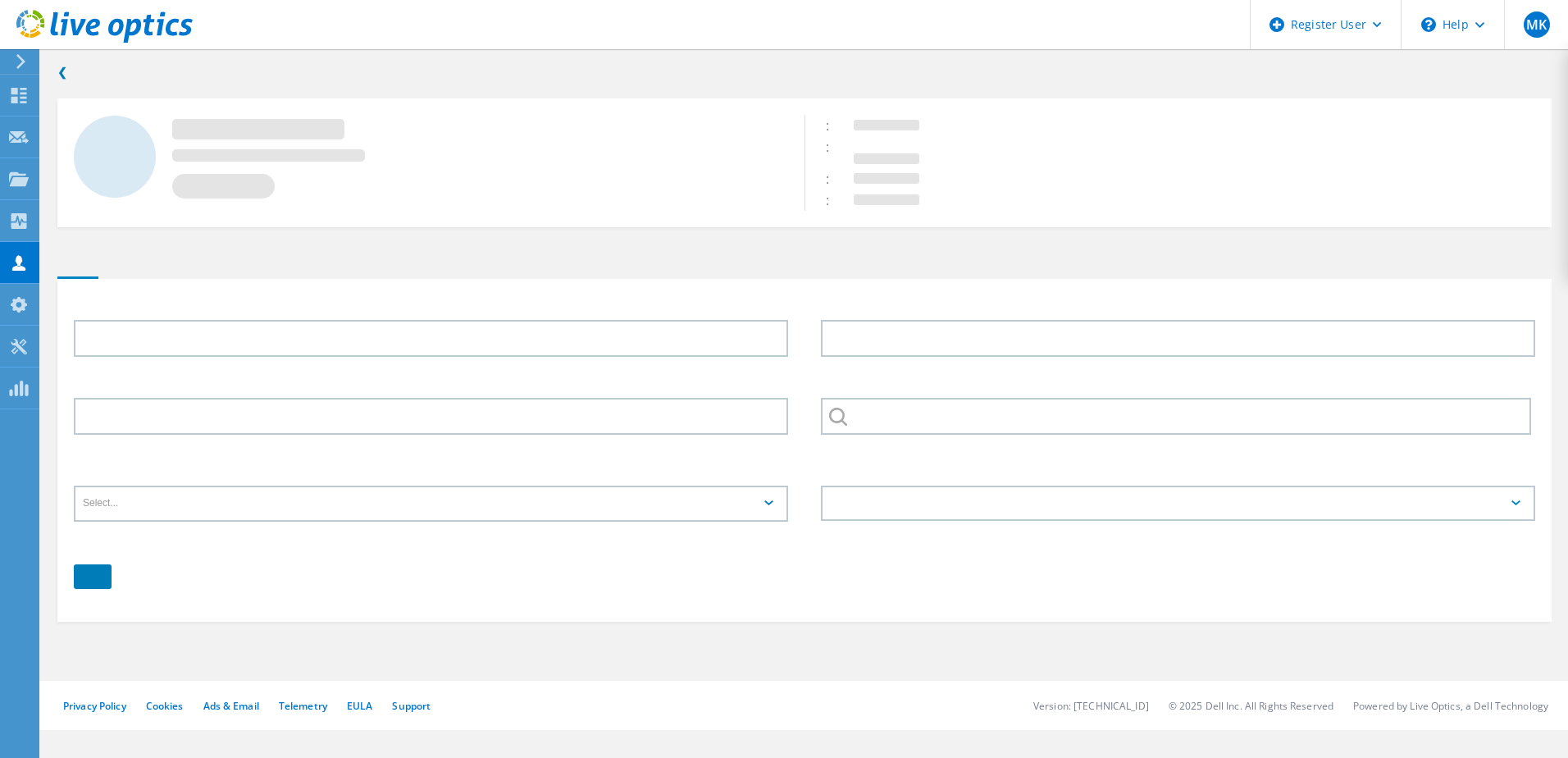
type input "[PERSON_NAME]"
type input "Boystown"
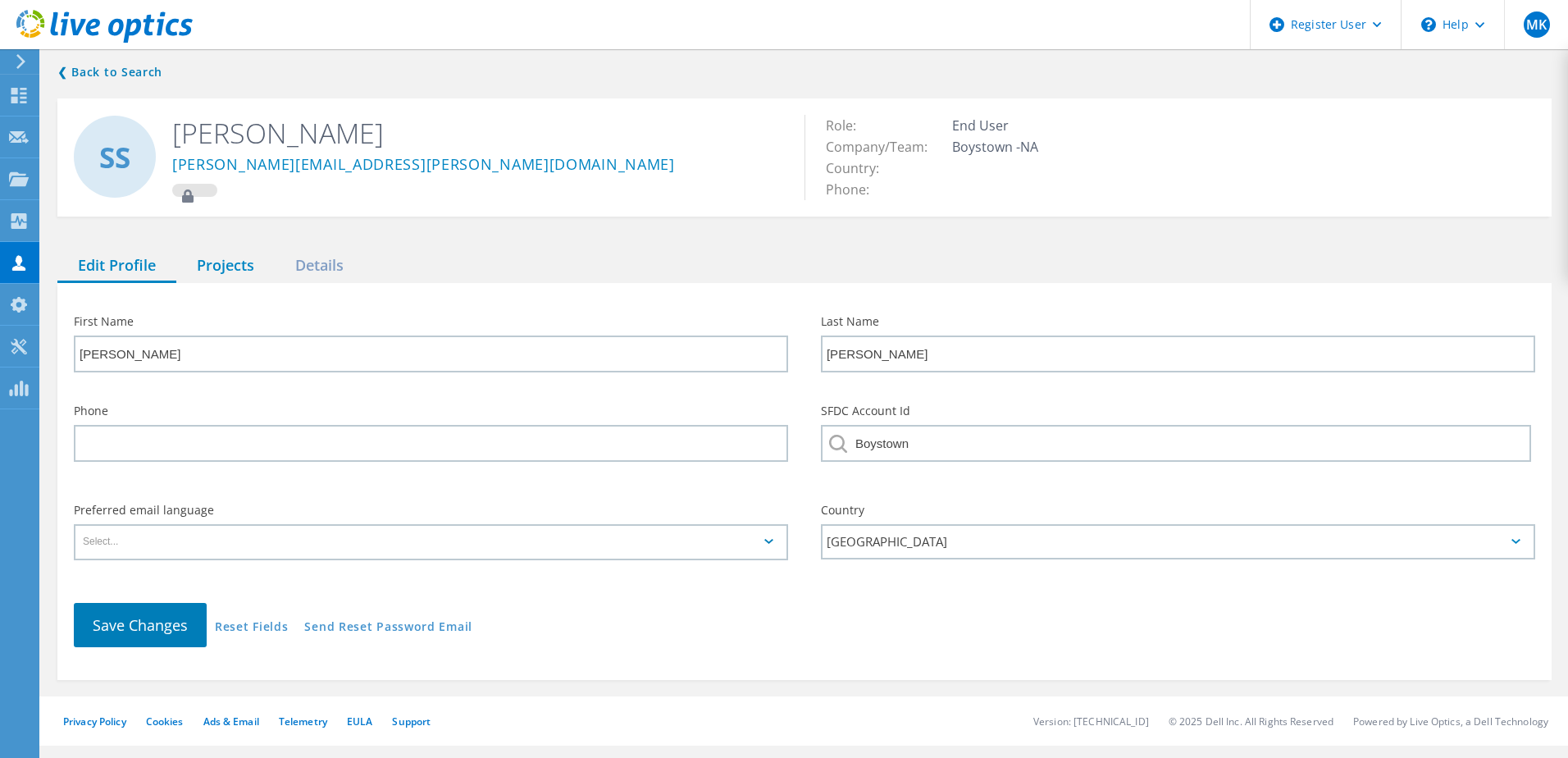
click at [229, 267] on div "Projects" at bounding box center [225, 266] width 98 height 33
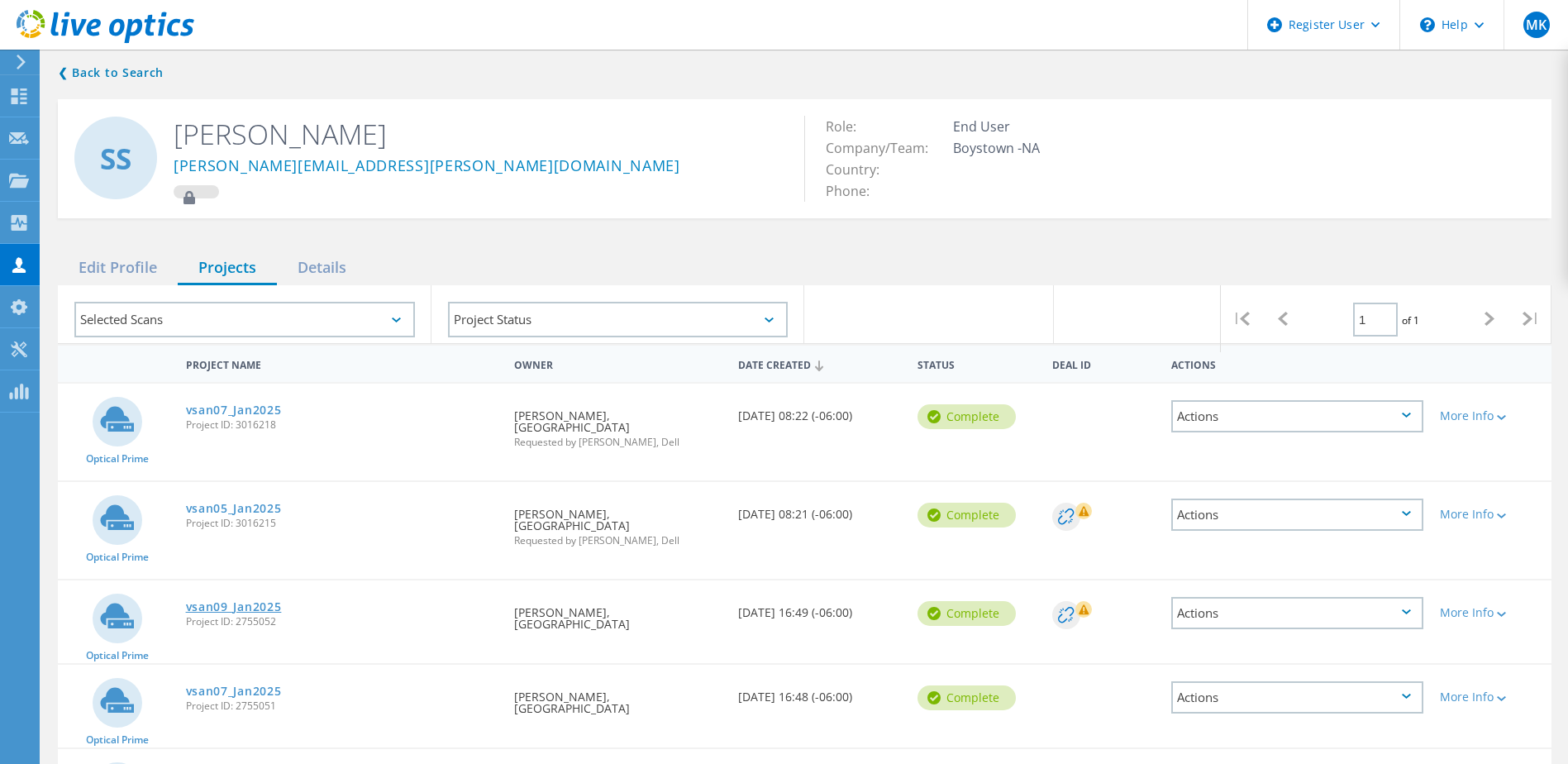
click at [212, 601] on link "vsan09_Jan2025" at bounding box center [234, 606] width 96 height 11
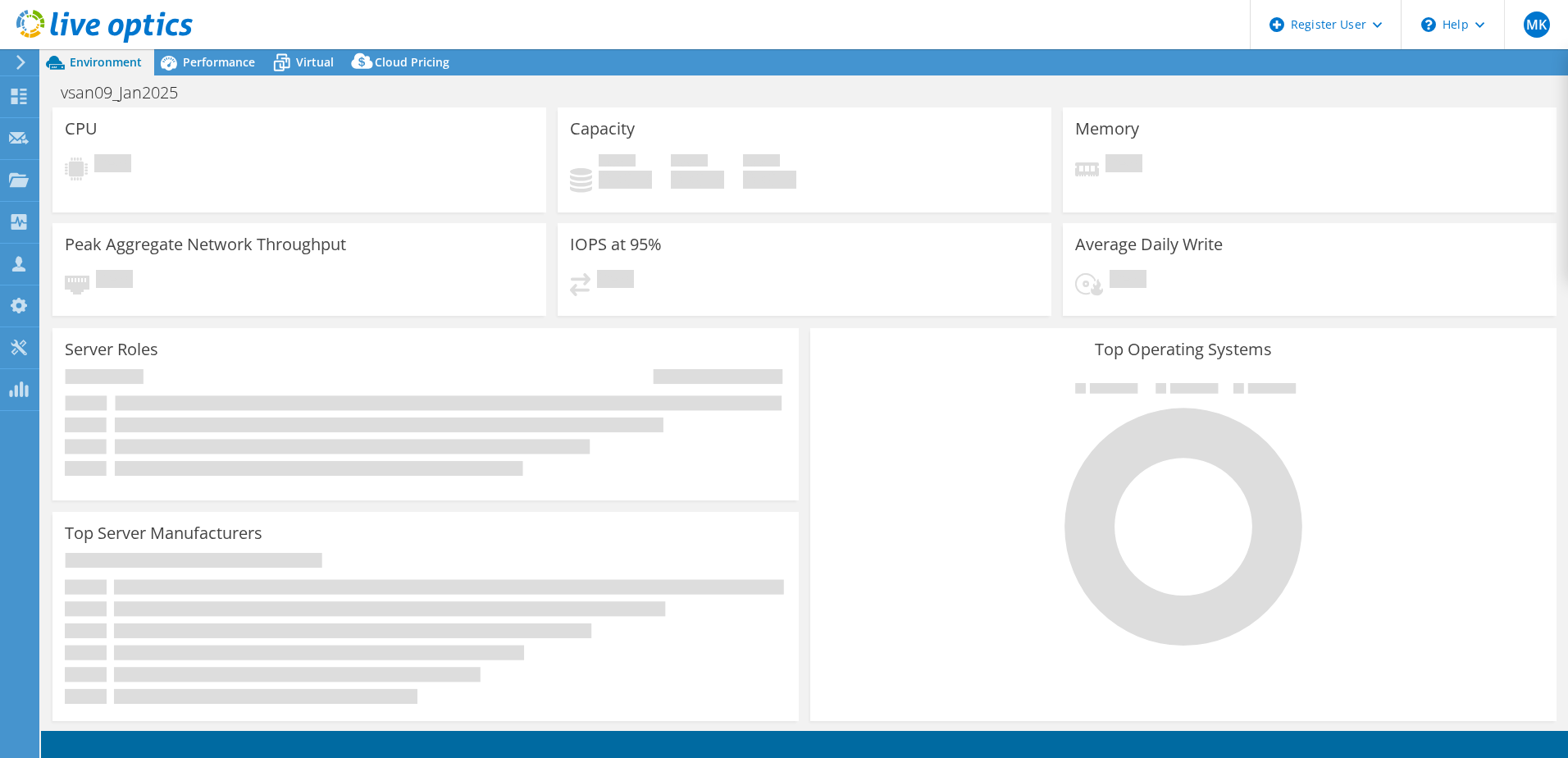
select select "USD"
select select "USEast"
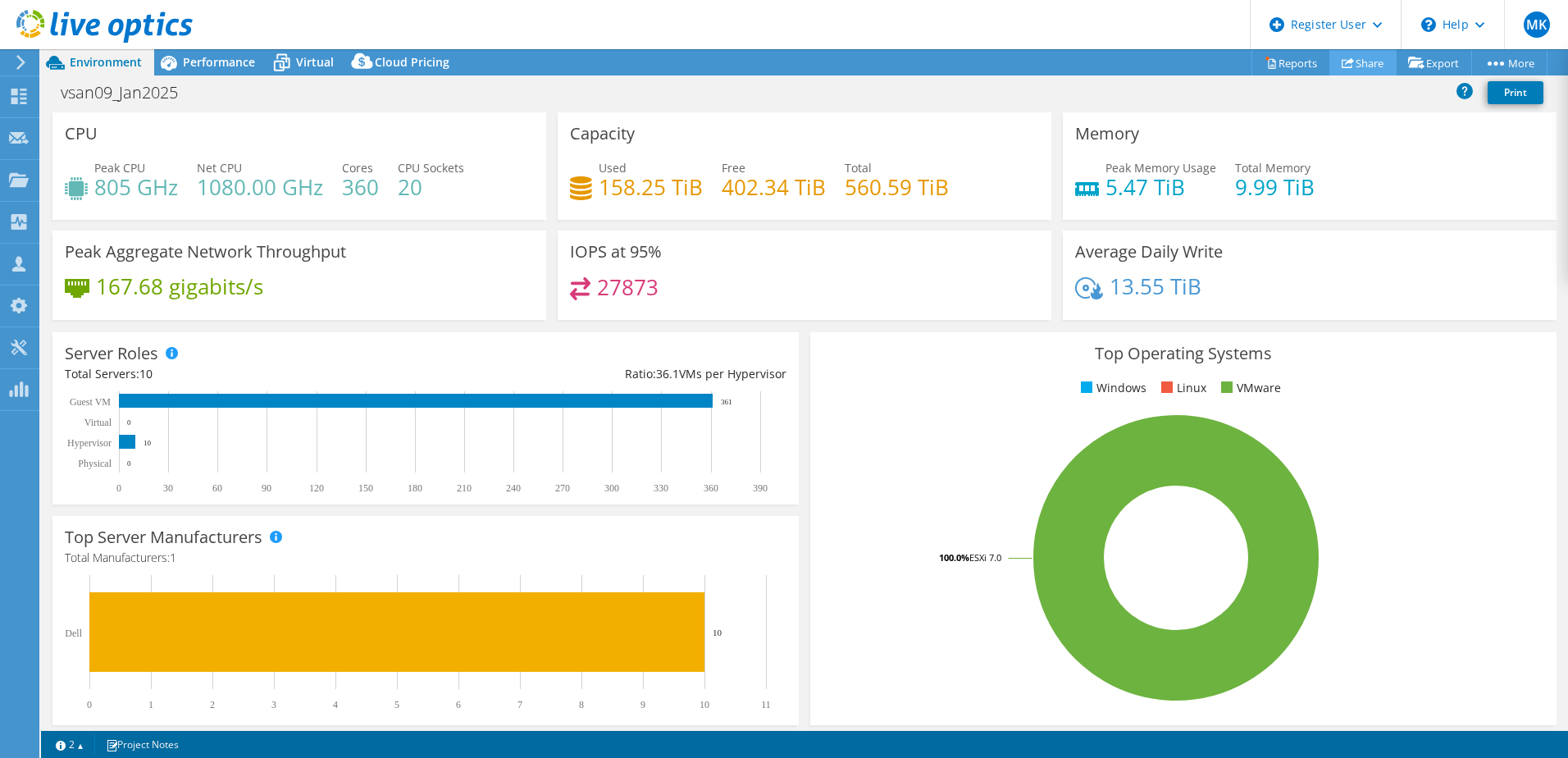
click at [1361, 60] on link "Share" at bounding box center [1363, 62] width 67 height 25
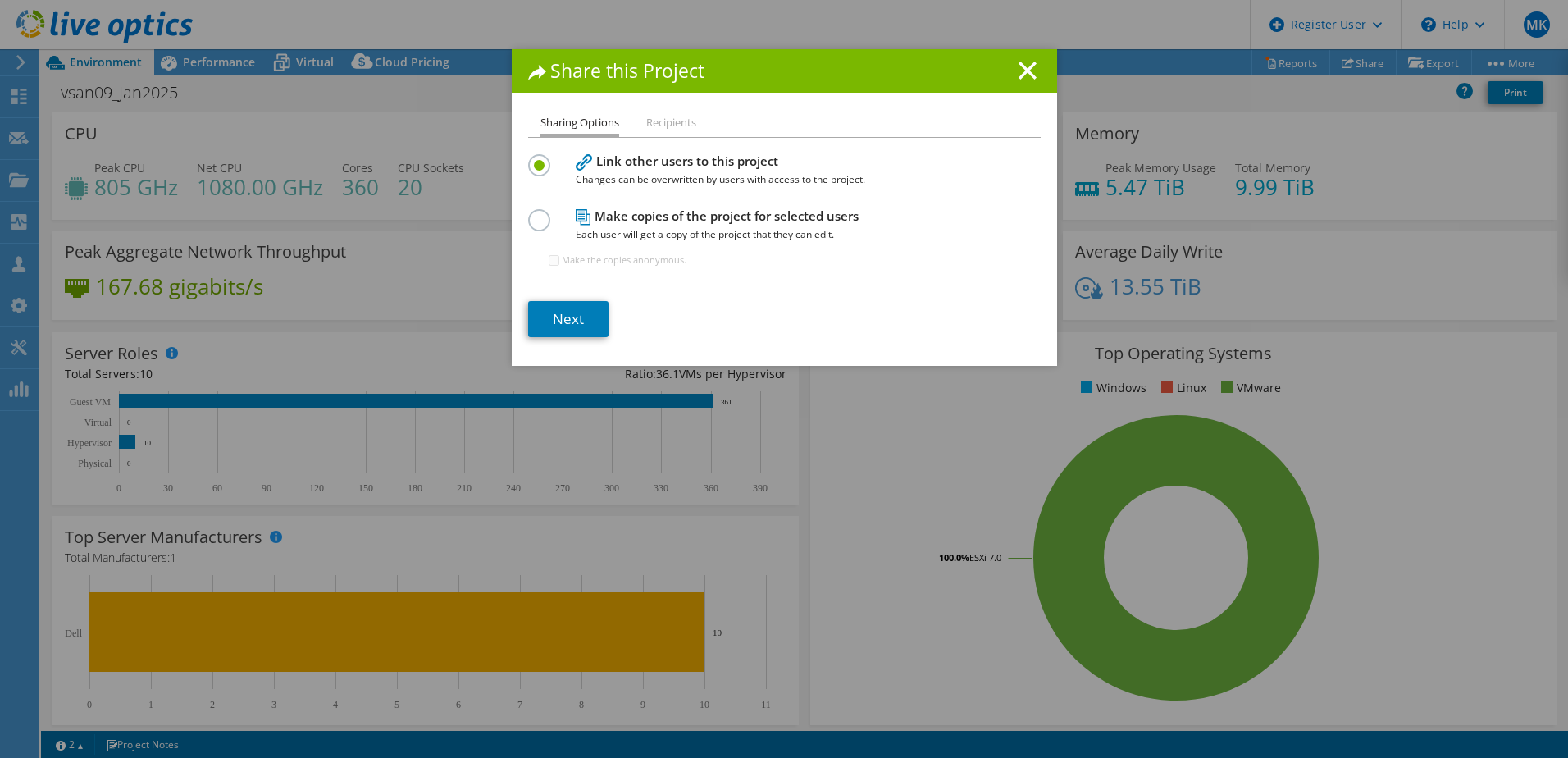
click at [530, 214] on label at bounding box center [542, 211] width 29 height 4
click at [0, 0] on input "radio" at bounding box center [0, 0] width 0 height 0
click at [565, 310] on link "Next" at bounding box center [568, 319] width 81 height 36
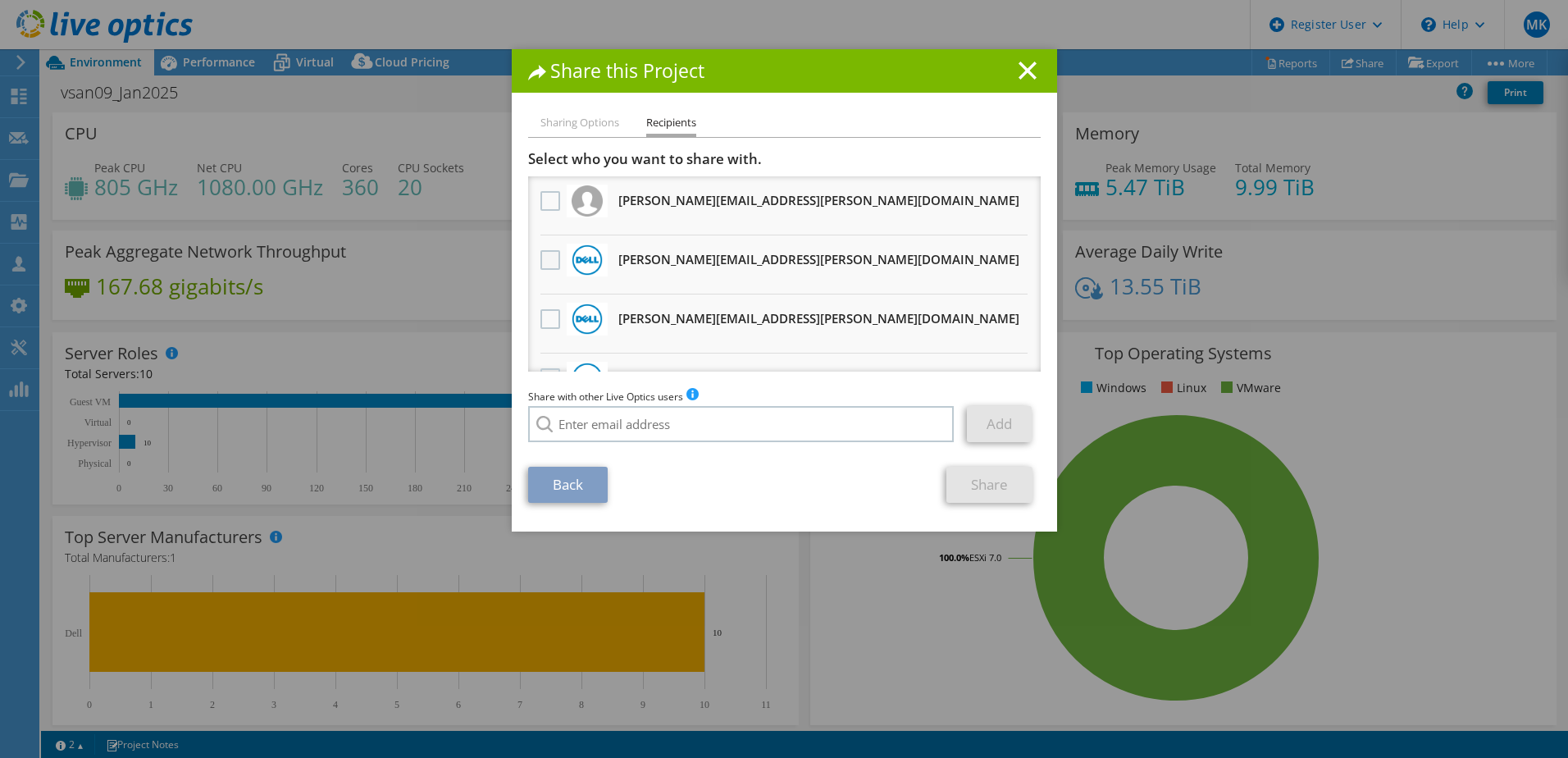
click at [545, 260] on label at bounding box center [552, 260] width 24 height 19
click at [0, 0] on input "checkbox" at bounding box center [0, 0] width 0 height 0
click at [966, 481] on link "Share" at bounding box center [989, 484] width 86 height 36
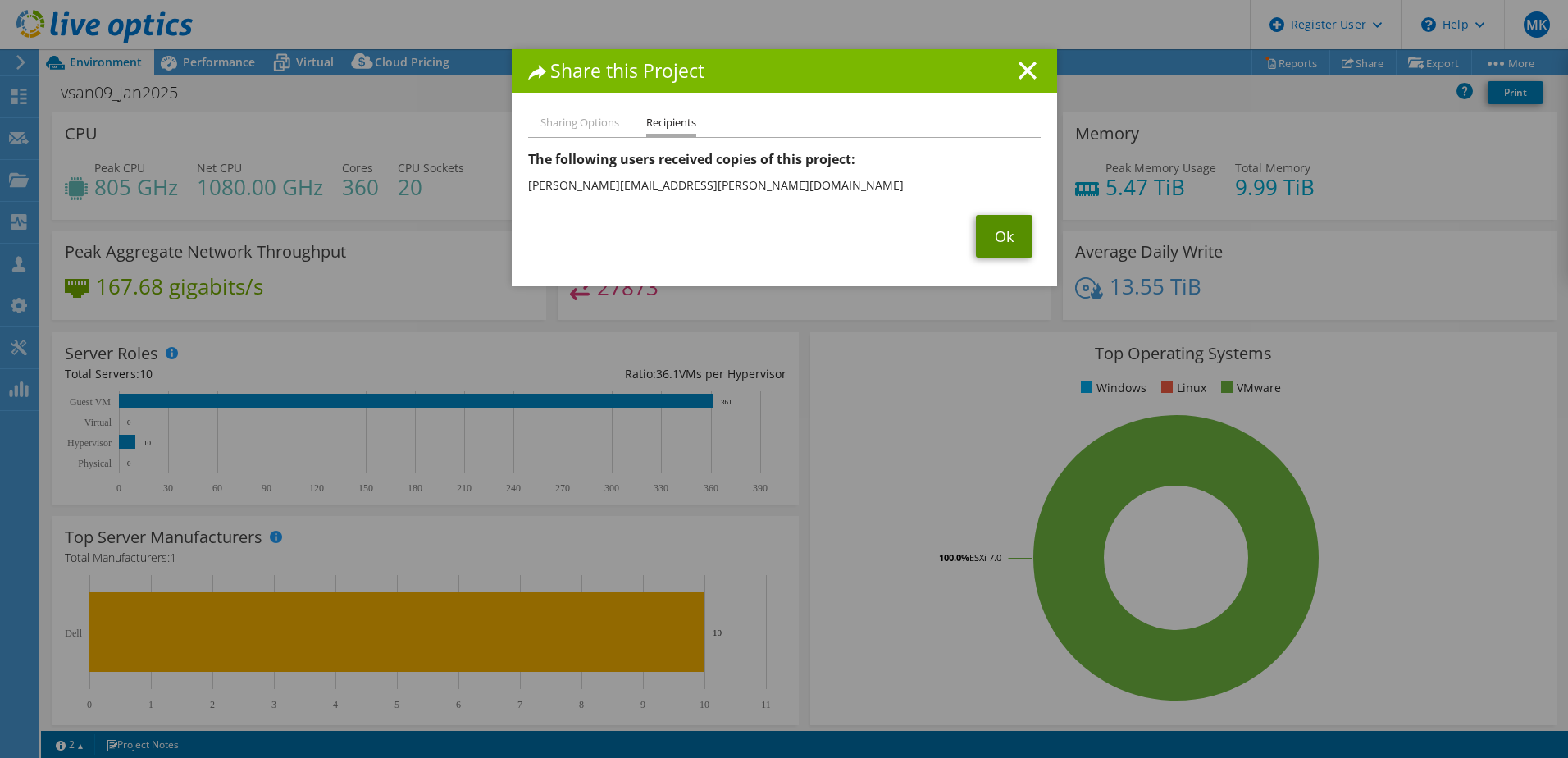
click at [995, 231] on link "Ok" at bounding box center [1004, 235] width 57 height 43
